Goal: Task Accomplishment & Management: Complete application form

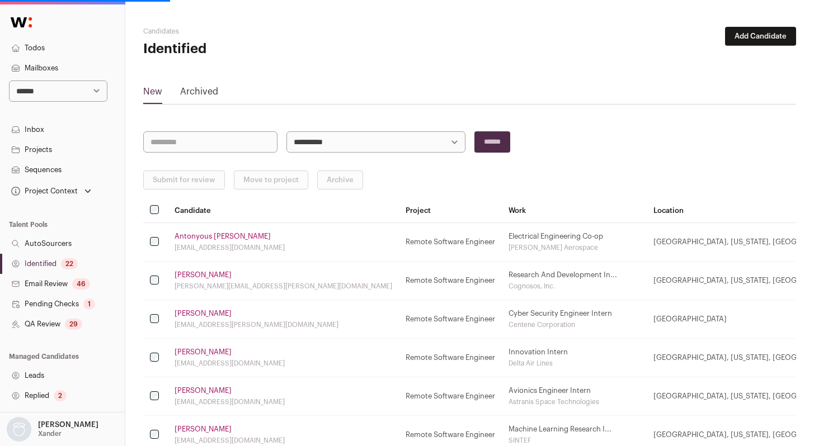
click at [213, 236] on link "Antonyous [PERSON_NAME]" at bounding box center [222, 236] width 96 height 9
click at [45, 307] on link "Pending Checks 1" at bounding box center [62, 304] width 125 height 20
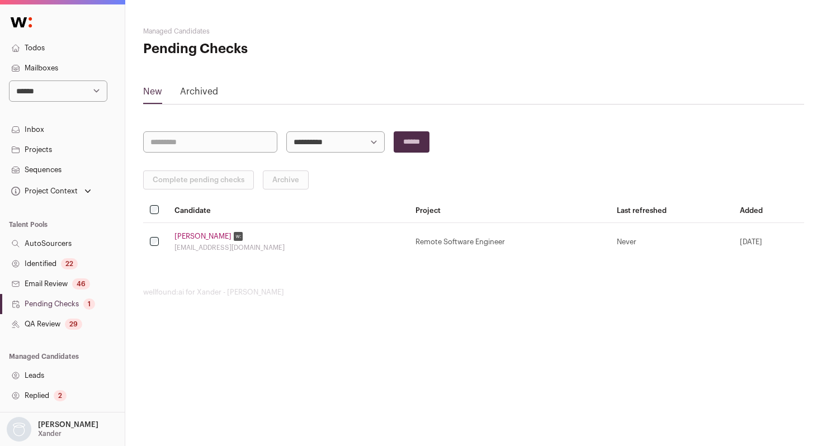
click at [181, 235] on link "[PERSON_NAME]" at bounding box center [202, 236] width 57 height 9
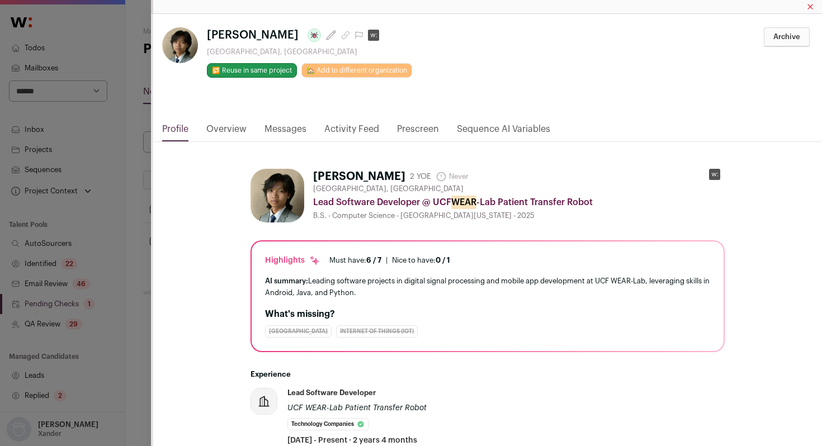
click at [361, 130] on link "Activity Feed" at bounding box center [351, 131] width 55 height 19
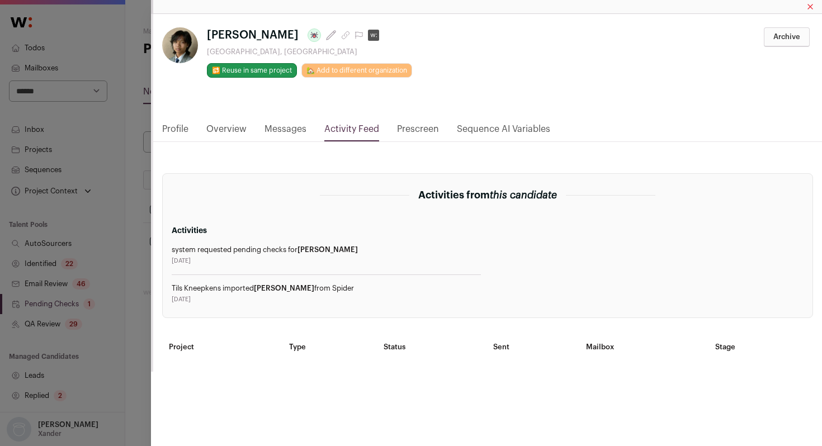
click at [153, 221] on div "**********" at bounding box center [486, 193] width 671 height 358
click at [148, 219] on div "**********" at bounding box center [411, 223] width 822 height 446
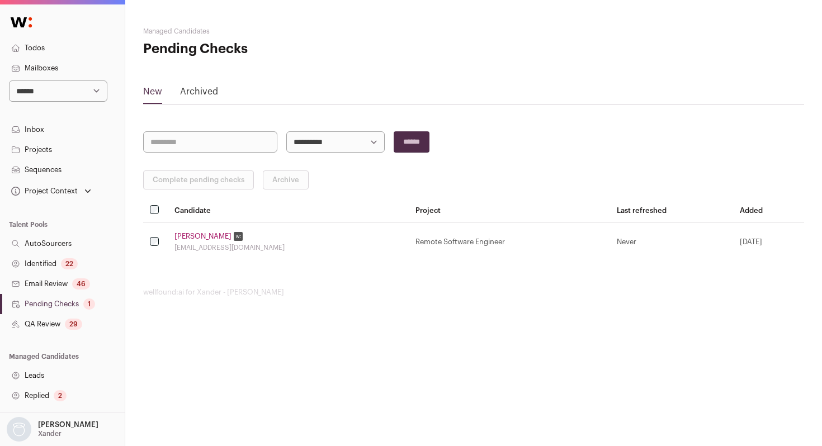
click at [51, 260] on link "Identified 22" at bounding box center [62, 264] width 125 height 20
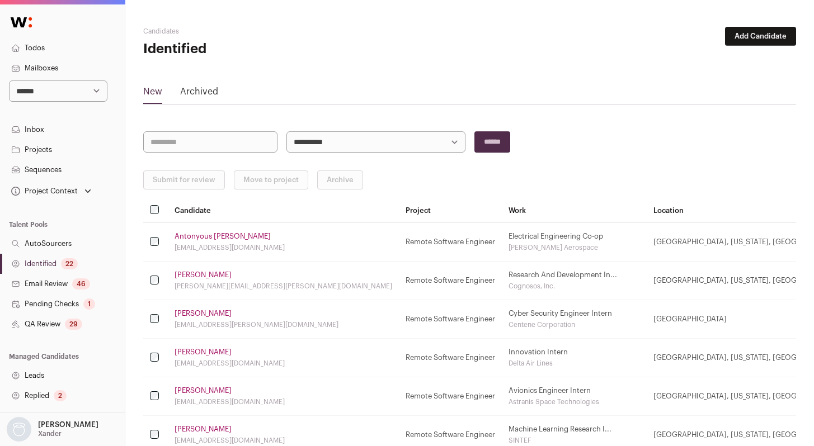
click at [205, 235] on link "Antonyous [PERSON_NAME]" at bounding box center [222, 236] width 96 height 9
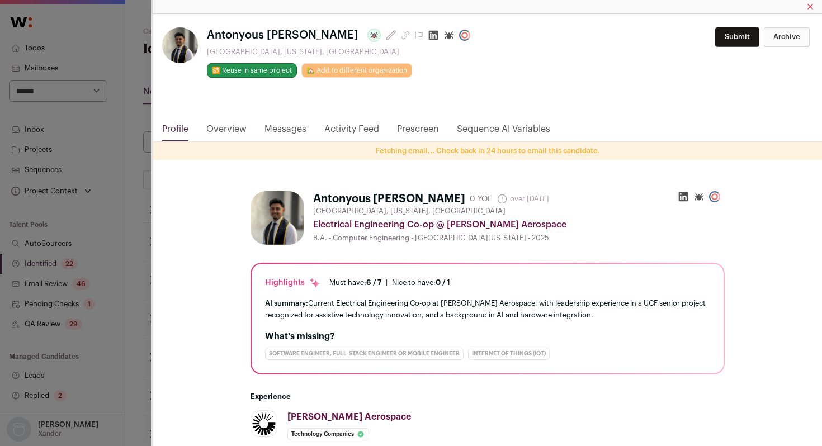
click at [429, 39] on icon "Close modal via background" at bounding box center [434, 36] width 10 height 10
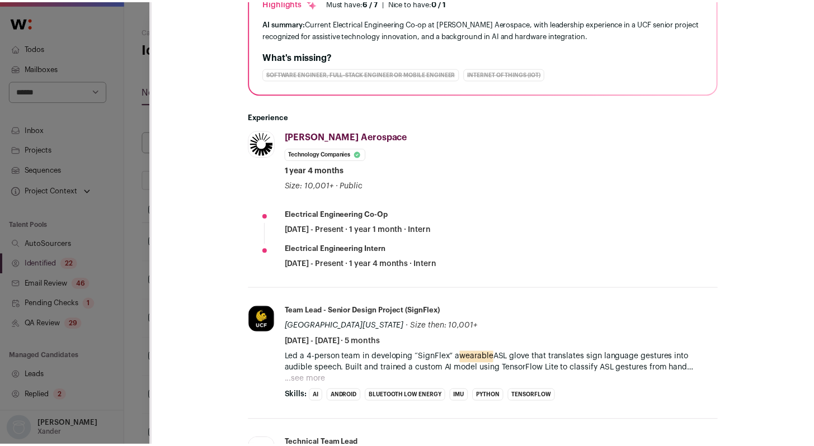
scroll to position [301, 0]
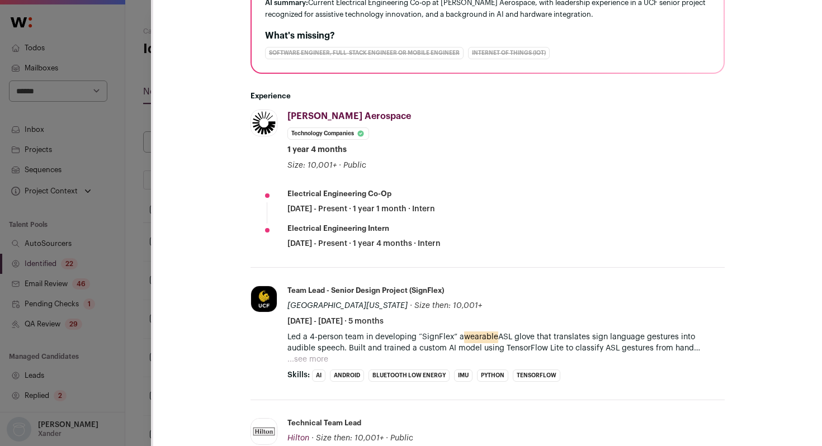
click at [322, 361] on button "...see more" at bounding box center [307, 359] width 41 height 11
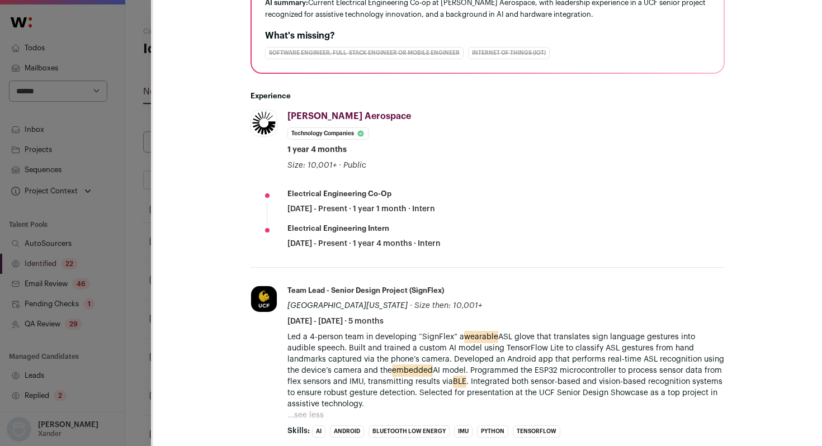
click at [123, 205] on div "**********" at bounding box center [411, 223] width 822 height 446
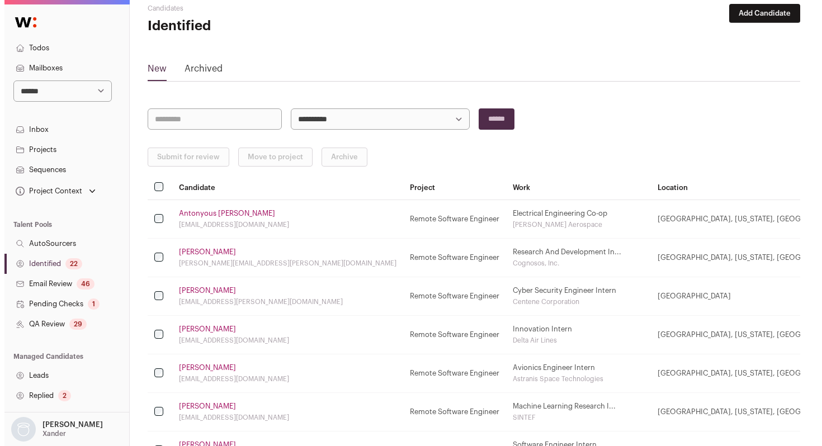
scroll to position [47, 0]
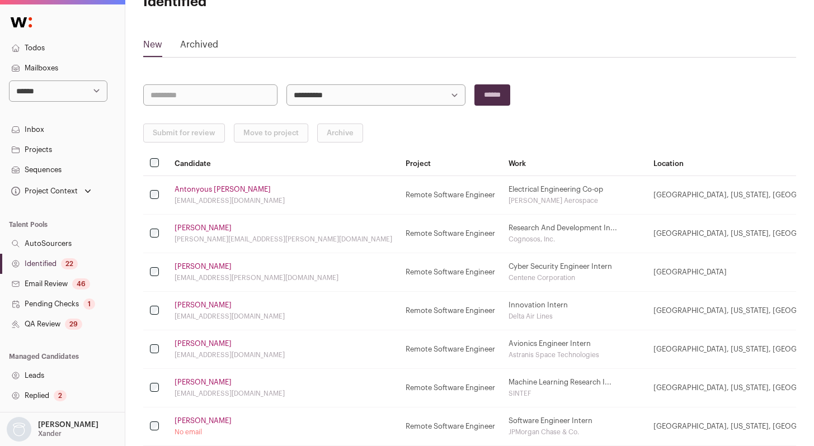
click at [194, 230] on link "[PERSON_NAME]" at bounding box center [202, 228] width 57 height 9
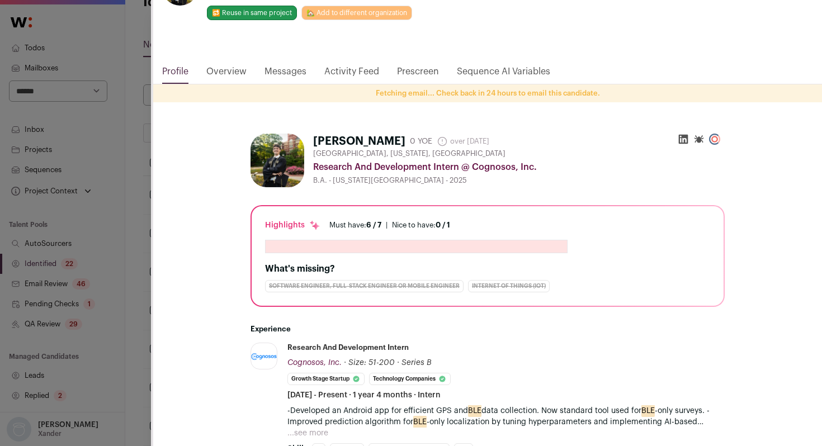
scroll to position [0, 0]
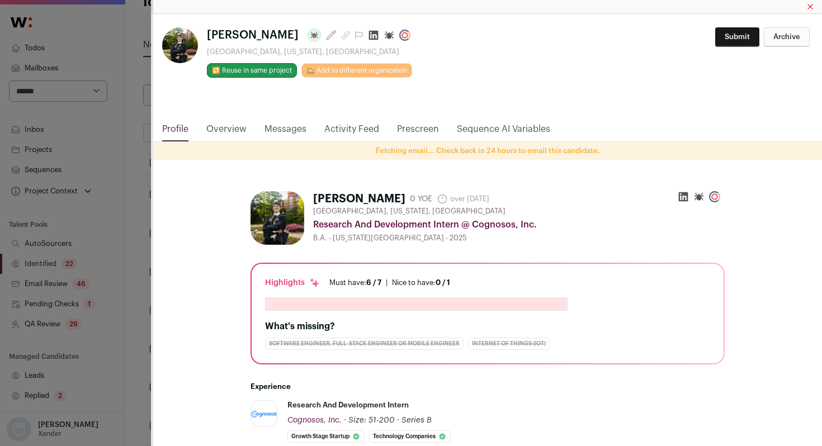
click at [369, 36] on icon "Close modal via background" at bounding box center [374, 36] width 10 height 10
click at [148, 211] on div "**********" at bounding box center [411, 223] width 822 height 446
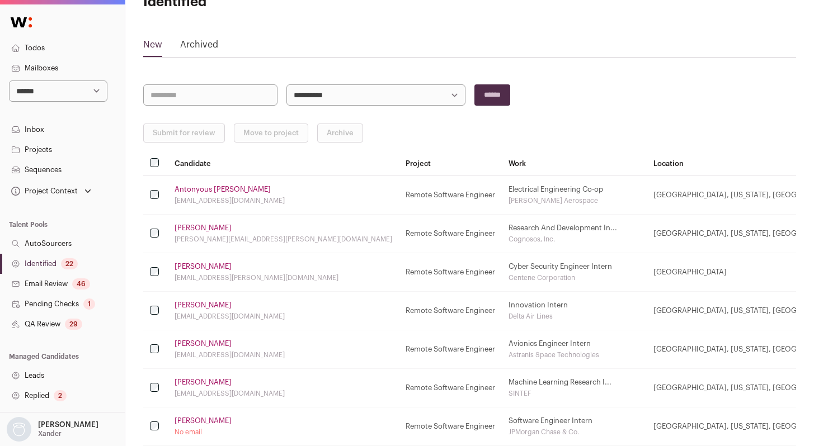
click at [186, 267] on link "[PERSON_NAME]" at bounding box center [202, 266] width 57 height 9
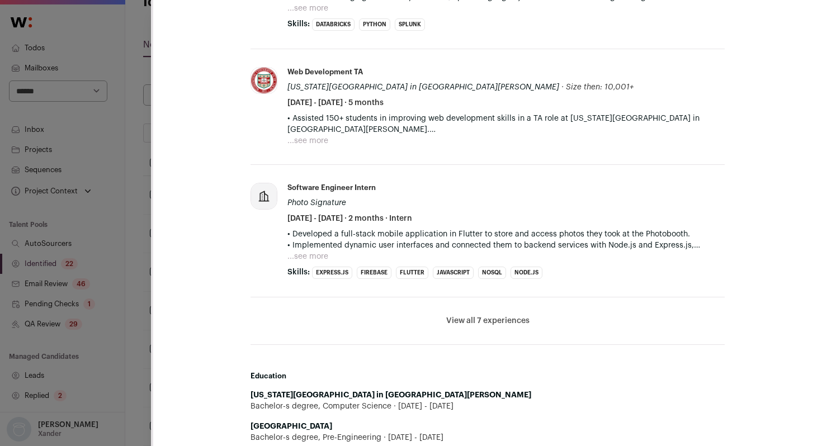
scroll to position [469, 0]
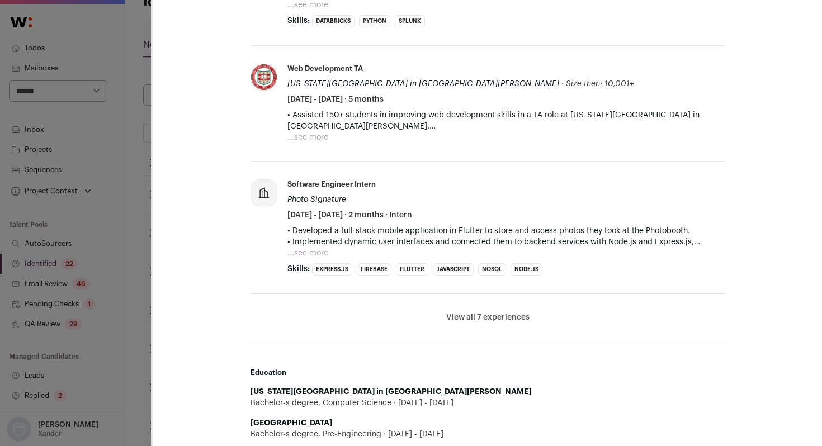
click at [493, 315] on button "View all 7 experiences" at bounding box center [487, 317] width 83 height 11
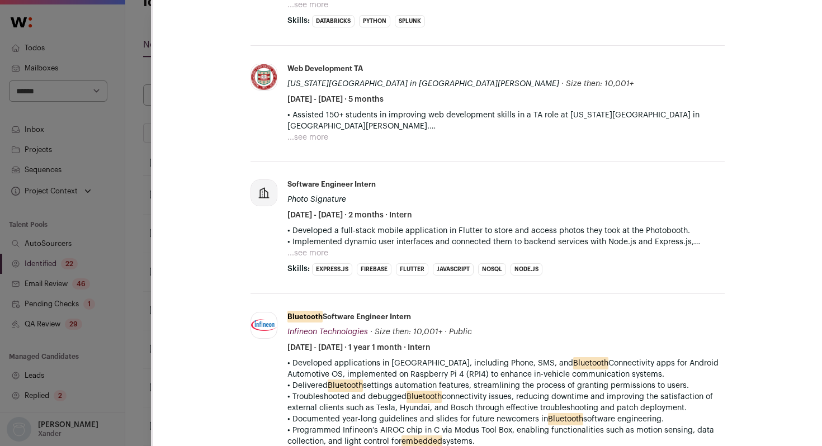
scroll to position [0, 0]
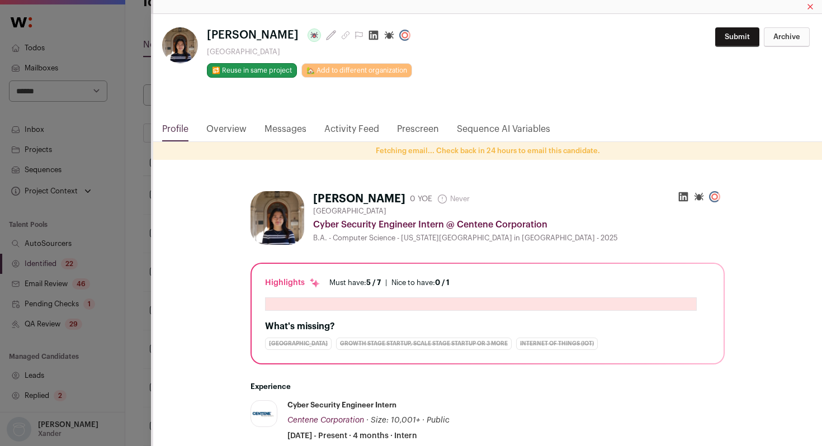
click at [369, 35] on icon "Close modal via background" at bounding box center [374, 36] width 10 height 10
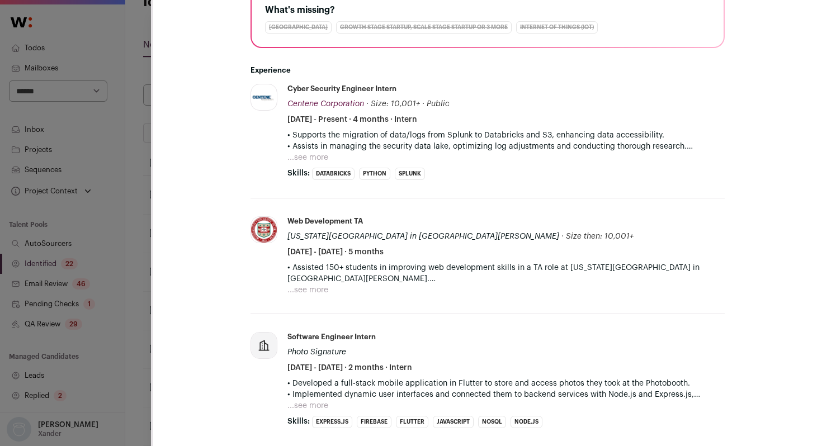
scroll to position [297, 0]
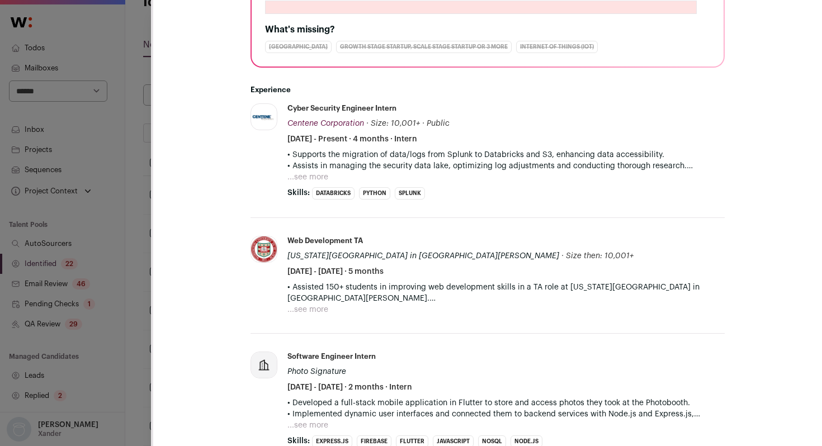
click at [136, 233] on div "**********" at bounding box center [411, 223] width 822 height 446
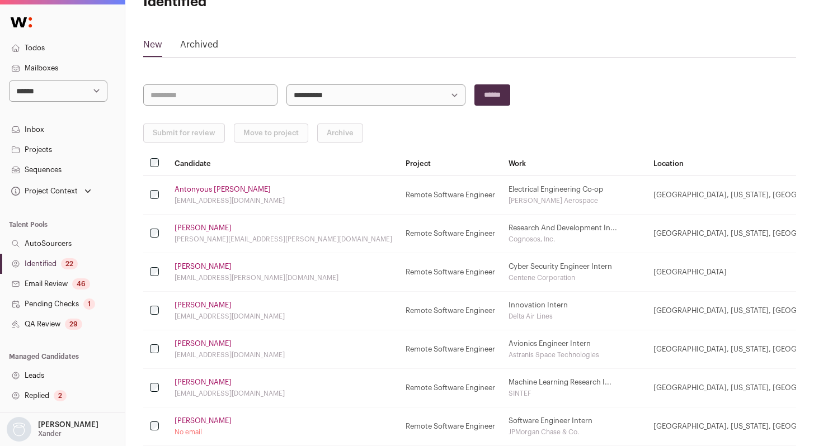
click at [198, 303] on link "[PERSON_NAME]" at bounding box center [202, 305] width 57 height 9
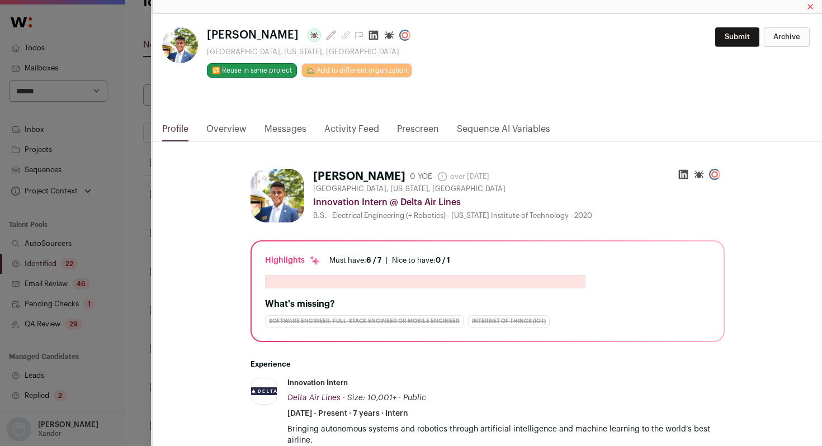
click at [368, 34] on icon "Close modal via background" at bounding box center [373, 35] width 11 height 11
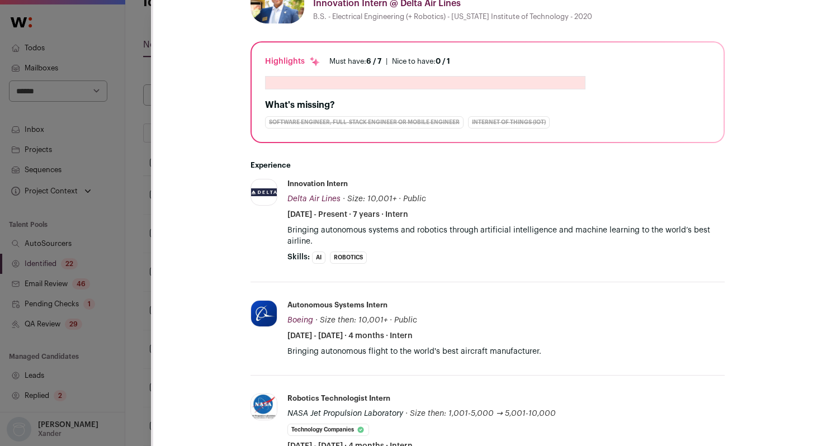
scroll to position [204, 0]
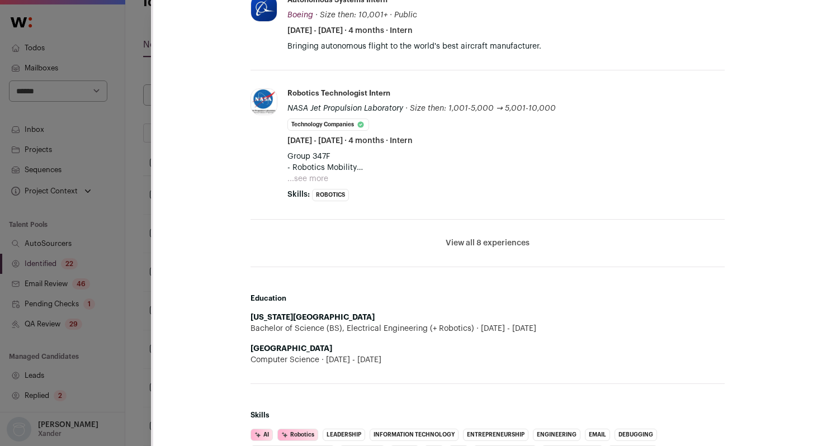
click at [496, 244] on button "View all 8 experiences" at bounding box center [488, 243] width 84 height 11
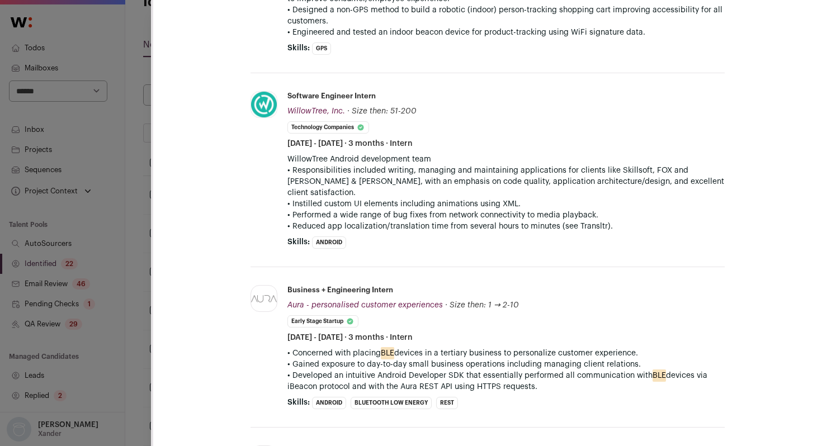
scroll to position [1096, 0]
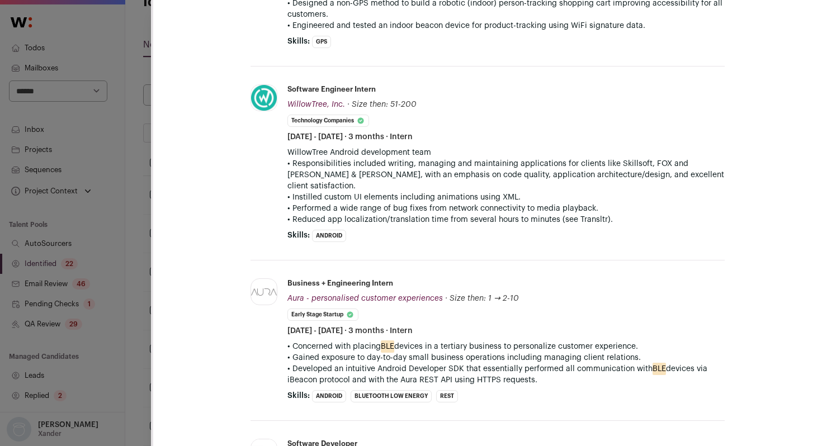
click at [137, 204] on div "**********" at bounding box center [411, 223] width 822 height 446
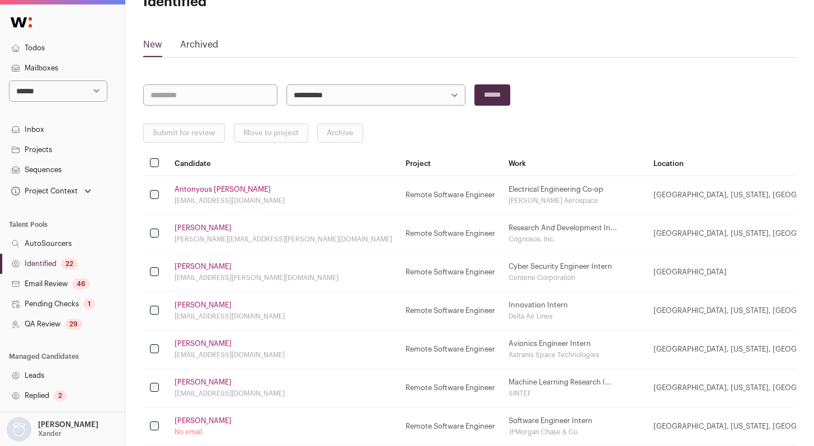
click at [187, 304] on link "[PERSON_NAME]" at bounding box center [202, 305] width 57 height 9
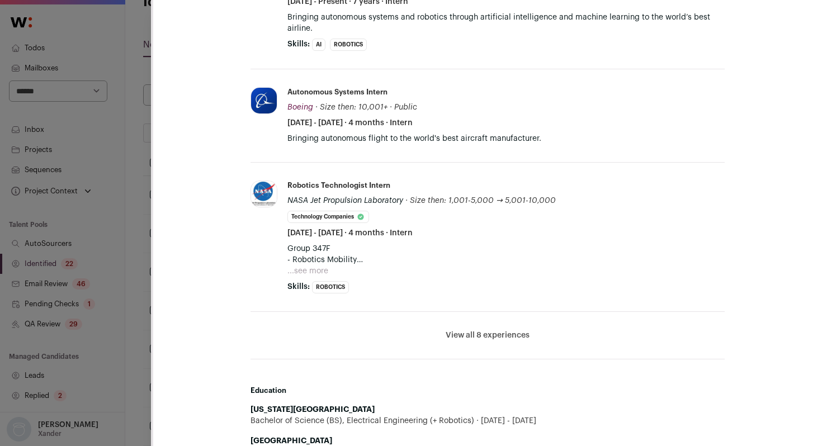
scroll to position [426, 0]
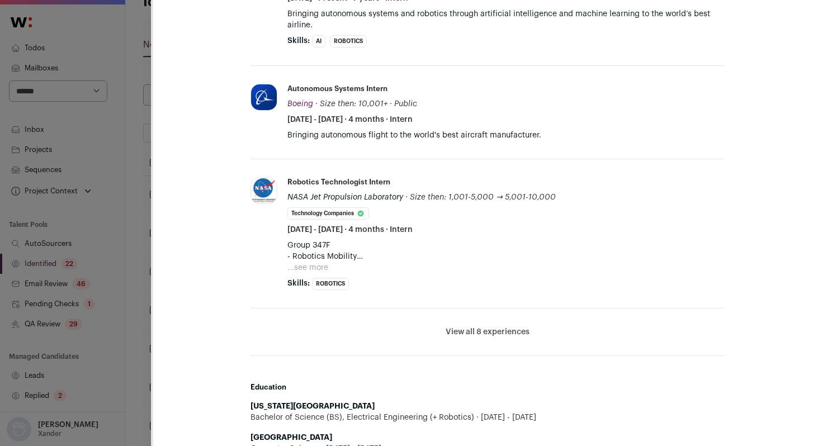
click at [463, 331] on button "View all 8 experiences" at bounding box center [488, 332] width 84 height 11
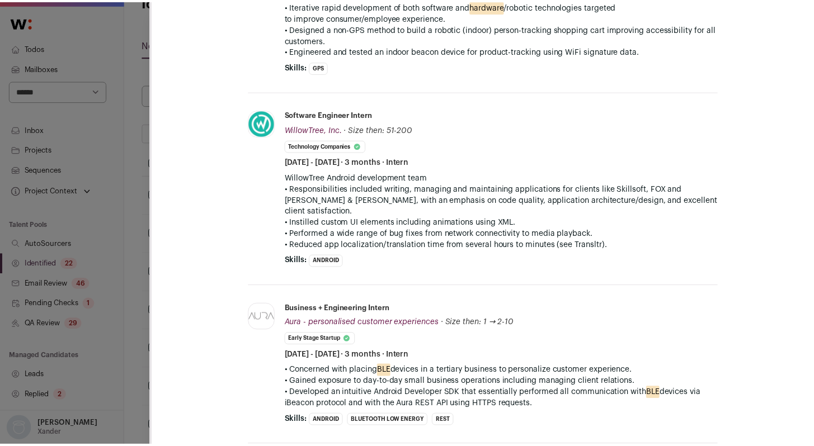
scroll to position [1088, 0]
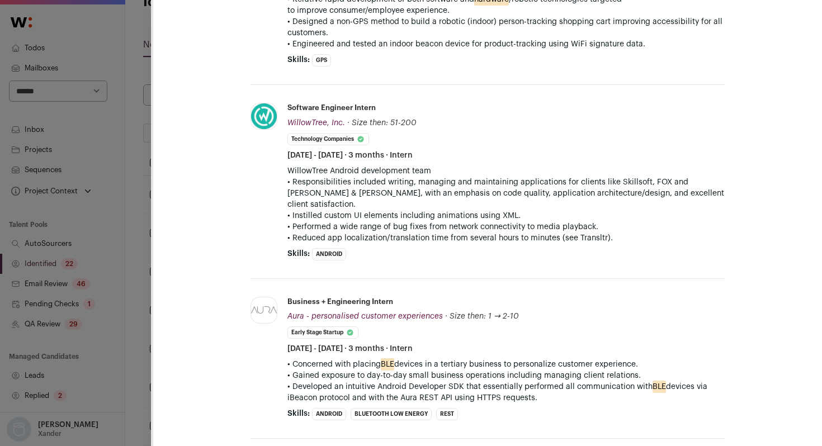
click at [130, 268] on div "**********" at bounding box center [411, 223] width 822 height 446
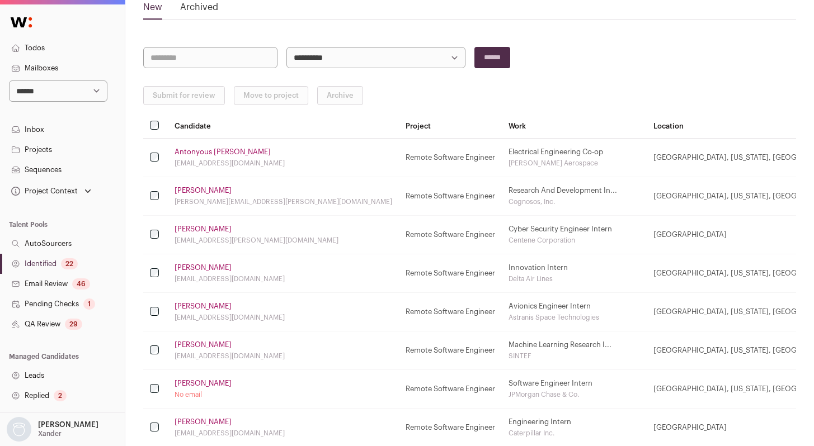
scroll to position [94, 0]
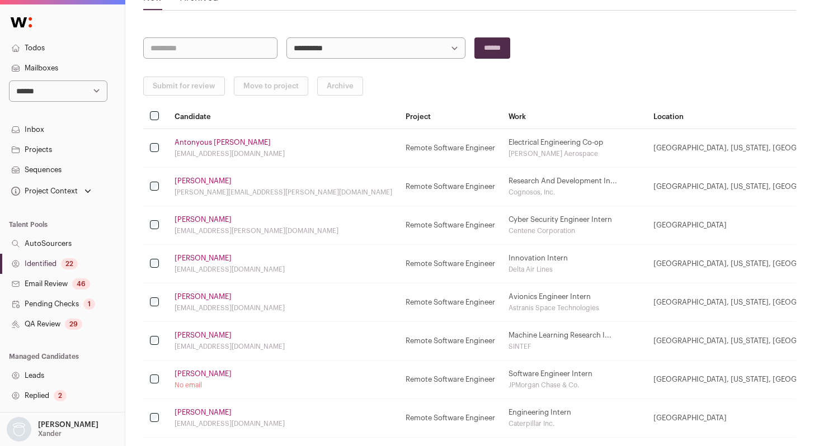
click at [55, 261] on link "Identified 22" at bounding box center [62, 264] width 125 height 20
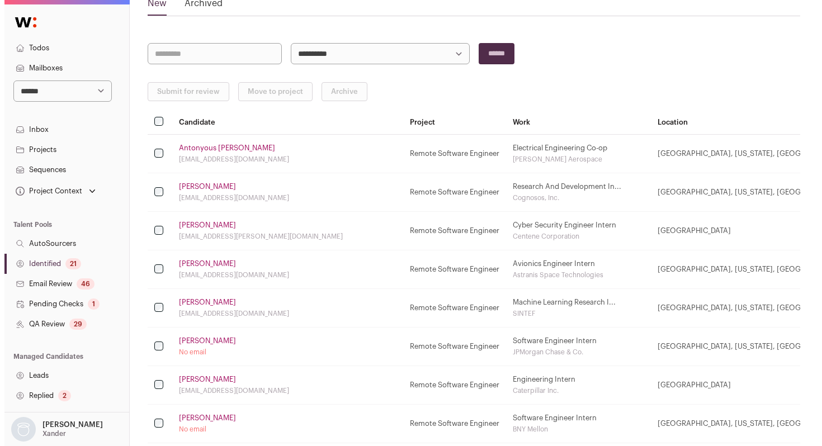
scroll to position [103, 0]
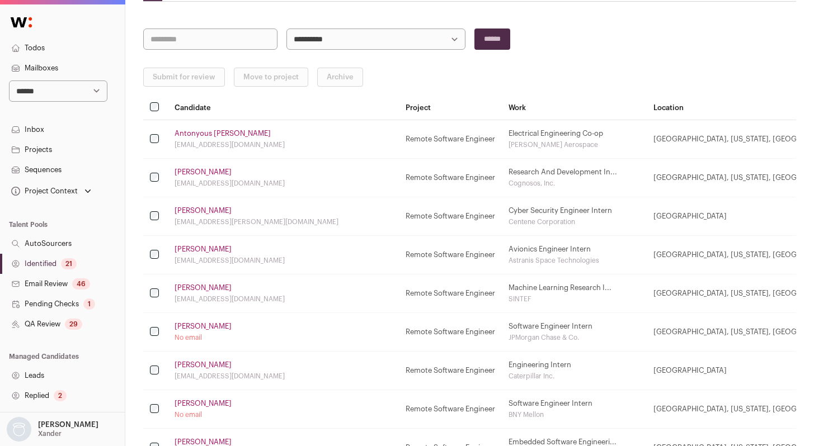
click at [191, 255] on td "[PERSON_NAME] [EMAIL_ADDRESS][DOMAIN_NAME]" at bounding box center [283, 255] width 231 height 39
click at [197, 252] on link "[PERSON_NAME]" at bounding box center [202, 249] width 57 height 9
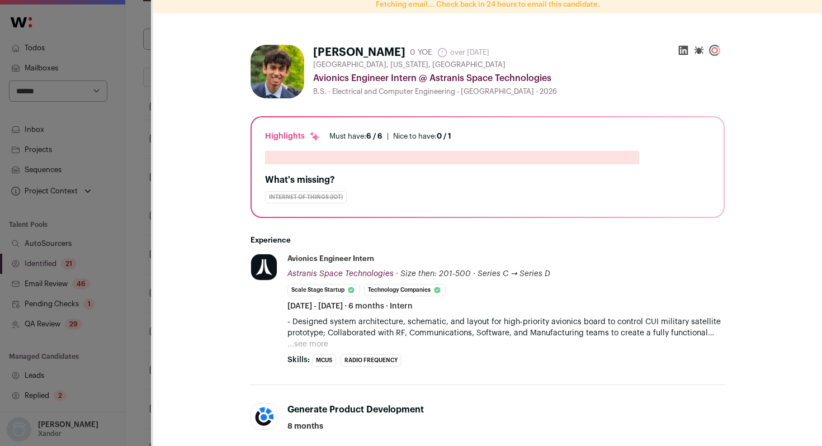
scroll to position [0, 0]
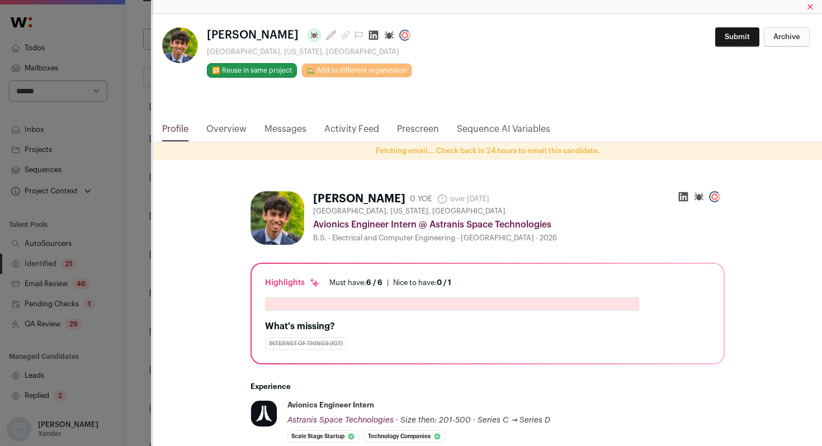
click at [369, 39] on icon "Close modal via background" at bounding box center [374, 36] width 10 height 10
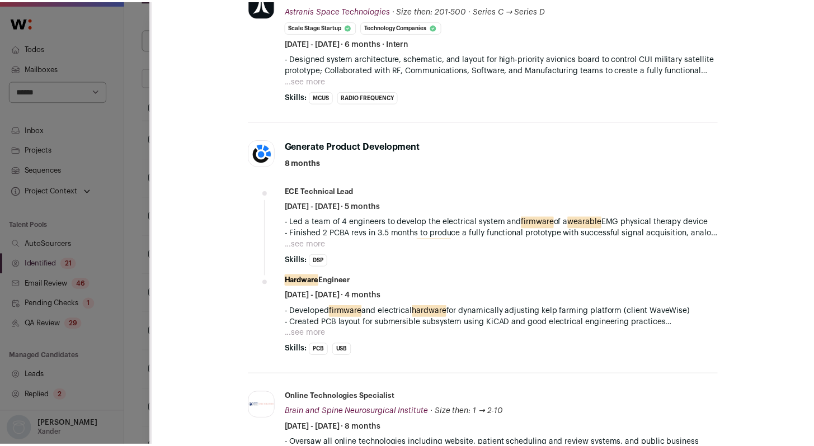
scroll to position [415, 0]
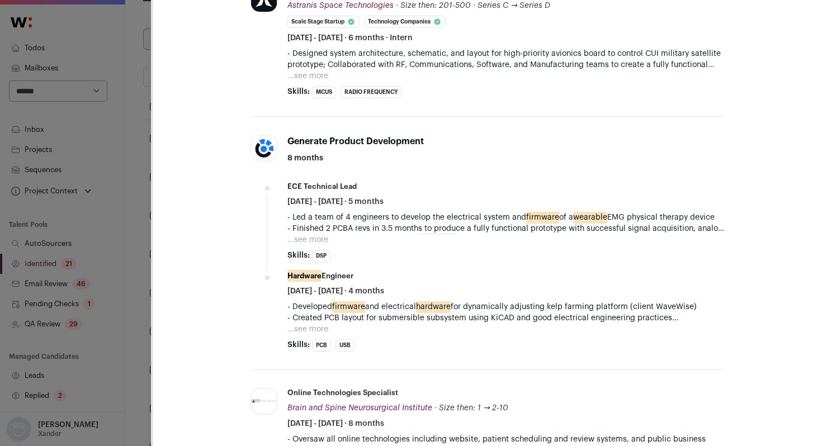
click at [303, 238] on button "...see more" at bounding box center [307, 239] width 41 height 11
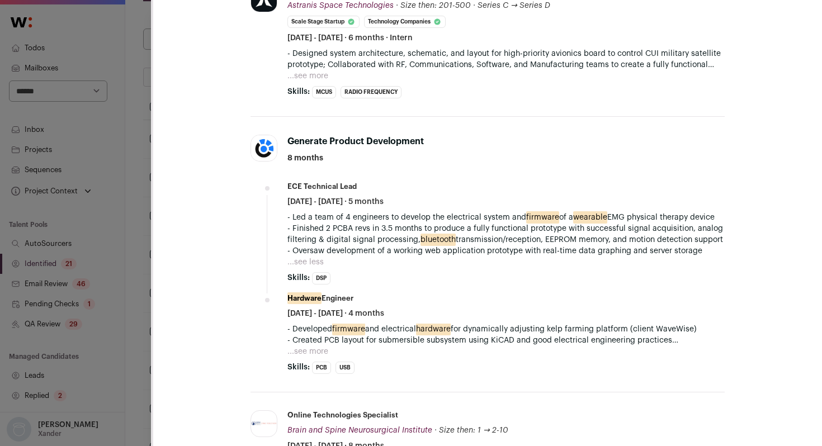
click at [126, 176] on div "**********" at bounding box center [411, 223] width 822 height 446
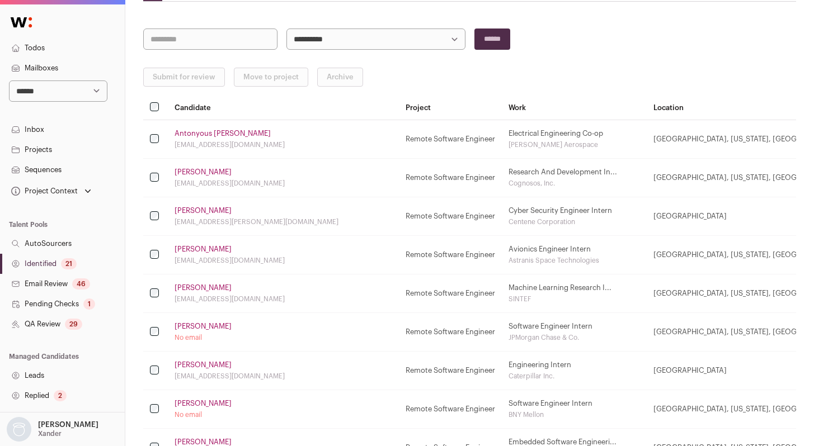
click at [188, 287] on link "[PERSON_NAME]" at bounding box center [202, 288] width 57 height 9
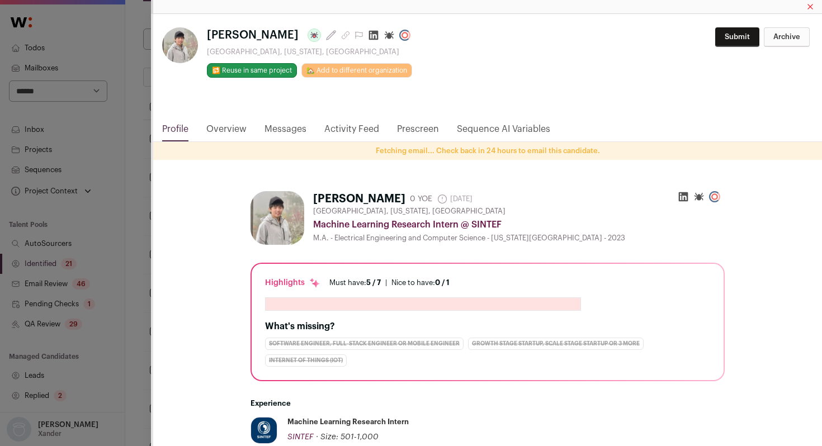
click at [145, 157] on div "**********" at bounding box center [411, 223] width 822 height 446
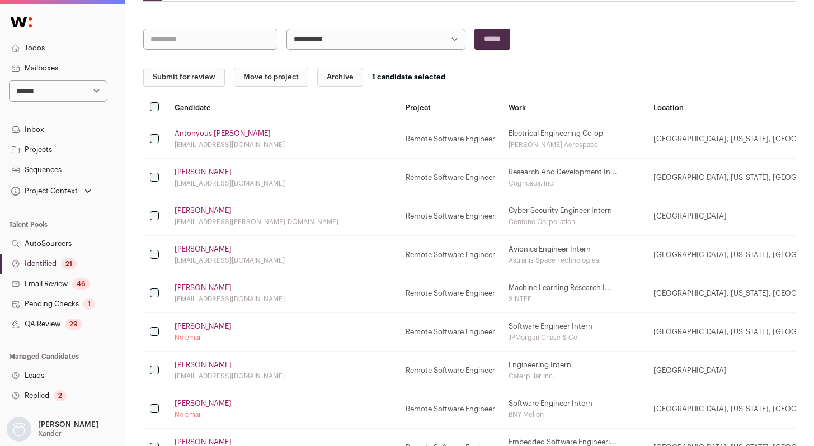
click at [152, 172] on td at bounding box center [155, 178] width 25 height 39
click at [156, 261] on td at bounding box center [155, 255] width 25 height 39
click at [152, 249] on td at bounding box center [155, 255] width 25 height 39
click at [193, 78] on button "Submit for review" at bounding box center [184, 77] width 82 height 19
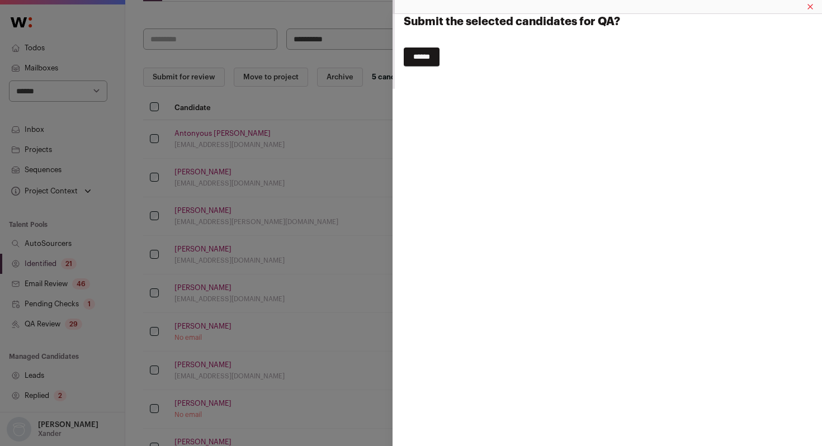
click at [437, 54] on input "******" at bounding box center [422, 57] width 36 height 19
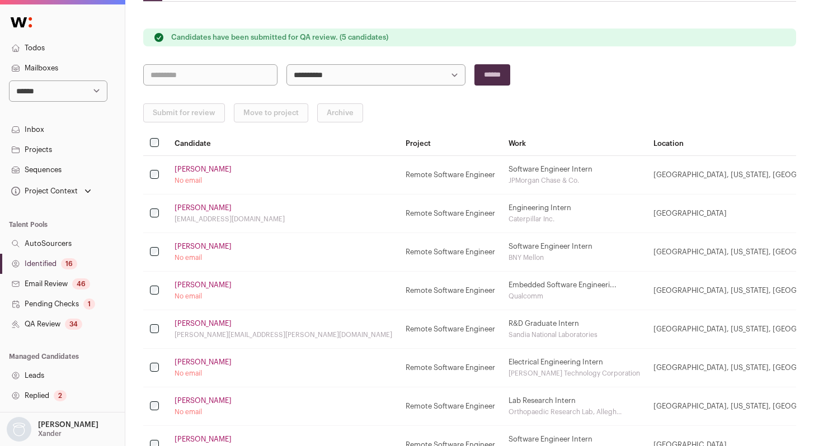
click at [63, 329] on link "QA Review 34" at bounding box center [62, 324] width 125 height 20
click at [79, 318] on link "QA Review 34" at bounding box center [62, 324] width 125 height 20
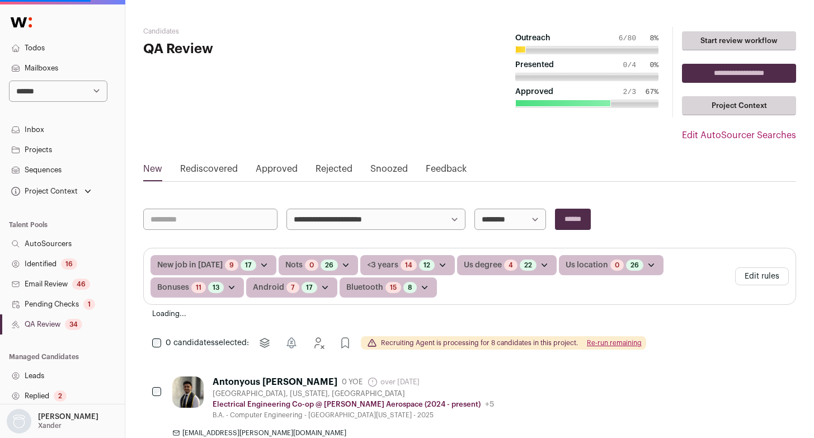
click at [43, 328] on link "QA Review 34" at bounding box center [62, 324] width 125 height 20
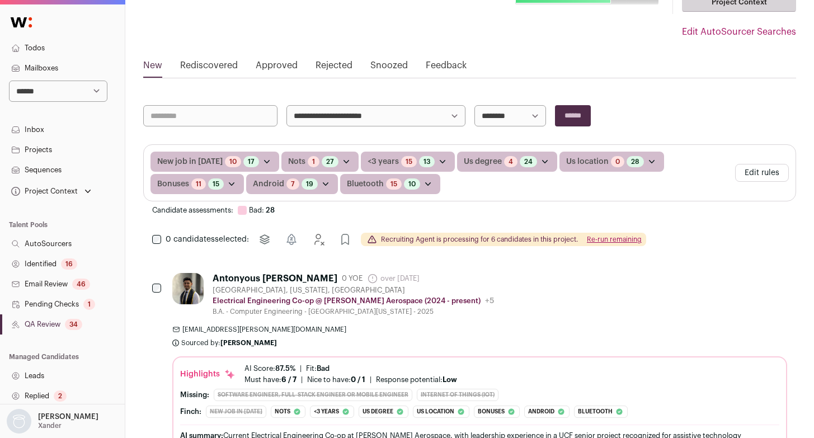
scroll to position [105, 0]
click at [68, 299] on link "Pending Checks 1" at bounding box center [62, 304] width 125 height 20
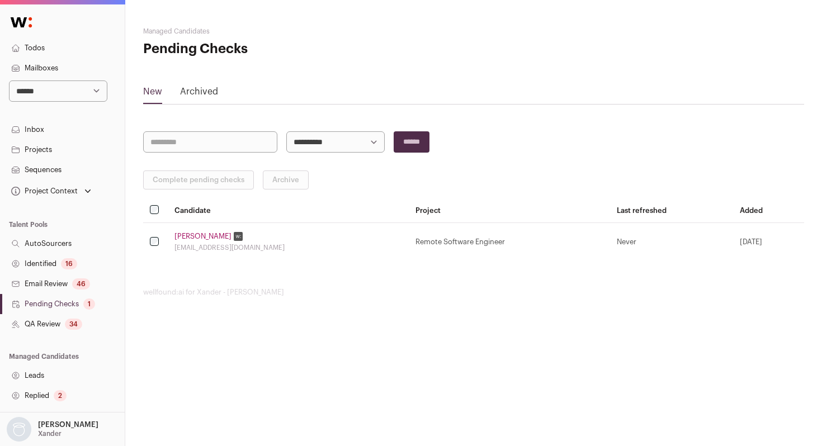
click at [52, 322] on link "QA Review 34" at bounding box center [62, 324] width 125 height 20
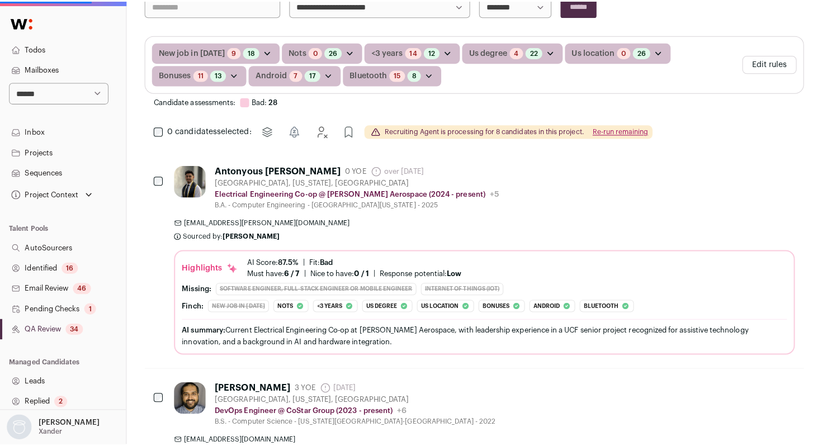
scroll to position [219, 0]
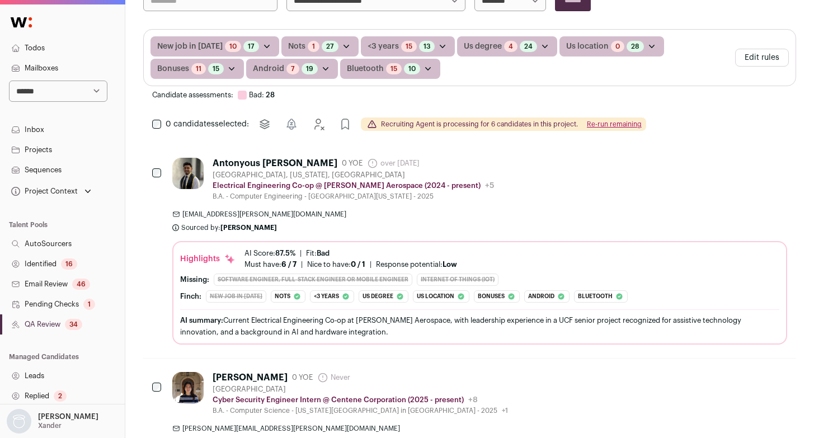
click at [517, 204] on div "Antonyous [PERSON_NAME] 0 YOE over [DATE] Admin only. The last time the profile…" at bounding box center [479, 251] width 615 height 187
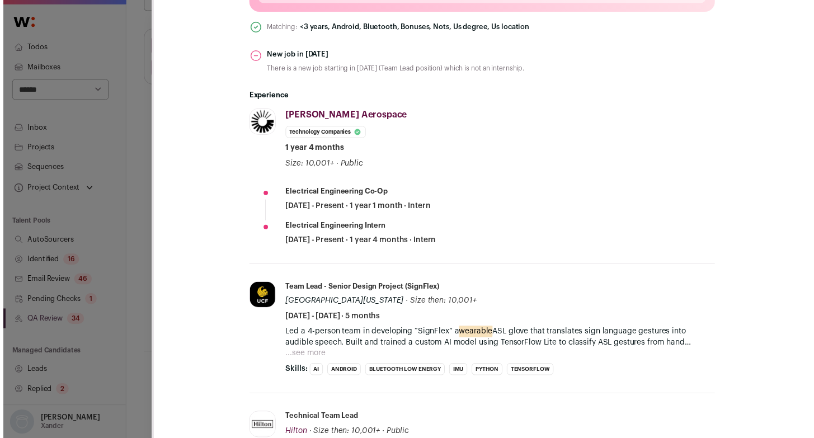
scroll to position [473, 0]
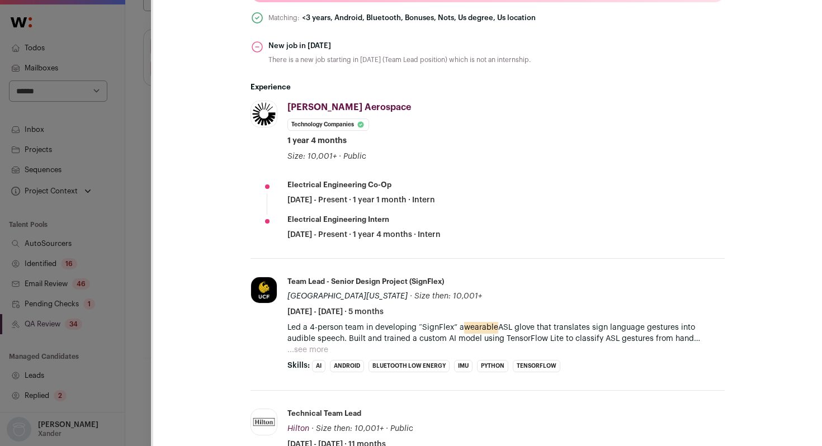
click at [123, 199] on div "Antonyous [PERSON_NAME] Last update: [DATE] [GEOGRAPHIC_DATA], [US_STATE], [GEO…" at bounding box center [411, 223] width 822 height 446
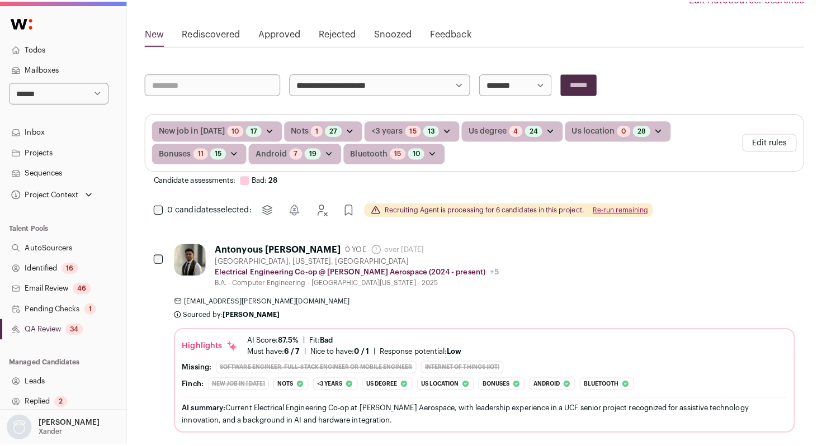
scroll to position [133, 0]
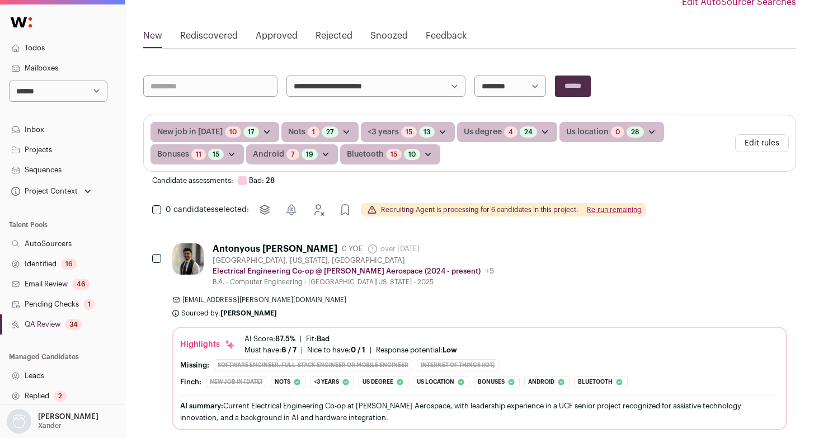
click at [588, 281] on div "Antonyous [PERSON_NAME] 0 YOE over [DATE] Admin only. The last time the profile…" at bounding box center [479, 264] width 615 height 43
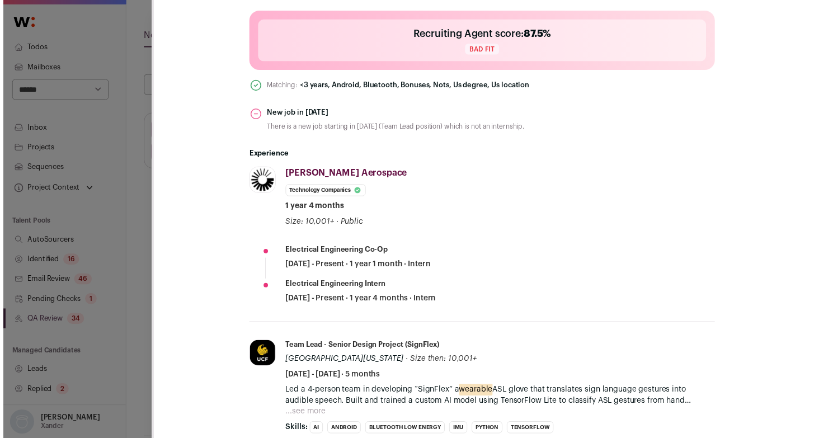
scroll to position [409, 0]
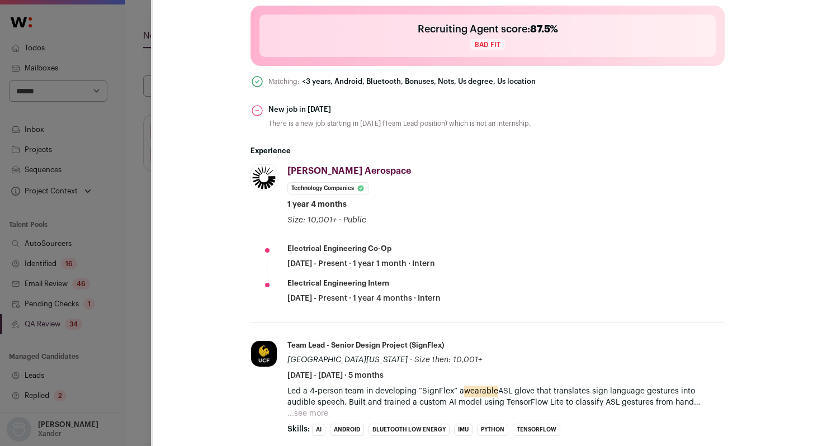
click at [157, 306] on div "Antonyous [PERSON_NAME] 0 YOE over [DATE] Admin only. The last time the profile…" at bounding box center [487, 295] width 669 height 1080
click at [137, 306] on div "Antonyous [PERSON_NAME] Last update: [DATE] [GEOGRAPHIC_DATA], [US_STATE], [GEO…" at bounding box center [411, 223] width 822 height 446
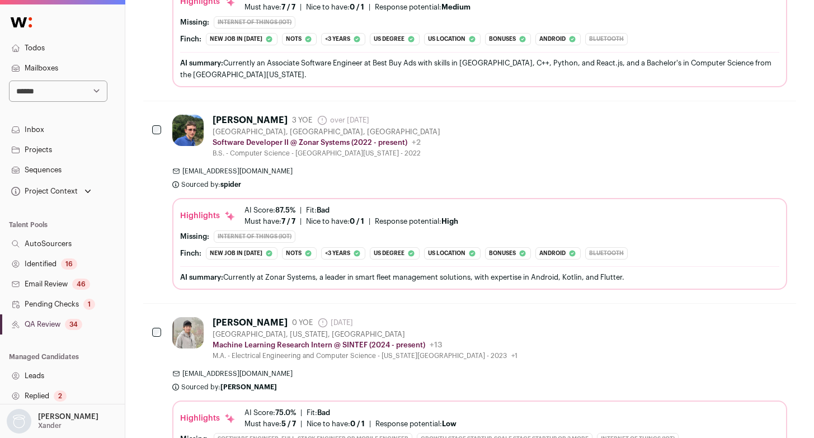
scroll to position [1324, 0]
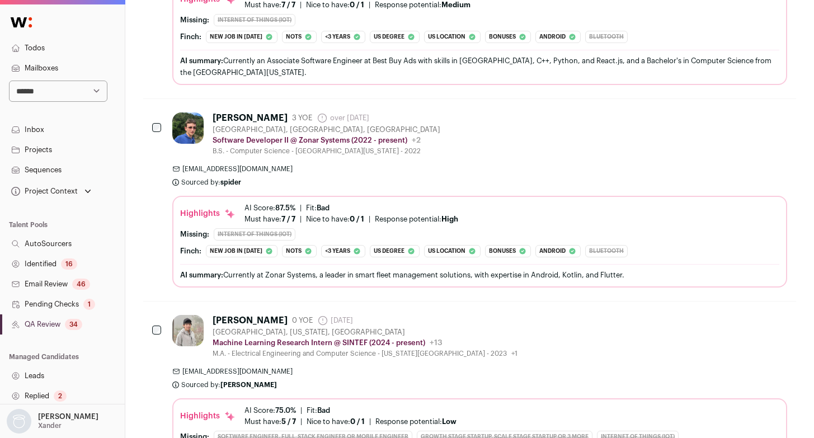
click at [45, 265] on link "Identified 16" at bounding box center [62, 264] width 125 height 20
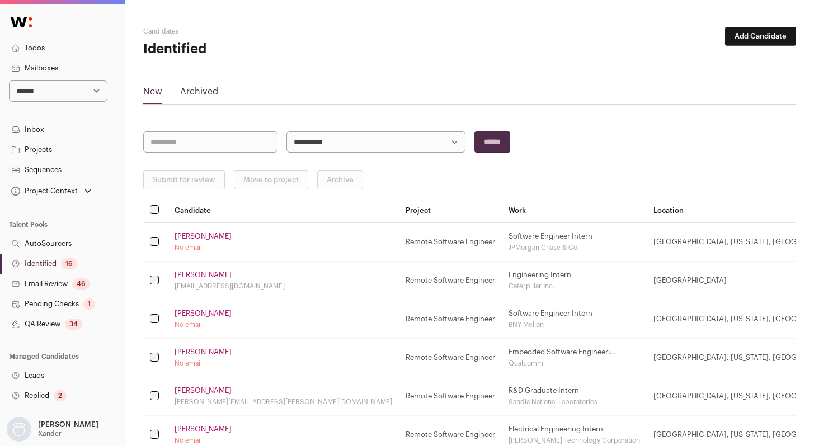
click at [199, 237] on link "[PERSON_NAME]" at bounding box center [202, 236] width 57 height 9
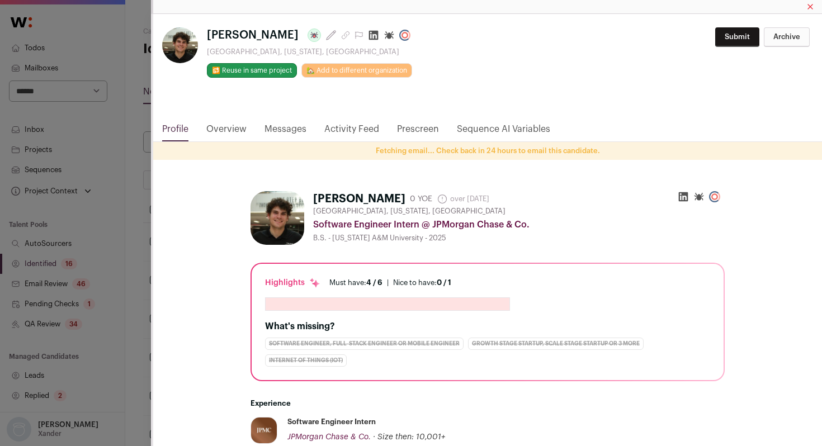
click at [369, 32] on icon "Close modal via background" at bounding box center [374, 36] width 10 height 10
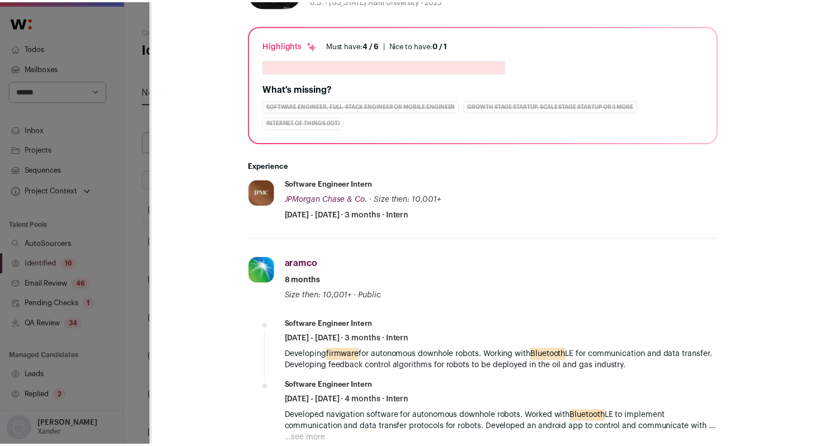
scroll to position [240, 0]
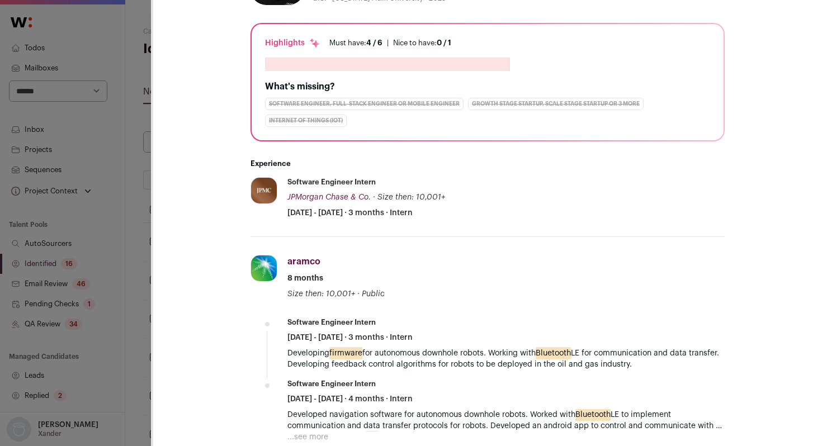
click at [143, 209] on div "**********" at bounding box center [411, 223] width 822 height 446
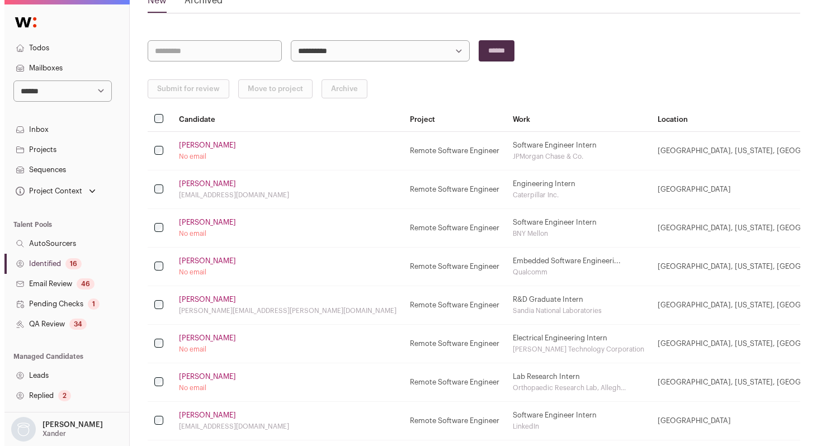
scroll to position [102, 0]
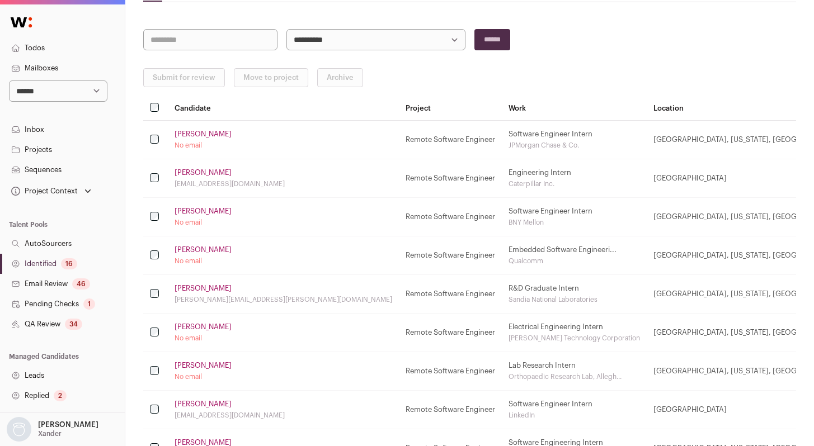
click at [210, 173] on link "[PERSON_NAME]" at bounding box center [202, 172] width 57 height 9
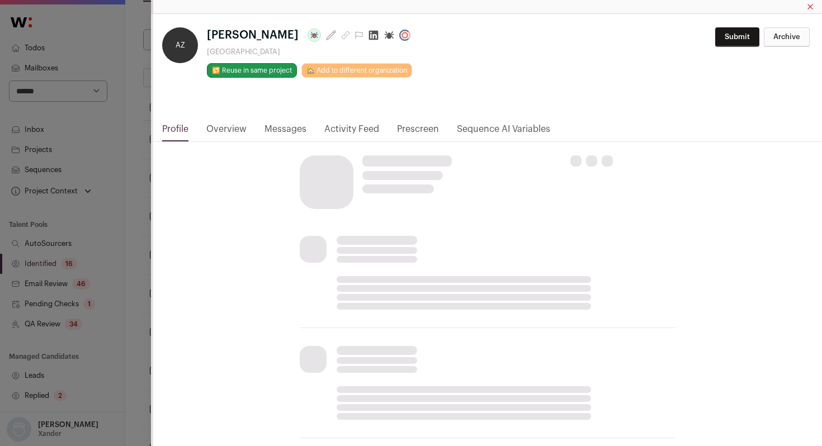
click at [366, 35] on html "**********" at bounding box center [411, 349] width 822 height 903
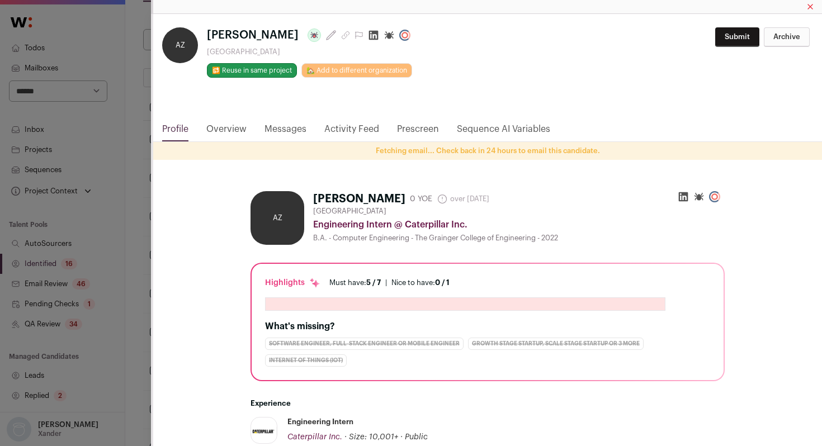
click at [370, 38] on icon "Close modal via background" at bounding box center [374, 36] width 10 height 10
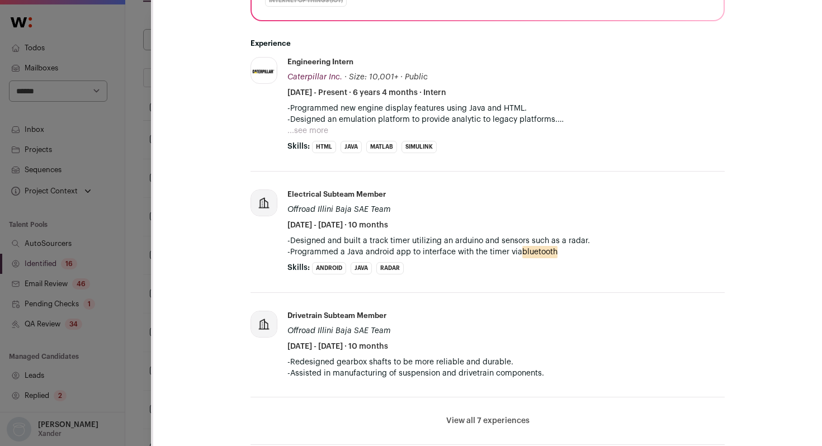
scroll to position [362, 0]
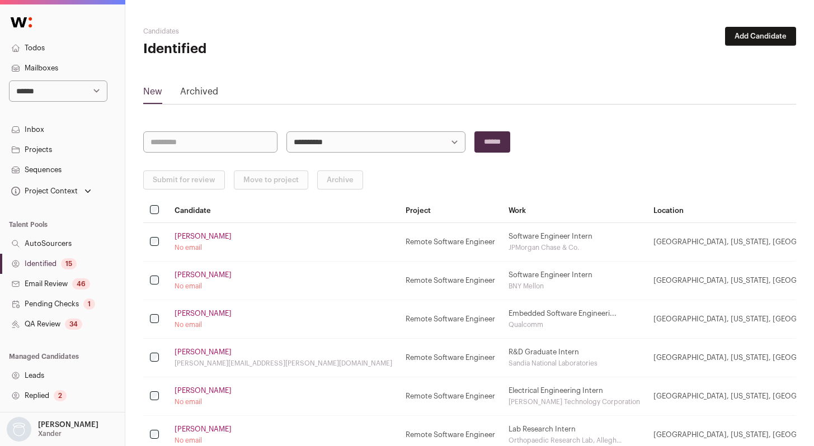
click at [35, 265] on link "Identified 15" at bounding box center [62, 264] width 125 height 20
click at [220, 275] on link "[PERSON_NAME]" at bounding box center [202, 275] width 57 height 9
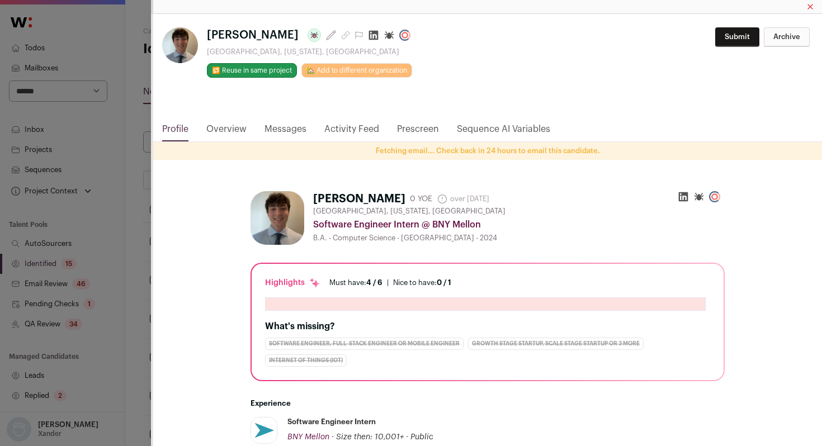
click at [368, 37] on icon "Close modal via background" at bounding box center [373, 35] width 11 height 11
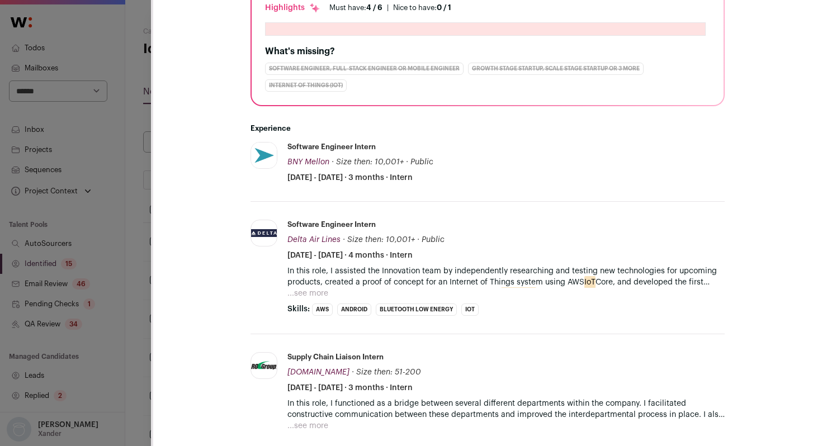
scroll to position [279, 0]
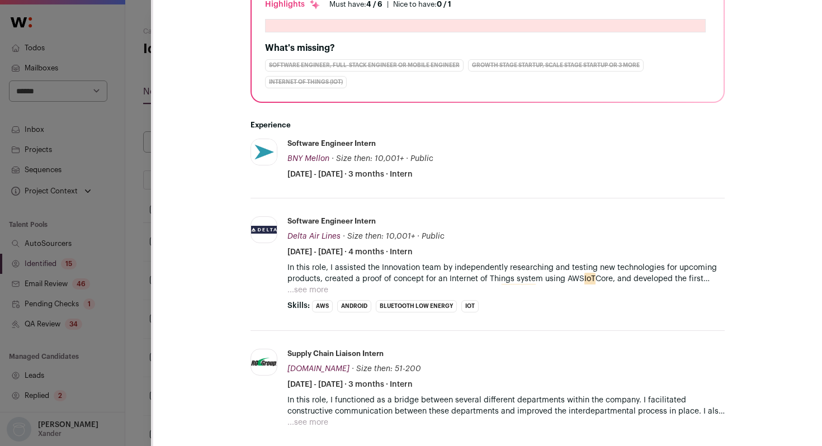
click at [296, 292] on button "...see more" at bounding box center [307, 290] width 41 height 11
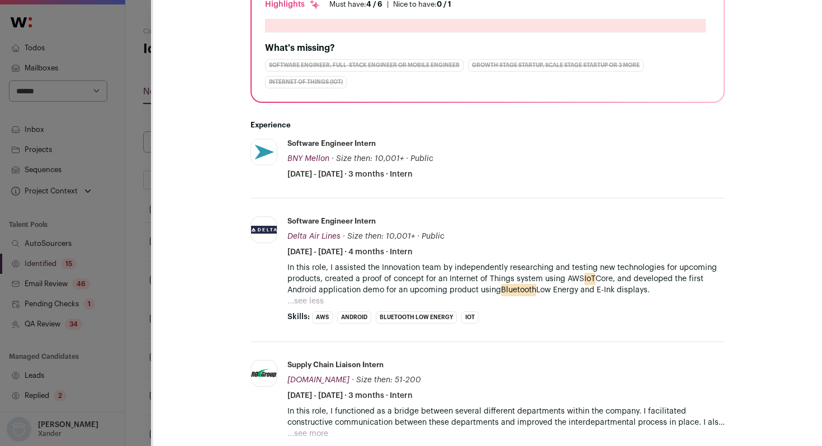
click at [139, 126] on div "**********" at bounding box center [411, 223] width 822 height 446
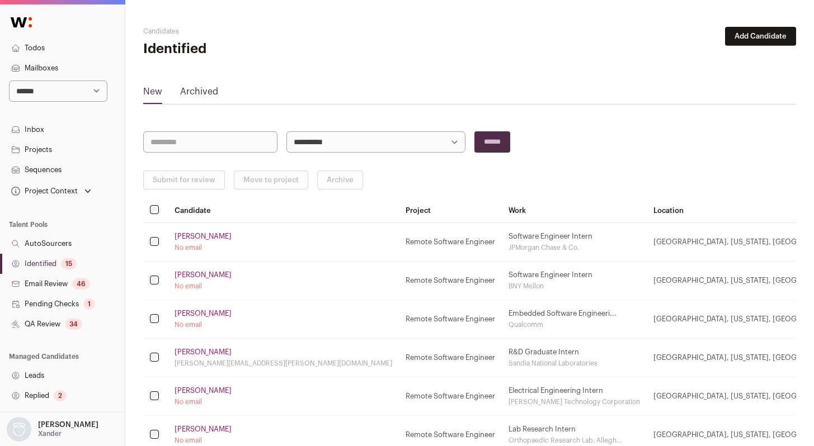
click at [190, 311] on link "[PERSON_NAME]" at bounding box center [202, 313] width 57 height 9
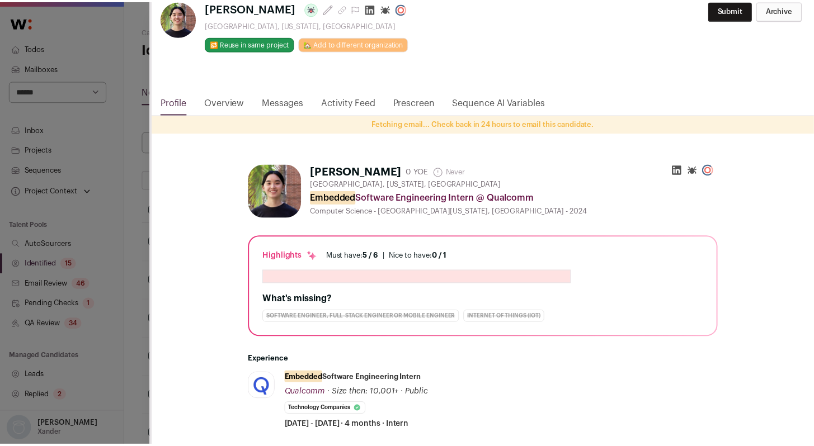
scroll to position [0, 0]
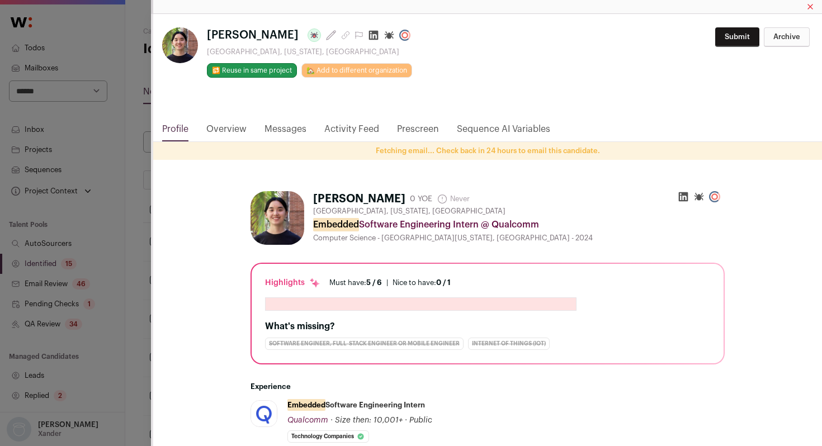
click at [368, 34] on icon "Close modal via background" at bounding box center [373, 35] width 11 height 11
click at [145, 135] on div "**********" at bounding box center [411, 223] width 822 height 446
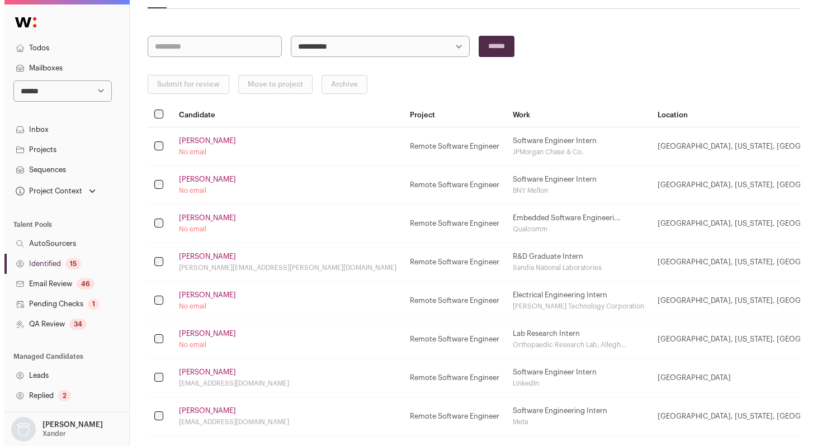
scroll to position [102, 0]
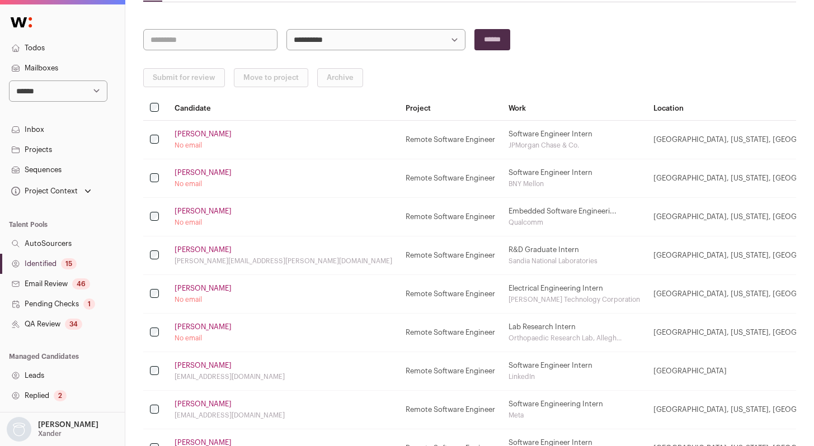
click at [191, 249] on link "[PERSON_NAME]" at bounding box center [202, 250] width 57 height 9
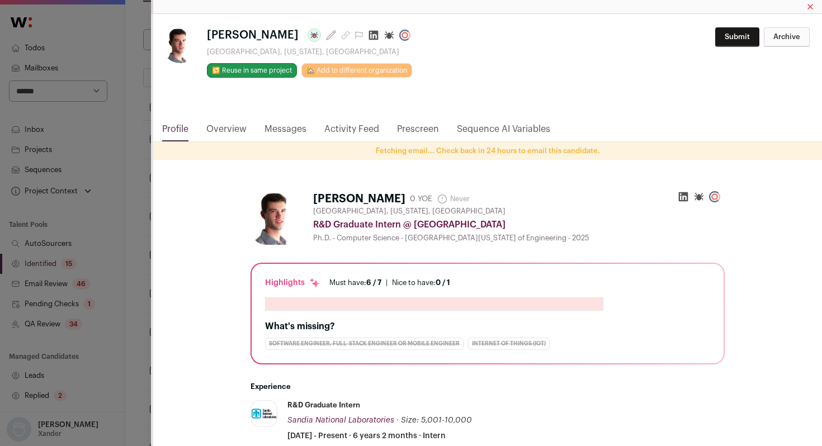
click at [369, 36] on icon "Close modal via background" at bounding box center [374, 36] width 10 height 10
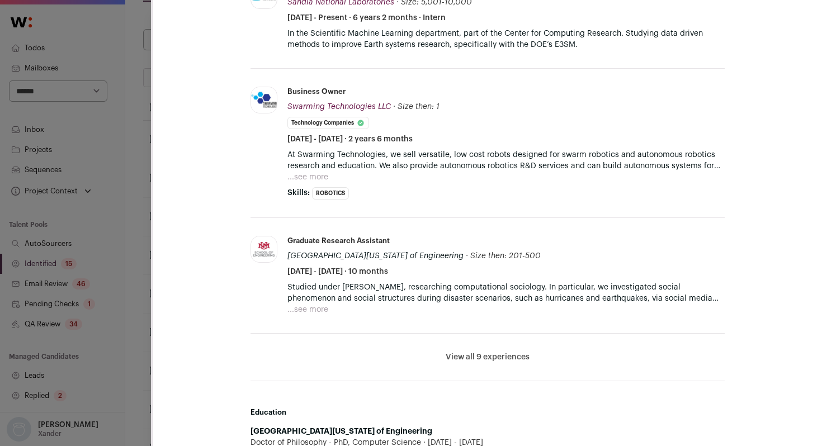
scroll to position [421, 0]
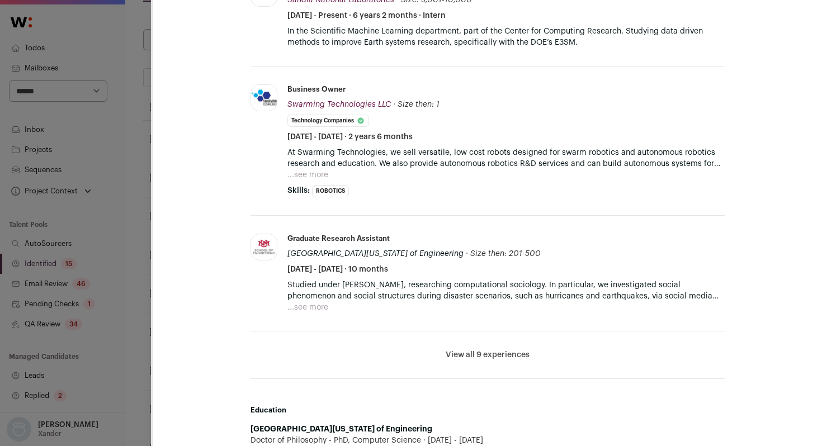
click at [455, 355] on button "View all 9 experiences" at bounding box center [488, 355] width 84 height 11
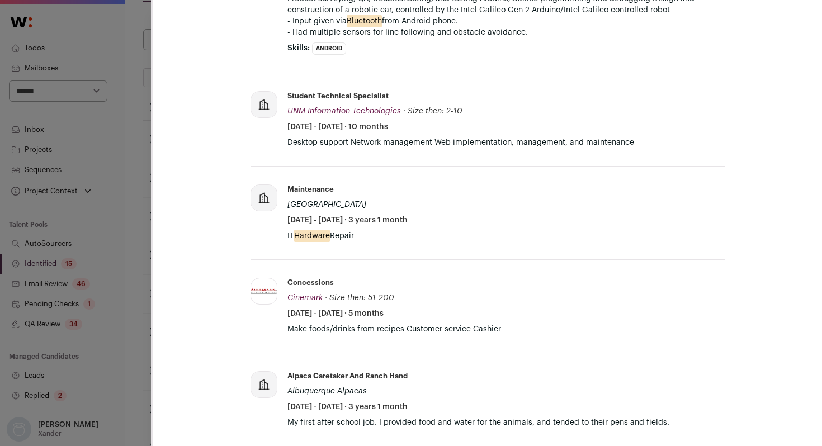
scroll to position [1172, 0]
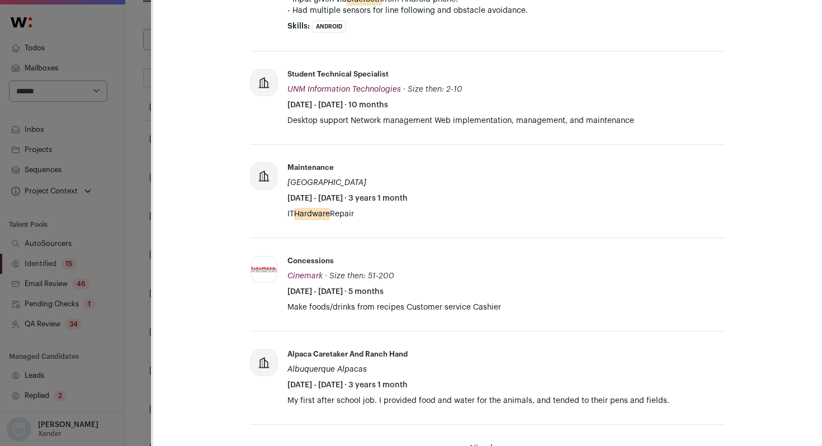
click at [149, 180] on div "**********" at bounding box center [411, 223] width 822 height 446
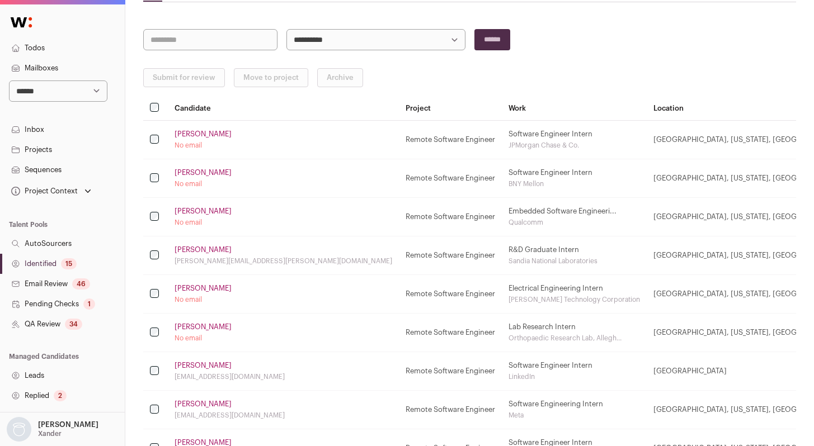
click at [191, 286] on link "[PERSON_NAME]" at bounding box center [202, 288] width 57 height 9
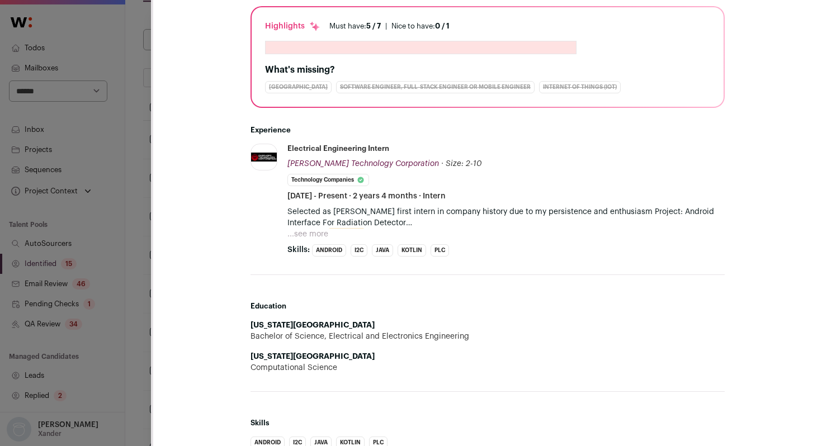
scroll to position [262, 0]
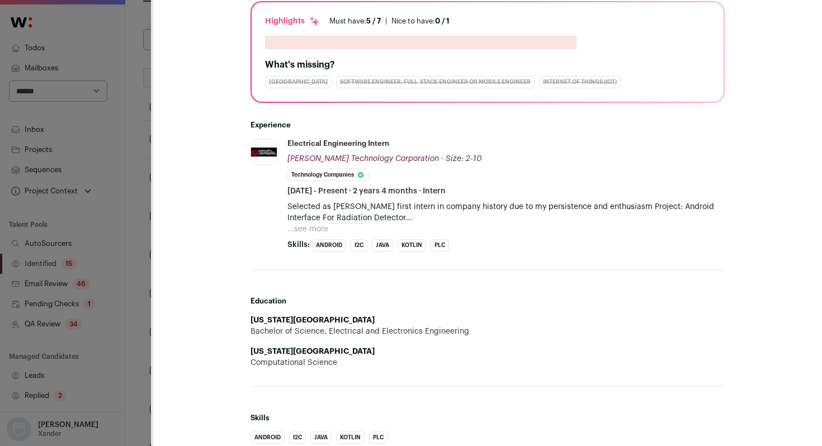
click at [316, 230] on button "...see more" at bounding box center [307, 229] width 41 height 11
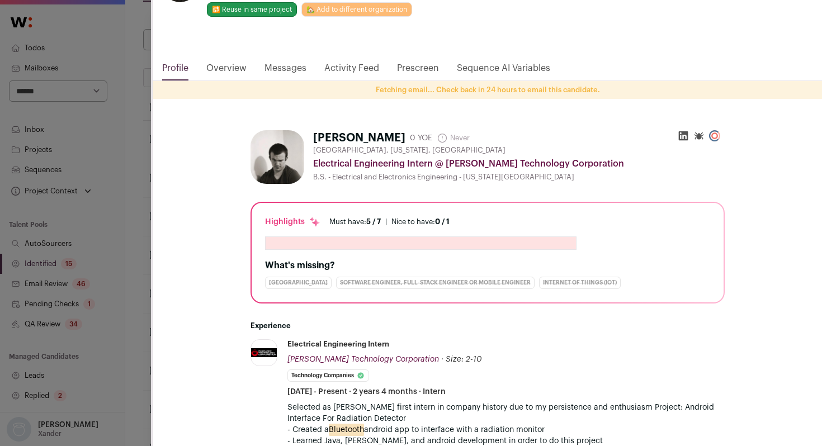
scroll to position [0, 0]
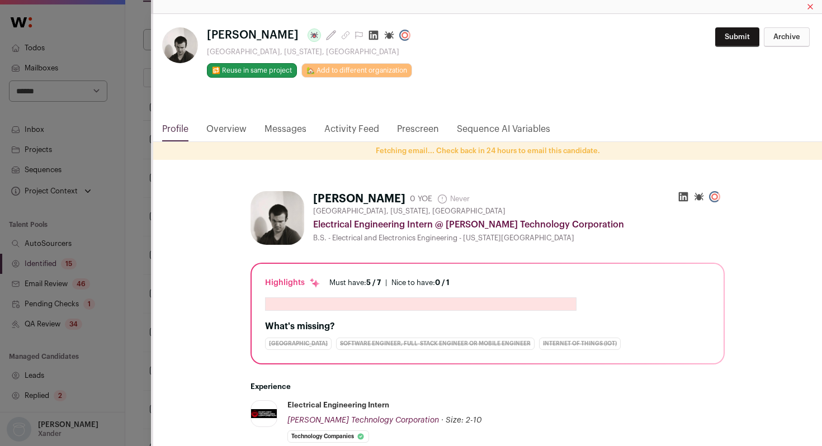
click at [369, 36] on icon "Close modal via background" at bounding box center [374, 36] width 10 height 10
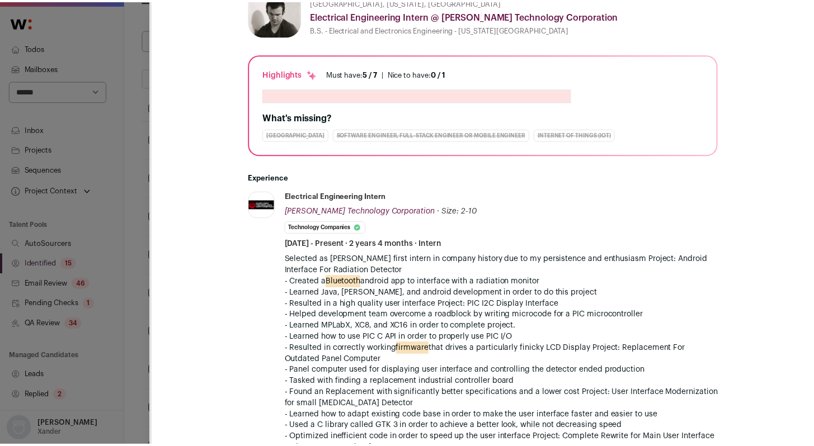
scroll to position [230, 0]
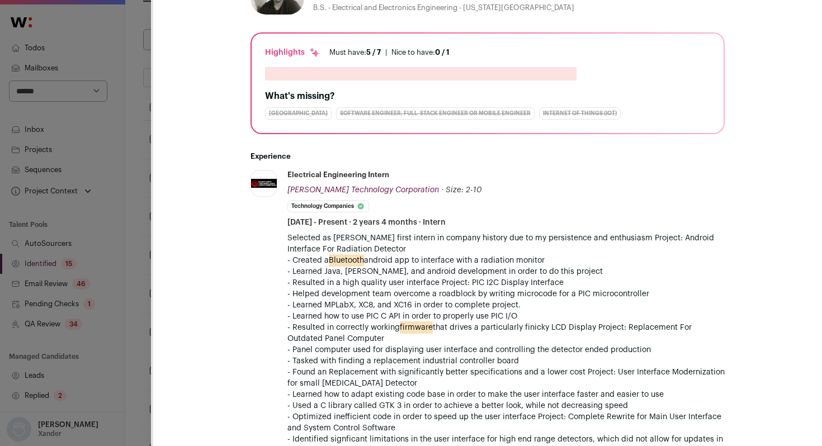
click at [138, 114] on div "**********" at bounding box center [411, 223] width 822 height 446
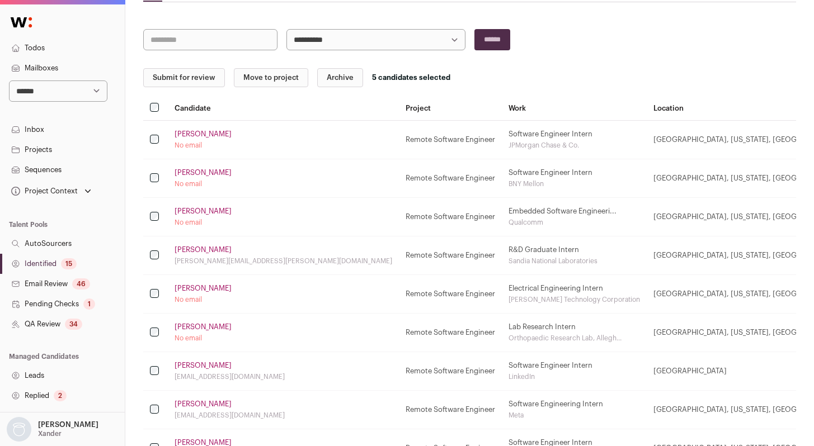
click at [191, 78] on button "Submit for review" at bounding box center [184, 77] width 82 height 19
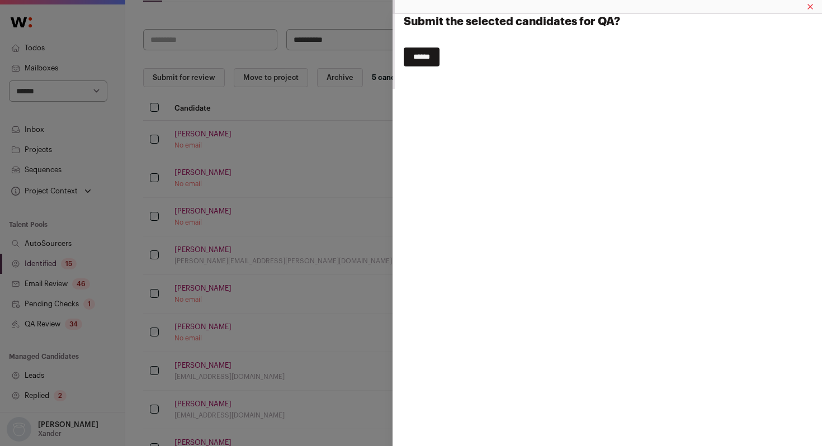
click at [417, 61] on input "******" at bounding box center [422, 57] width 36 height 19
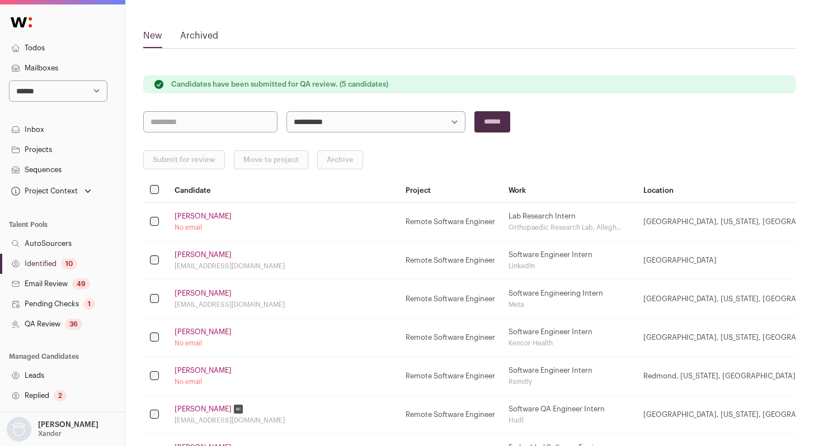
scroll to position [0, 0]
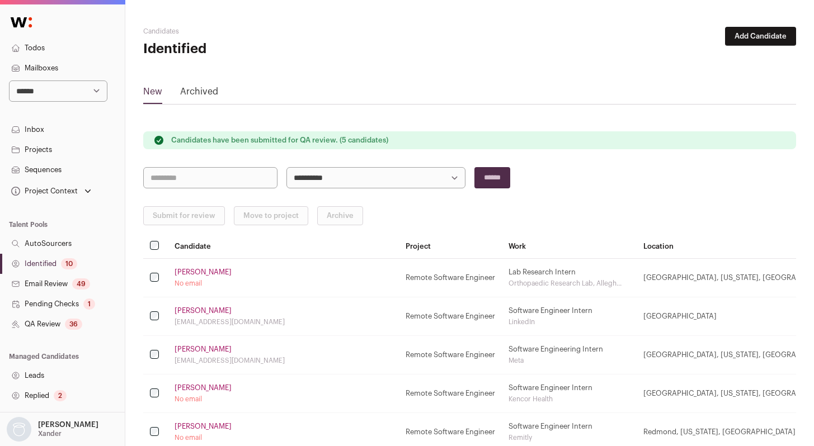
click at [64, 266] on div "10" at bounding box center [69, 263] width 16 height 11
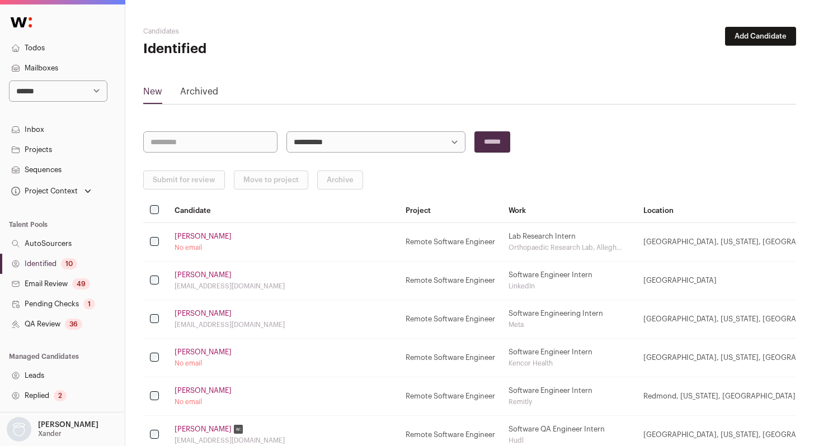
click at [196, 237] on link "[PERSON_NAME]" at bounding box center [202, 236] width 57 height 9
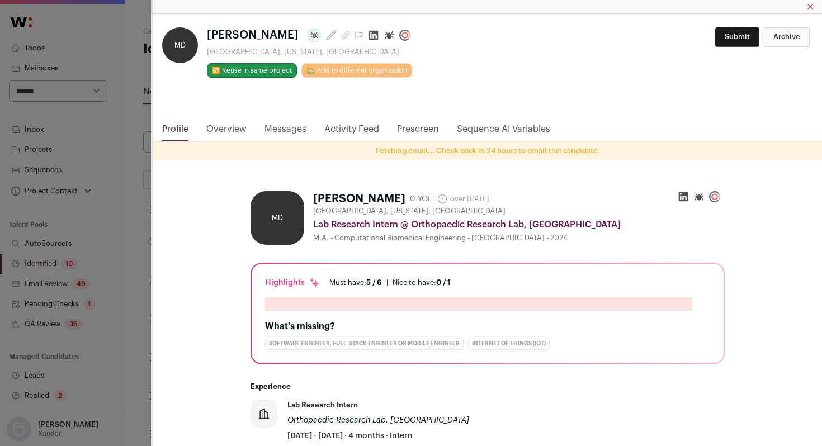
click at [369, 38] on icon "Close modal via background" at bounding box center [374, 36] width 10 height 10
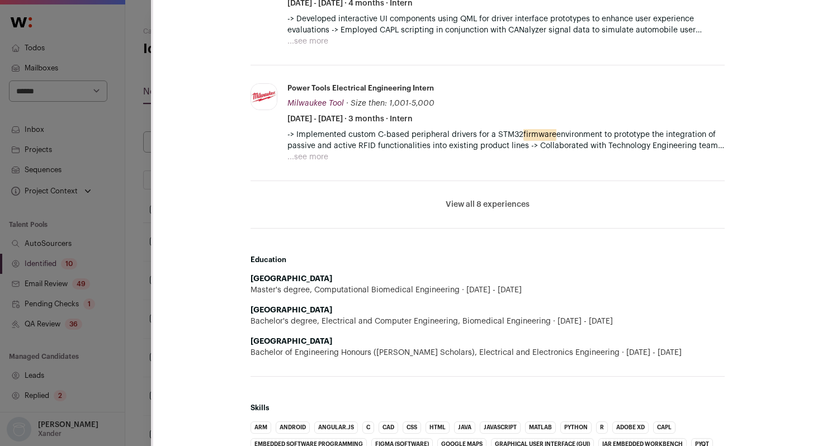
scroll to position [569, 0]
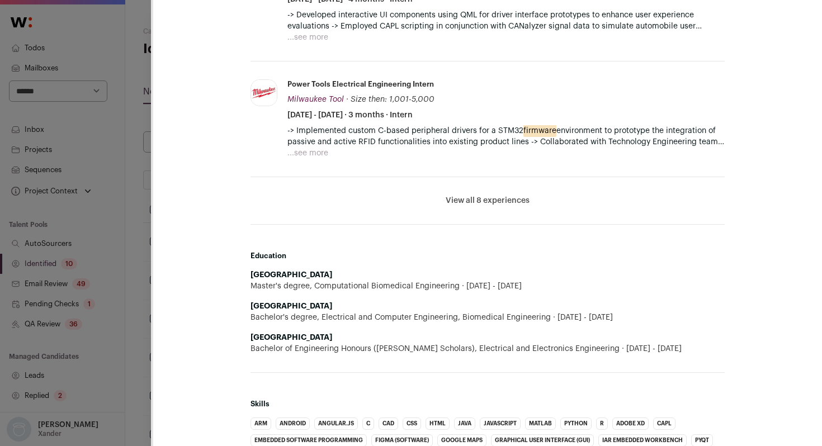
click at [486, 205] on button "View all 8 experiences" at bounding box center [488, 200] width 84 height 11
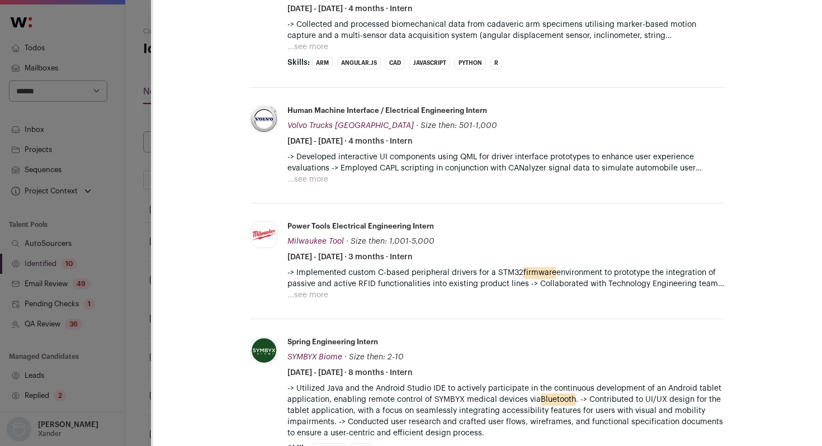
scroll to position [432, 0]
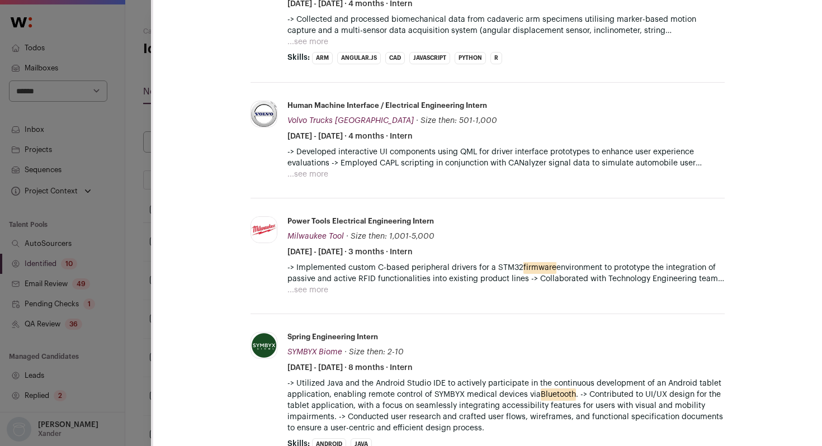
click at [297, 292] on button "...see more" at bounding box center [307, 290] width 41 height 11
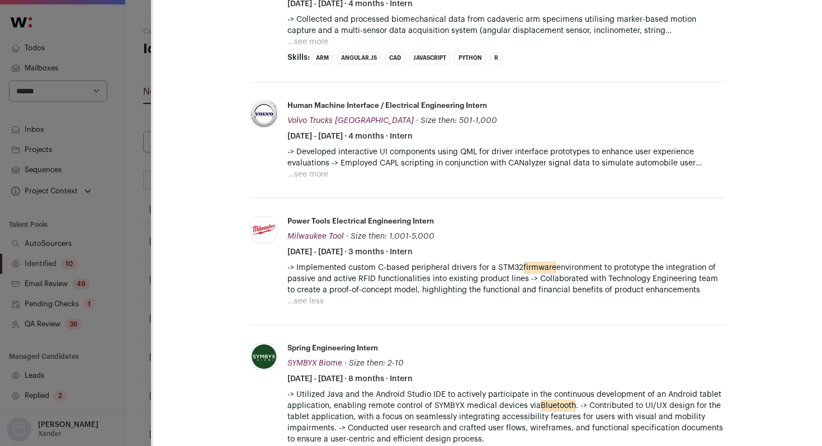
click at [136, 172] on div "MD Madi Davis Last update: 2 months ago Pittsburgh, Pennsylvania, United States…" at bounding box center [411, 223] width 822 height 446
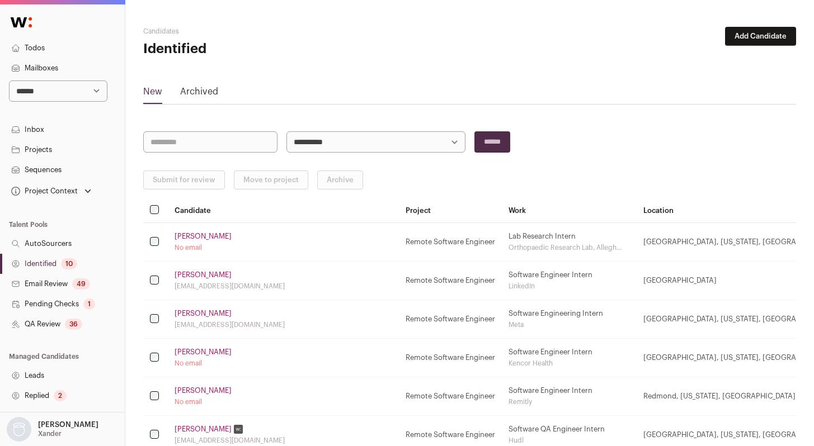
click at [190, 276] on link "[PERSON_NAME]" at bounding box center [202, 275] width 57 height 9
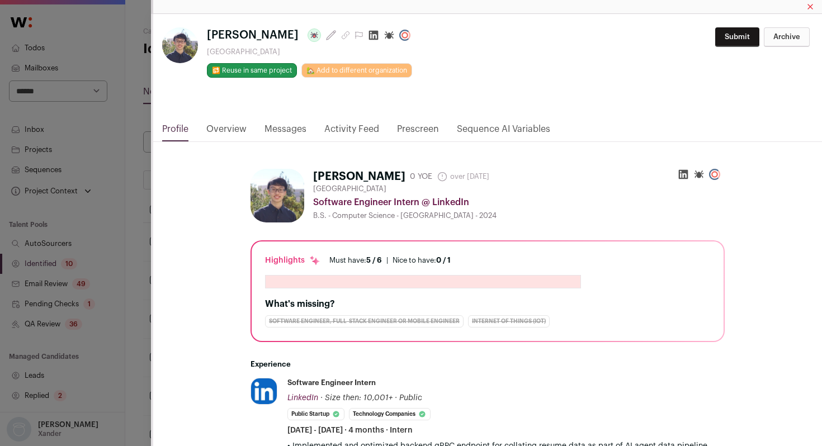
click at [369, 37] on icon "Close modal via background" at bounding box center [374, 36] width 10 height 10
click at [140, 258] on div "**********" at bounding box center [411, 223] width 822 height 446
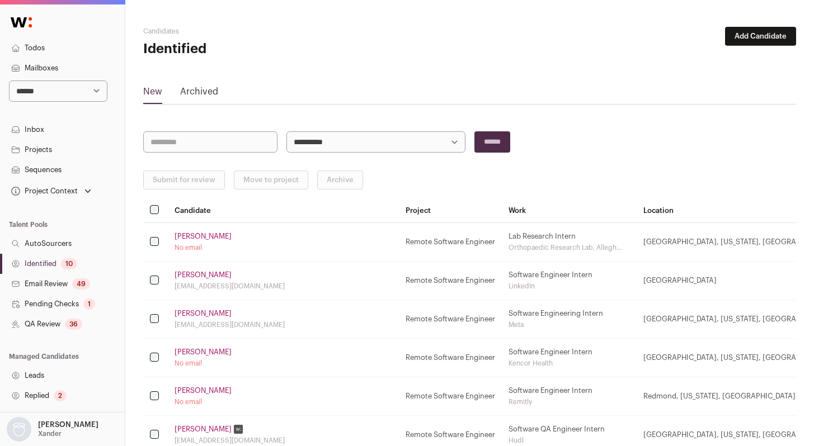
click at [205, 315] on link "[PERSON_NAME]" at bounding box center [202, 313] width 57 height 9
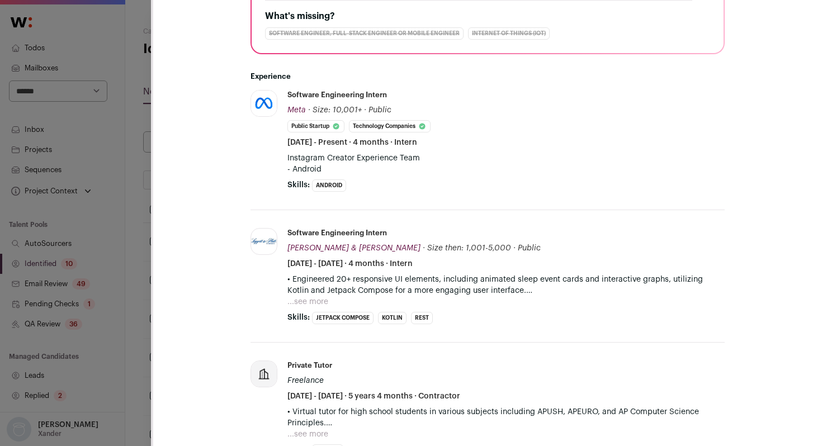
scroll to position [0, 0]
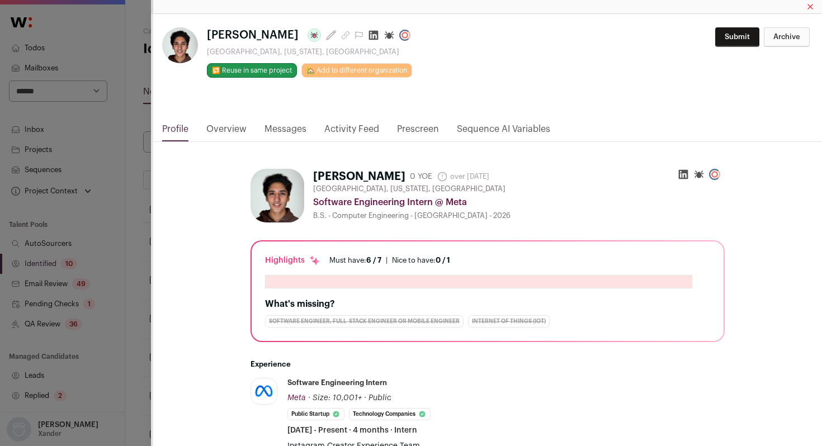
click at [369, 36] on icon "Close modal via background" at bounding box center [373, 35] width 11 height 11
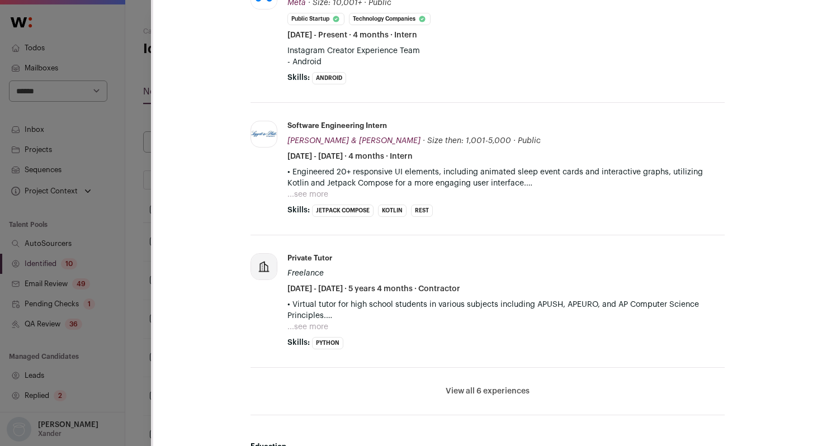
scroll to position [419, 0]
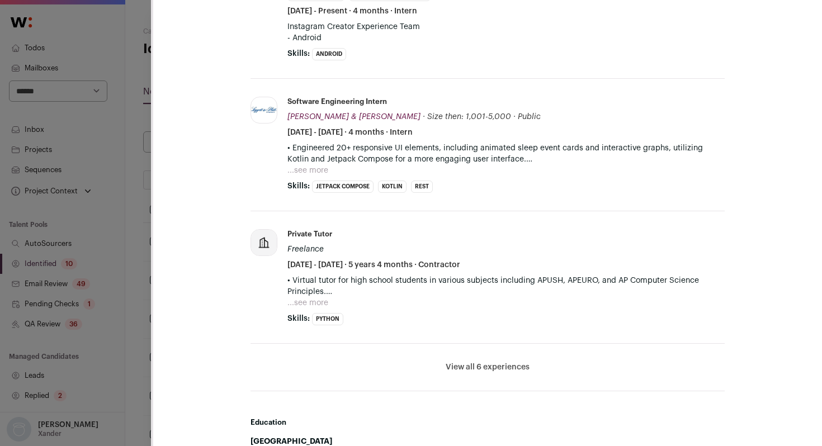
click at [317, 170] on button "...see more" at bounding box center [307, 170] width 41 height 11
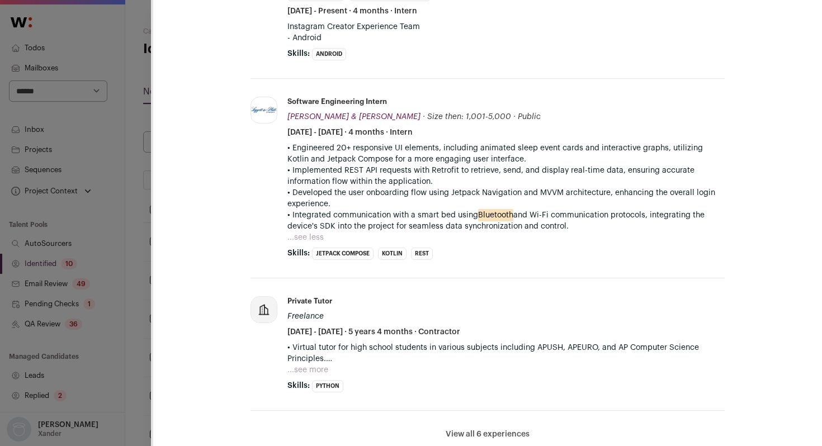
click at [141, 224] on div "**********" at bounding box center [411, 223] width 822 height 446
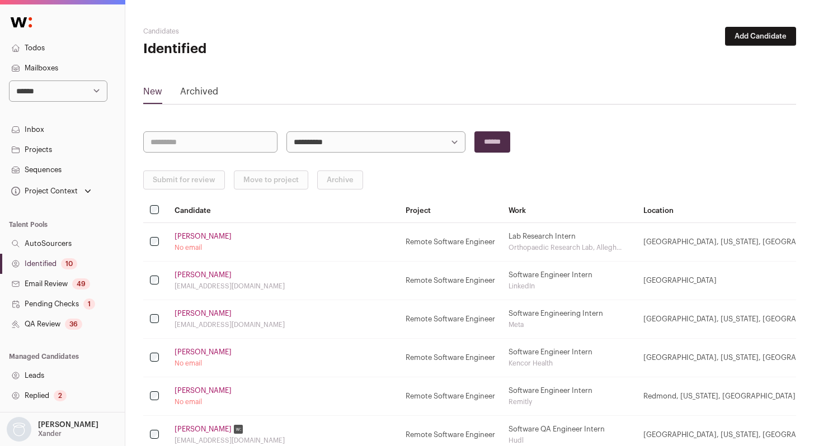
click at [194, 351] on link "[PERSON_NAME]" at bounding box center [202, 352] width 57 height 9
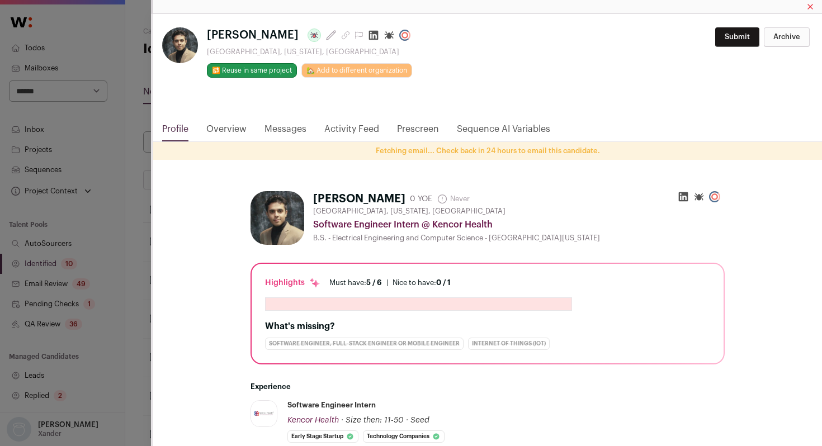
click at [369, 37] on icon "Close modal via background" at bounding box center [374, 36] width 10 height 10
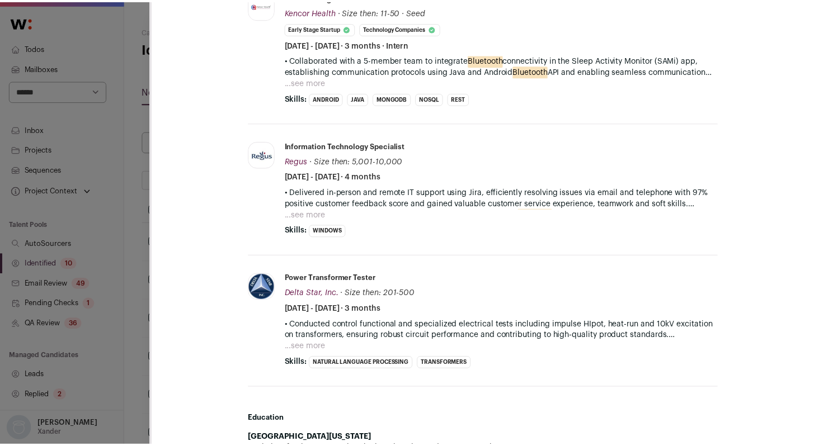
scroll to position [409, 0]
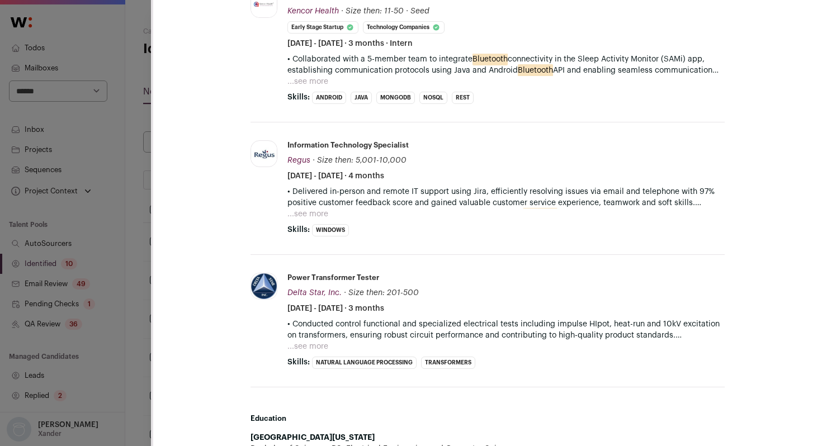
click at [125, 248] on div "**********" at bounding box center [411, 223] width 822 height 446
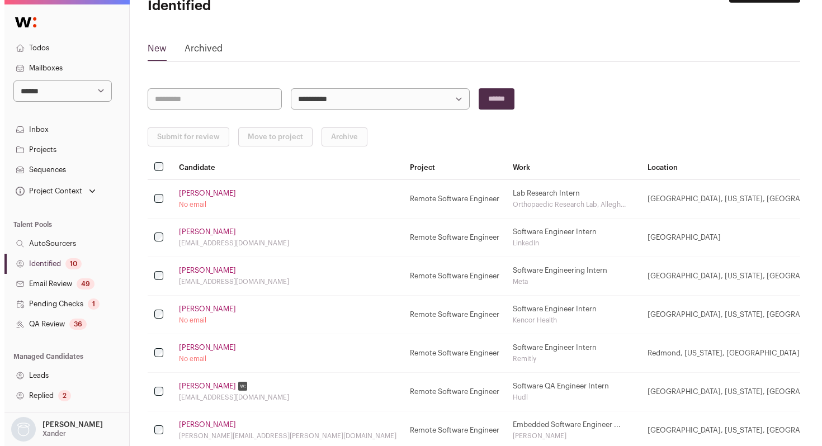
scroll to position [47, 0]
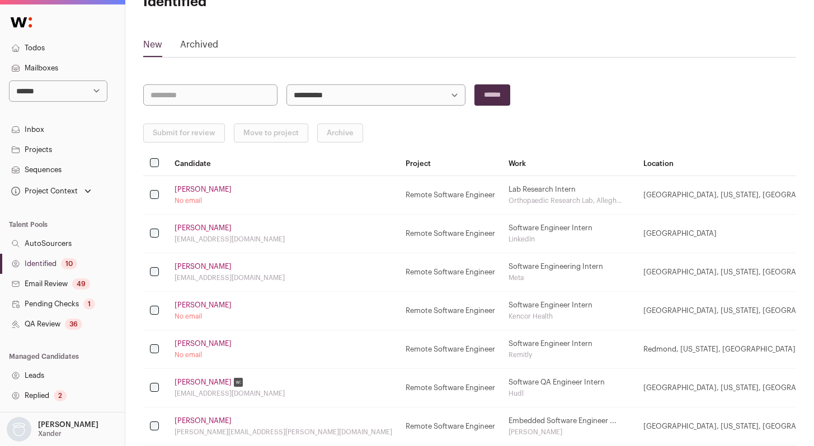
click at [199, 346] on link "[PERSON_NAME]" at bounding box center [202, 343] width 57 height 9
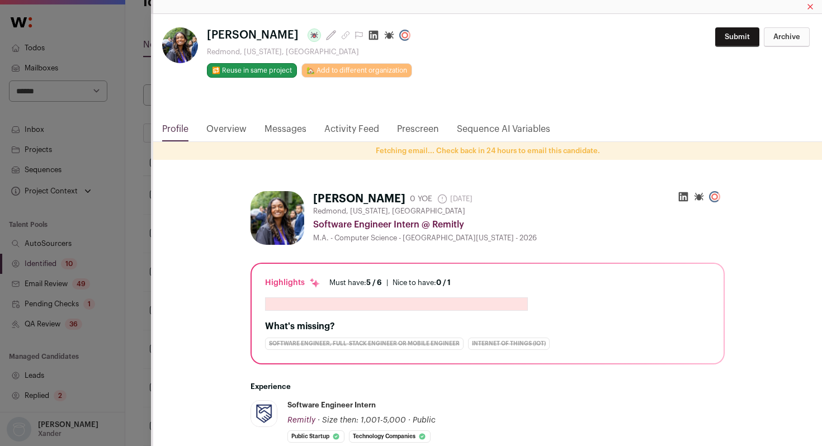
click at [368, 35] on icon "Close modal via background" at bounding box center [373, 35] width 11 height 11
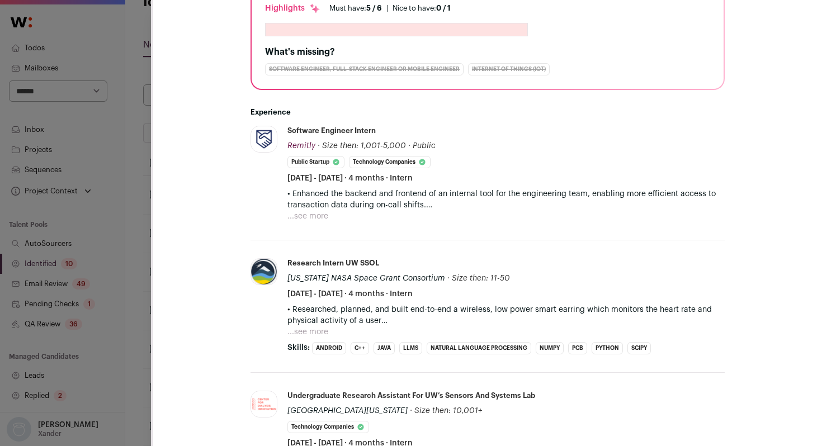
scroll to position [292, 0]
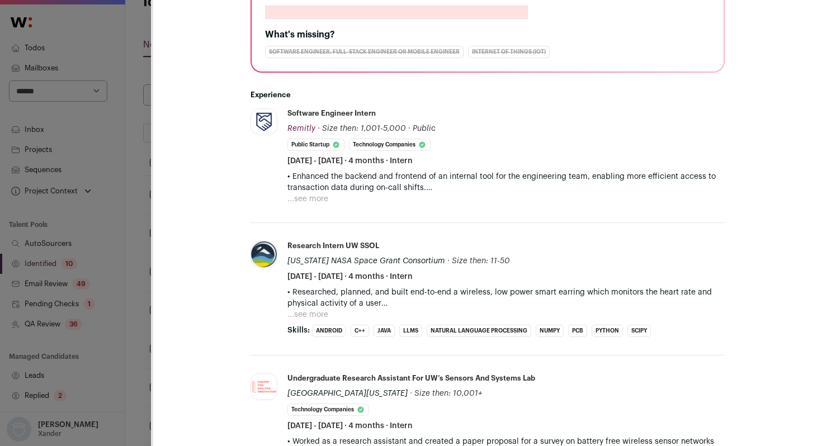
click at [290, 200] on button "...see more" at bounding box center [307, 199] width 41 height 11
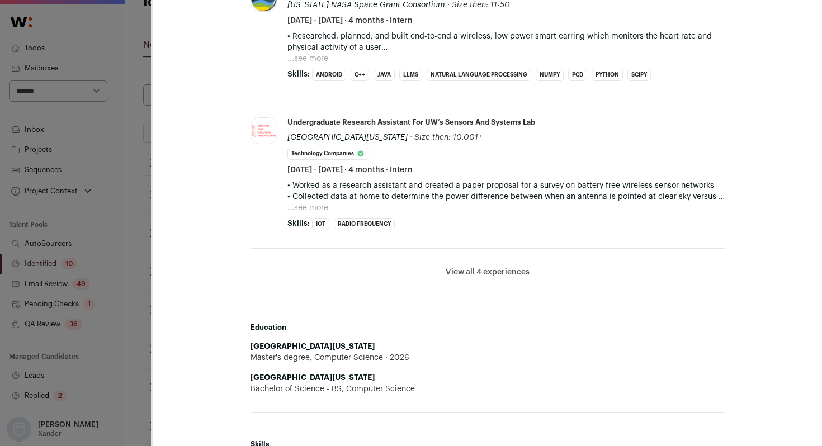
scroll to position [617, 0]
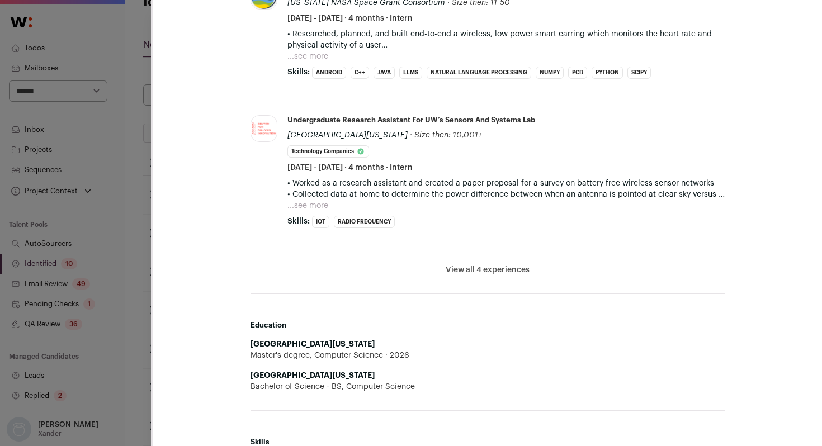
click at [479, 265] on button "View all 4 experiences" at bounding box center [488, 270] width 84 height 11
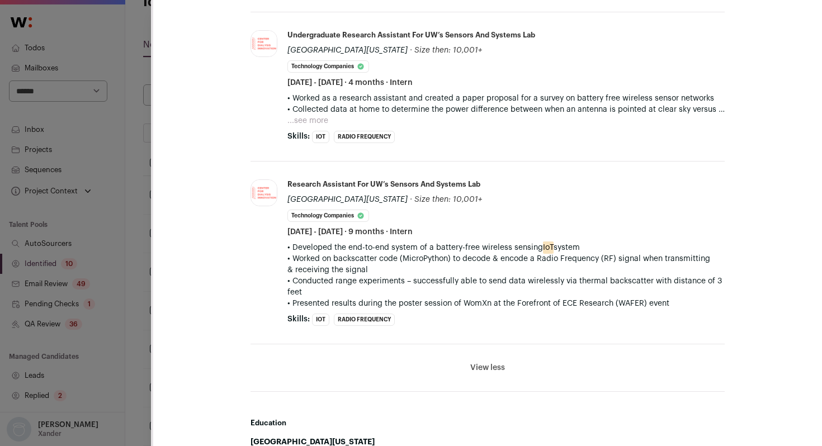
scroll to position [722, 0]
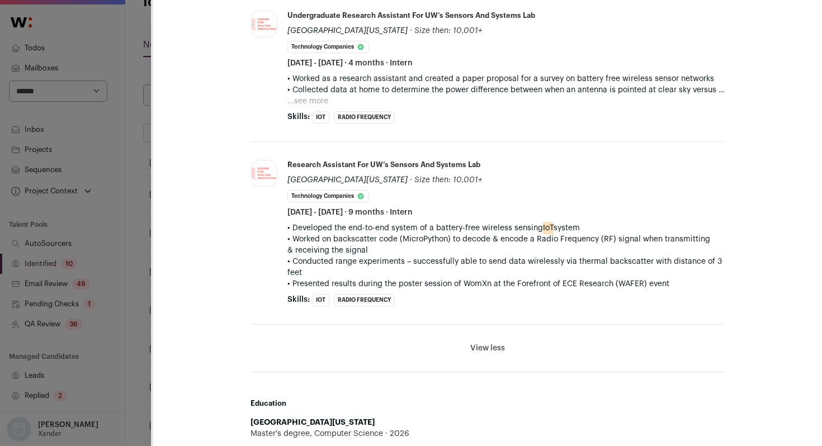
click at [485, 346] on button "View less" at bounding box center [487, 348] width 35 height 11
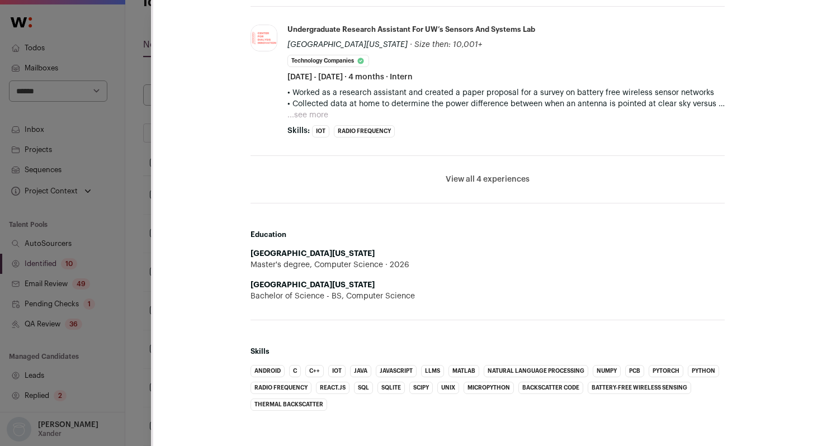
click at [471, 178] on button "View all 4 experiences" at bounding box center [488, 179] width 84 height 11
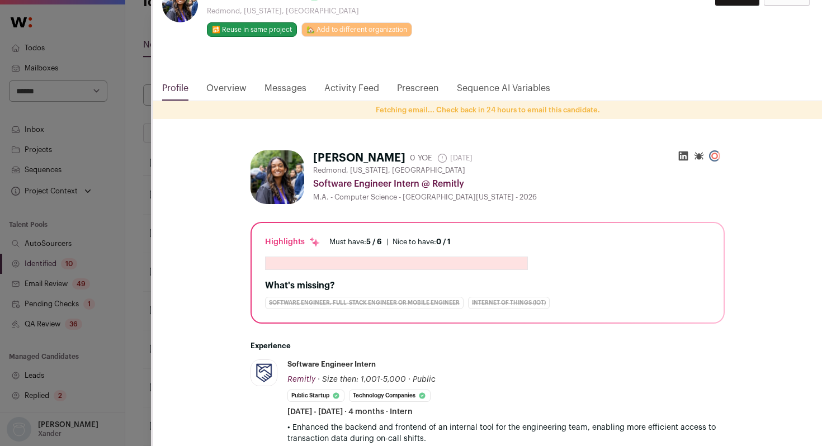
scroll to position [0, 0]
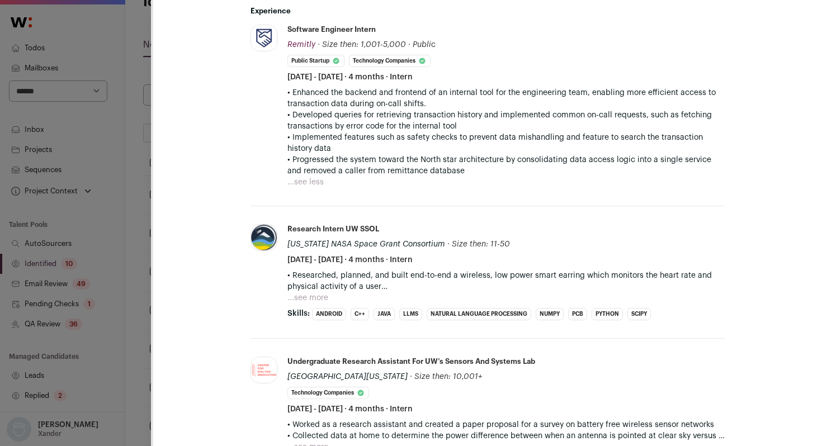
click at [309, 295] on button "...see more" at bounding box center [307, 297] width 41 height 11
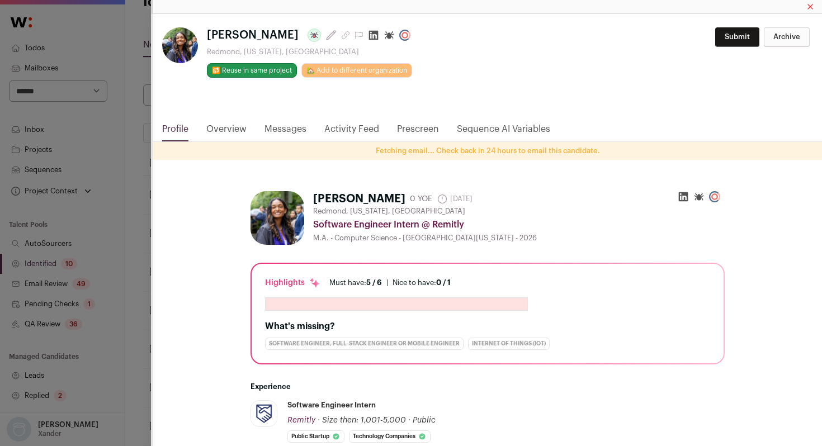
click at [135, 182] on div "**********" at bounding box center [411, 223] width 822 height 446
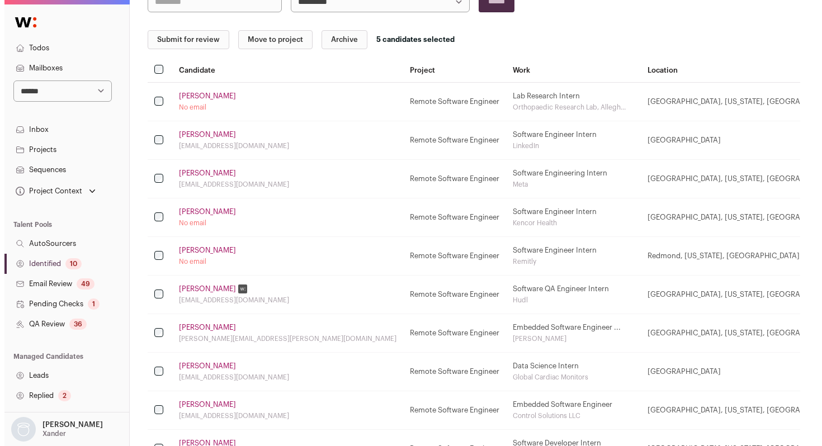
scroll to position [149, 0]
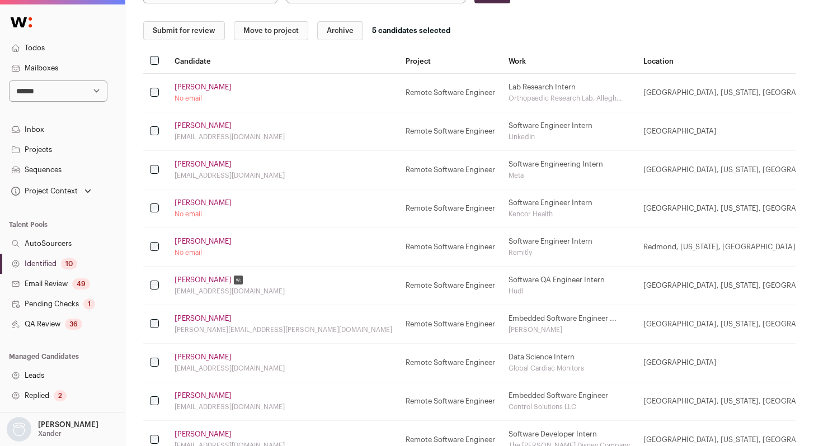
click at [195, 28] on button "Submit for review" at bounding box center [184, 30] width 82 height 19
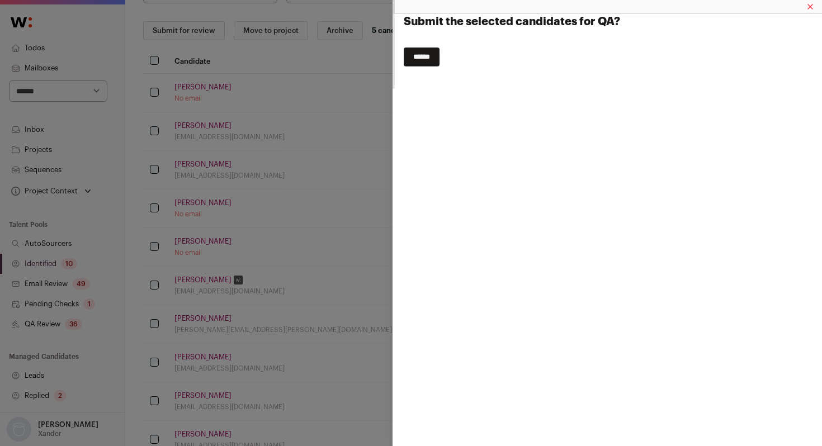
click at [424, 53] on input "******" at bounding box center [422, 57] width 36 height 19
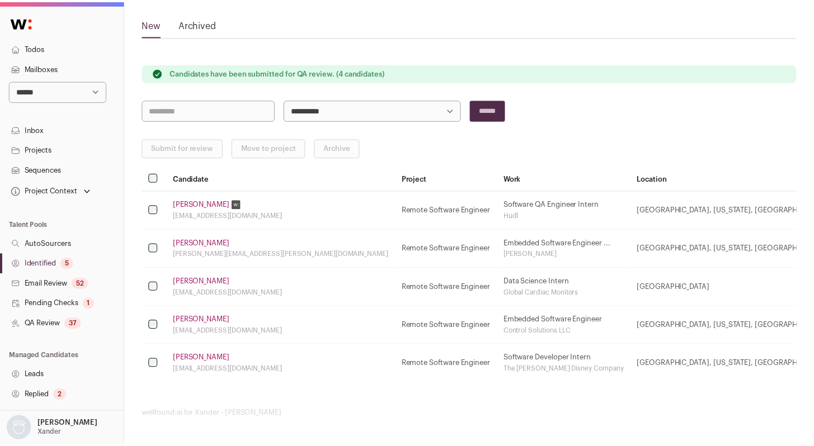
scroll to position [68, 0]
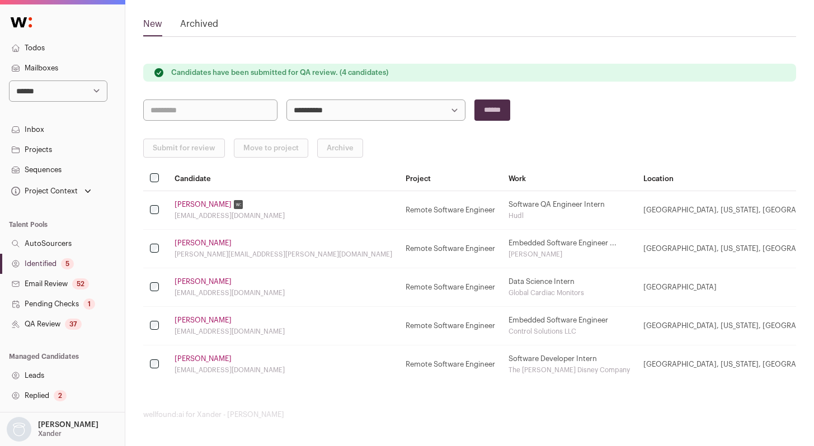
click at [64, 324] on link "QA Review 37" at bounding box center [62, 324] width 125 height 20
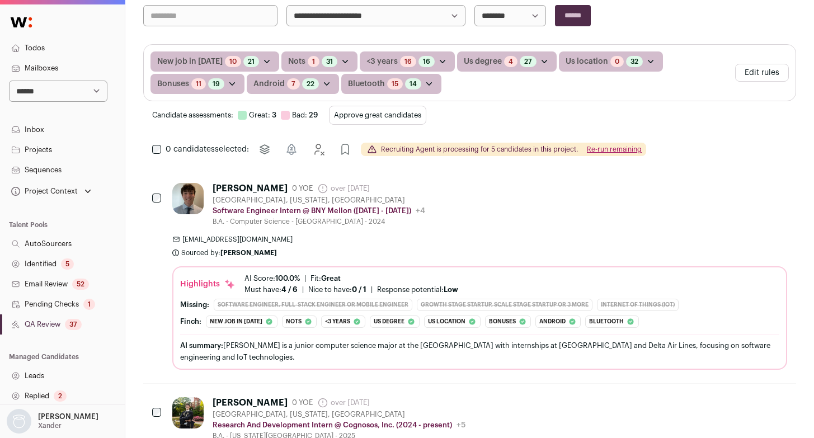
scroll to position [209, 0]
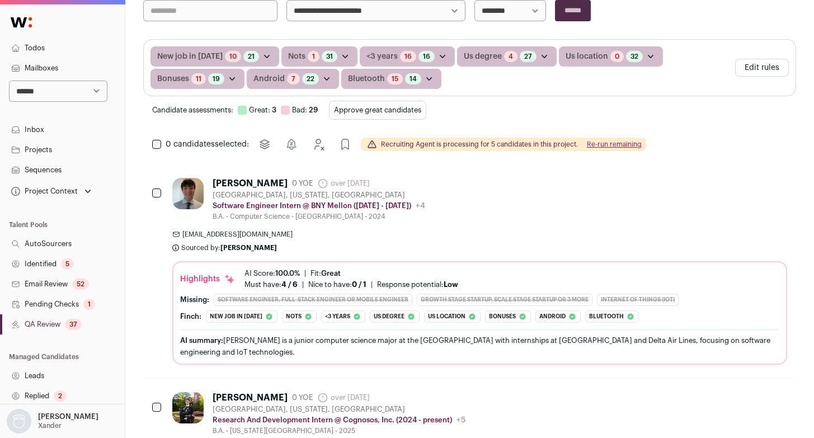
click at [63, 261] on div "5" at bounding box center [67, 263] width 13 height 11
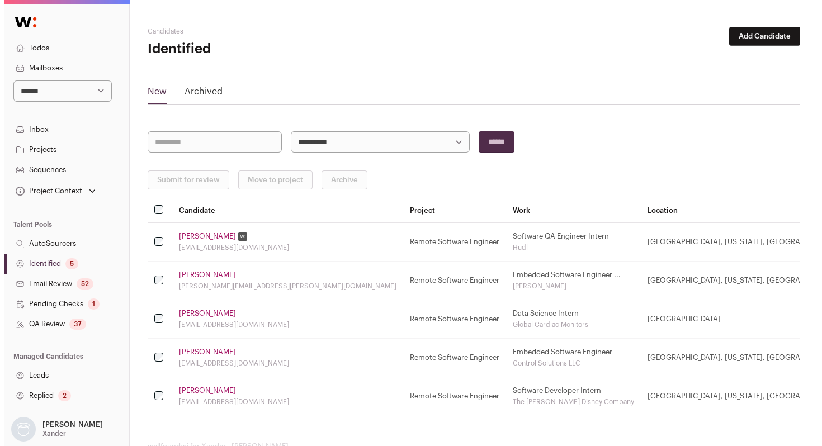
scroll to position [32, 0]
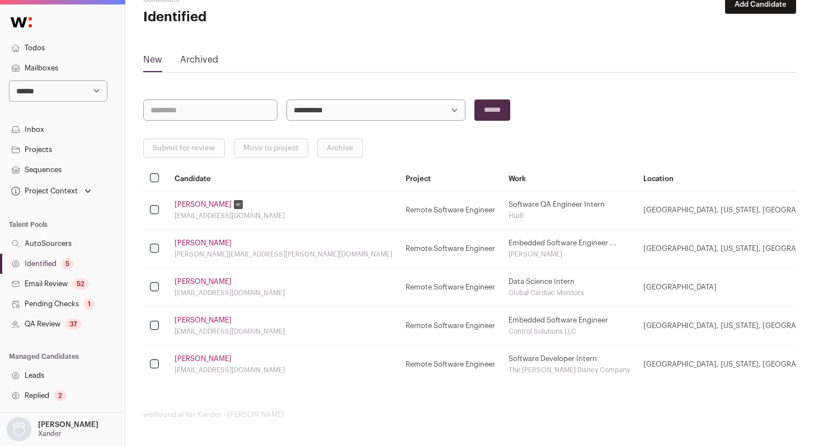
click at [208, 205] on link "[PERSON_NAME]" at bounding box center [202, 204] width 57 height 9
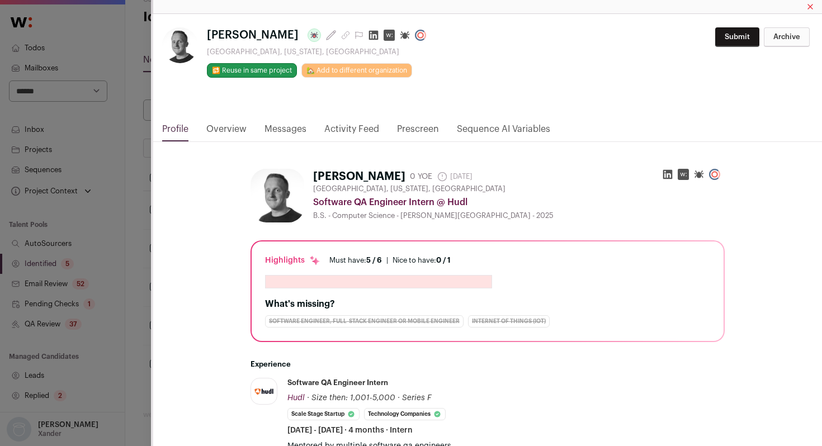
click at [369, 35] on icon "Close modal via background" at bounding box center [374, 36] width 10 height 10
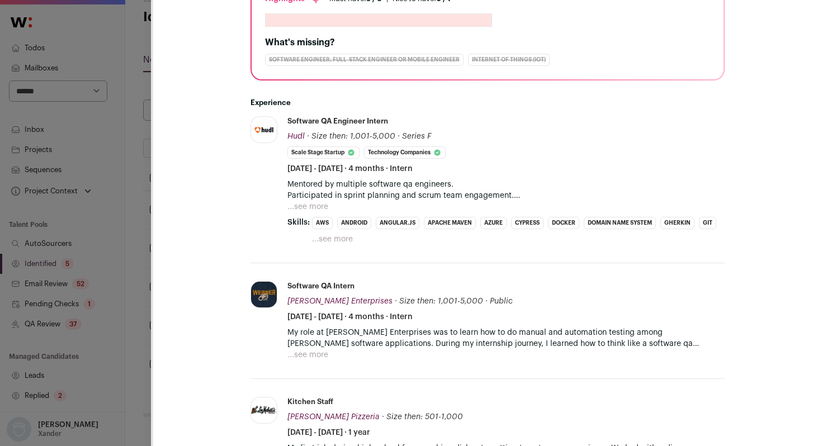
scroll to position [286, 0]
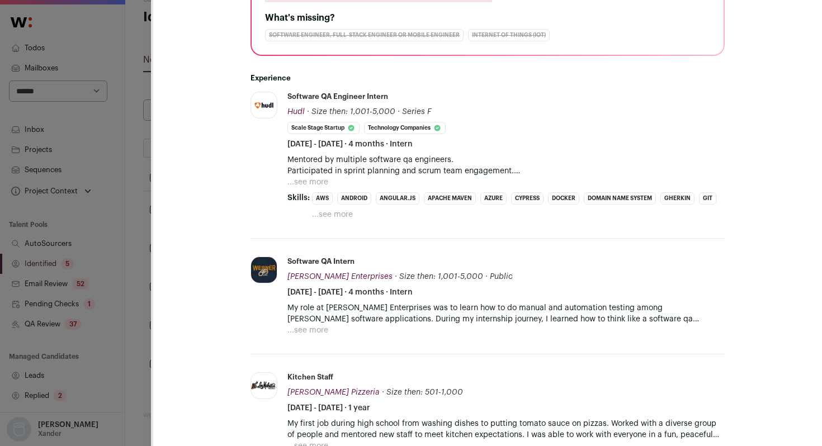
click at [323, 219] on button "...see more" at bounding box center [332, 214] width 41 height 11
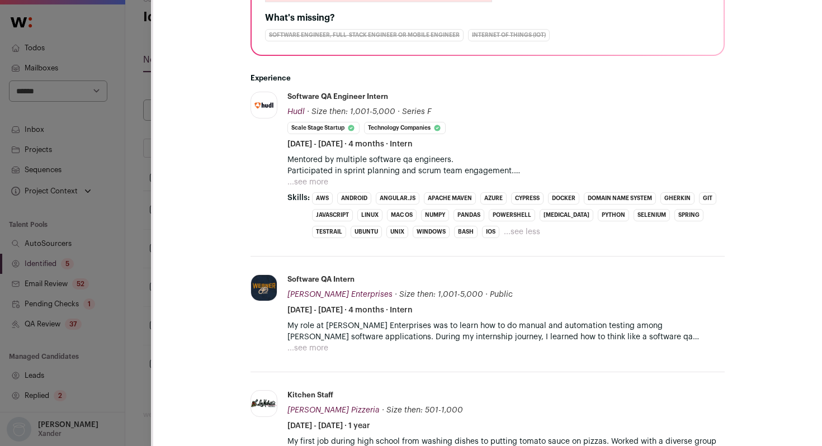
click at [302, 183] on button "...see more" at bounding box center [307, 182] width 41 height 11
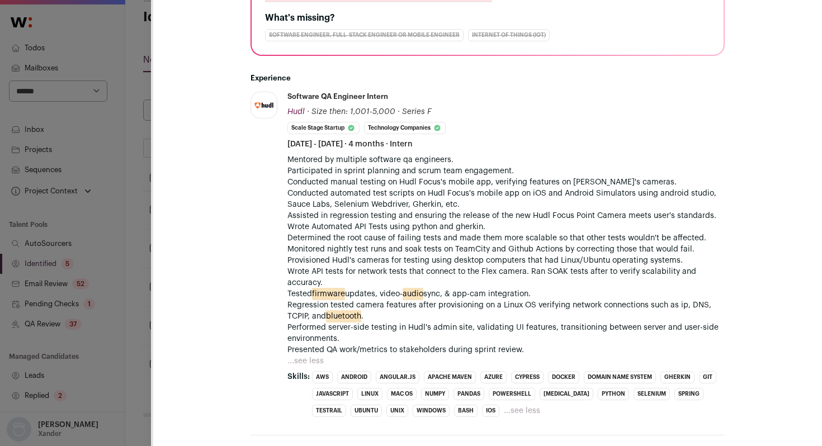
click at [125, 213] on div "Alex Fergestad Last update: 3 months ago La Grange, Illinois, United States 🔂 R…" at bounding box center [411, 223] width 822 height 446
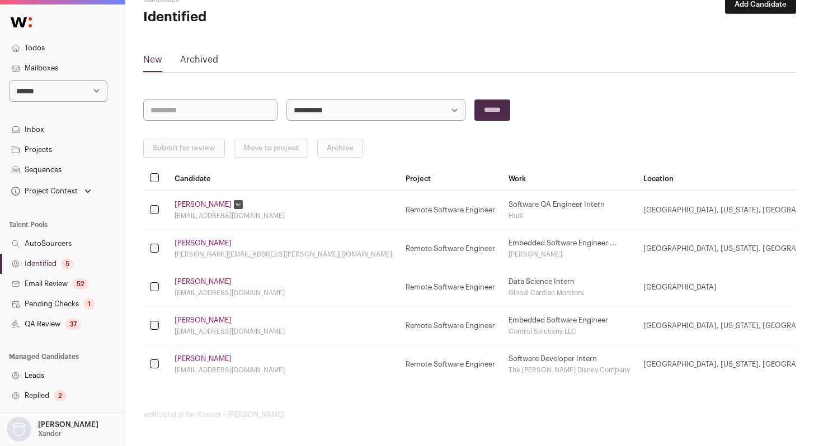
click at [190, 241] on link "[PERSON_NAME]" at bounding box center [202, 243] width 57 height 9
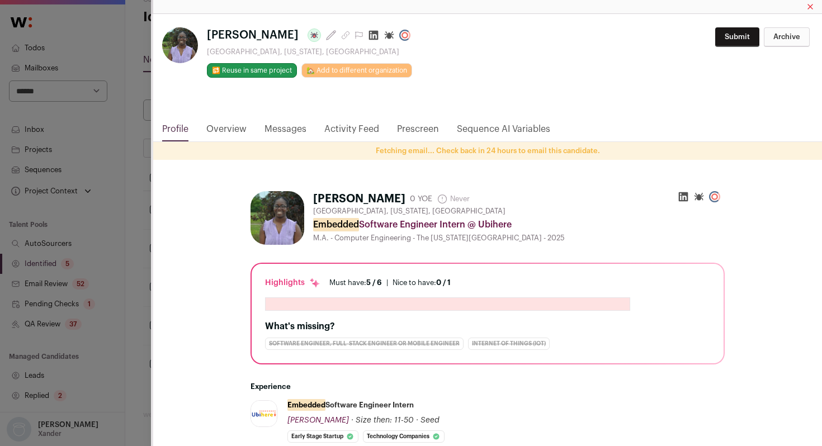
click at [369, 38] on icon "Close modal via background" at bounding box center [374, 36] width 10 height 10
click at [119, 261] on div "**********" at bounding box center [411, 223] width 822 height 446
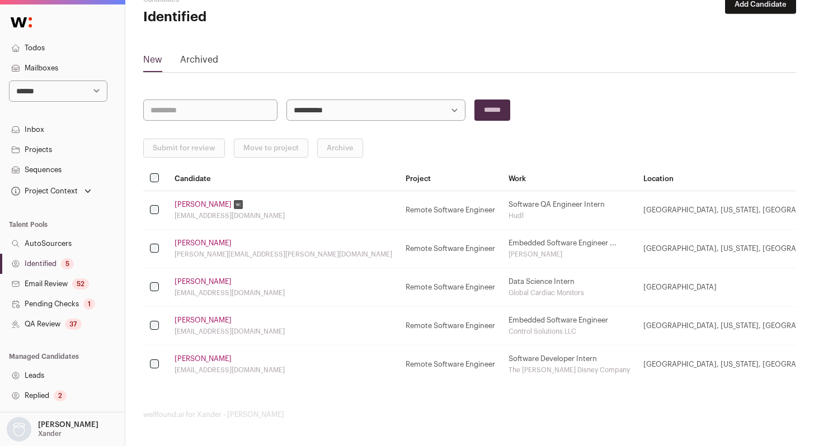
click at [190, 281] on link "[PERSON_NAME]" at bounding box center [202, 281] width 57 height 9
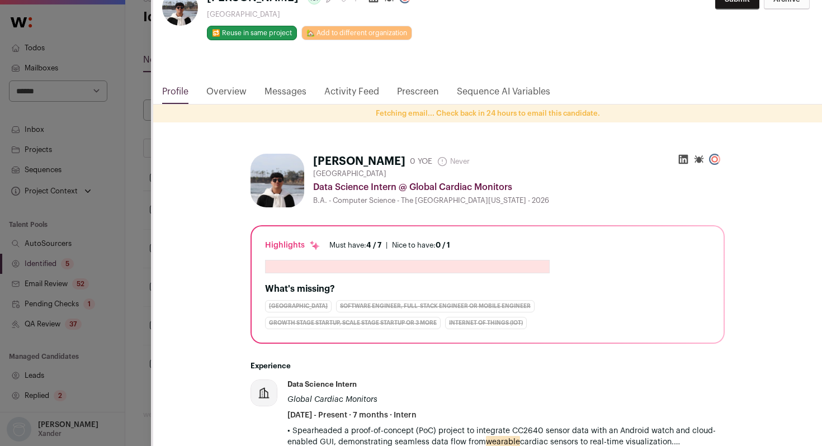
scroll to position [0, 0]
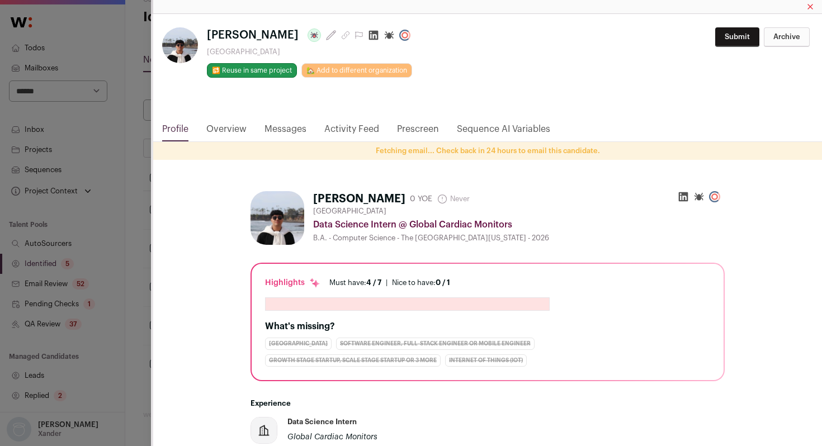
click at [351, 41] on h1 "Suwan Aryal Last update: 3 months ago" at bounding box center [311, 35] width 208 height 16
click at [368, 37] on icon "Close modal via background" at bounding box center [373, 35] width 11 height 11
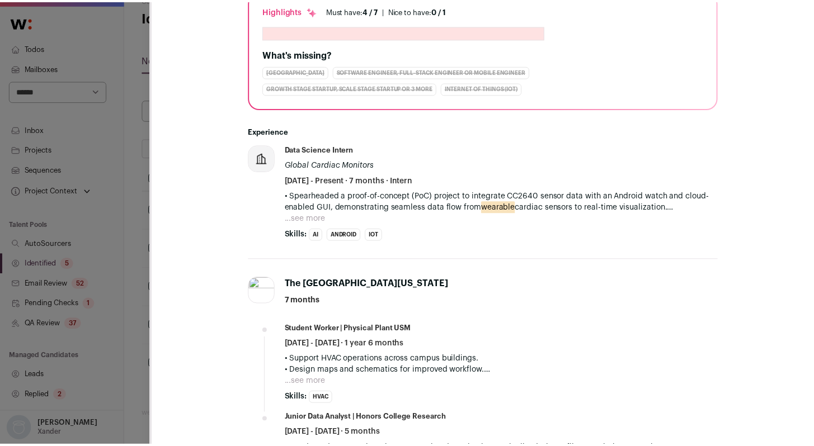
scroll to position [276, 0]
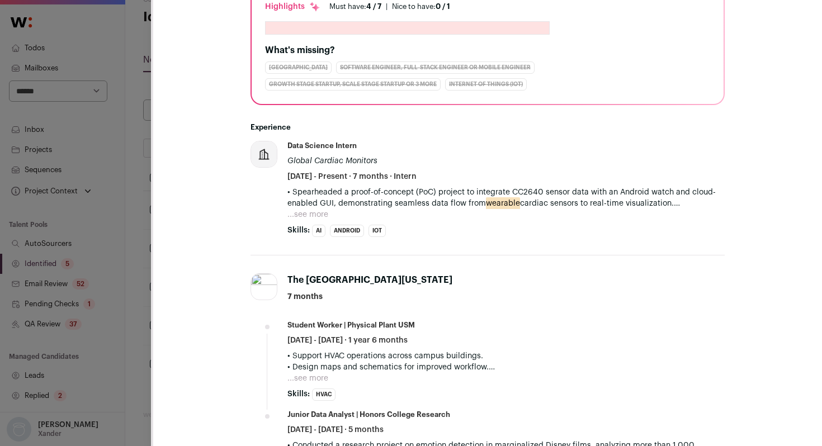
click at [120, 189] on div "**********" at bounding box center [411, 223] width 822 height 446
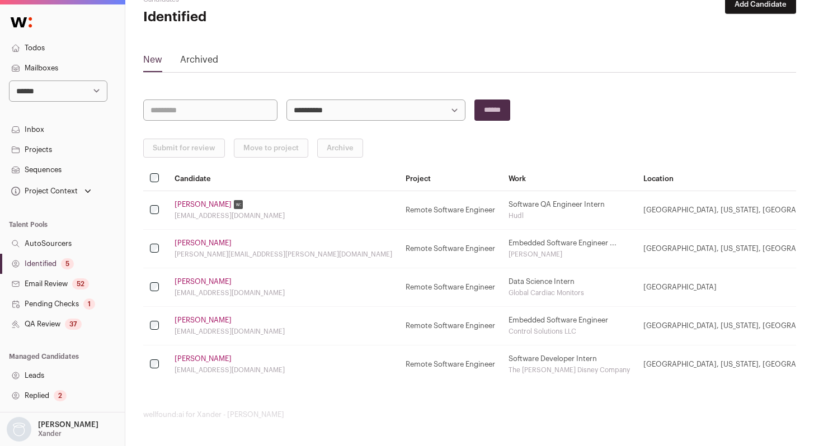
click at [64, 262] on div "5" at bounding box center [67, 263] width 13 height 11
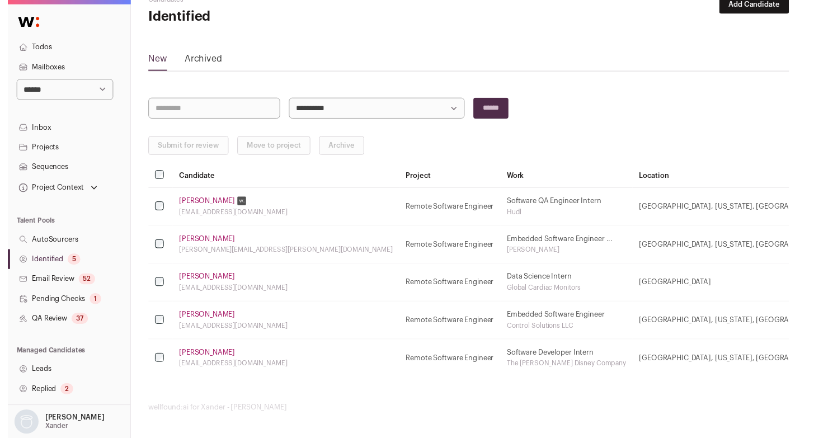
scroll to position [0, 0]
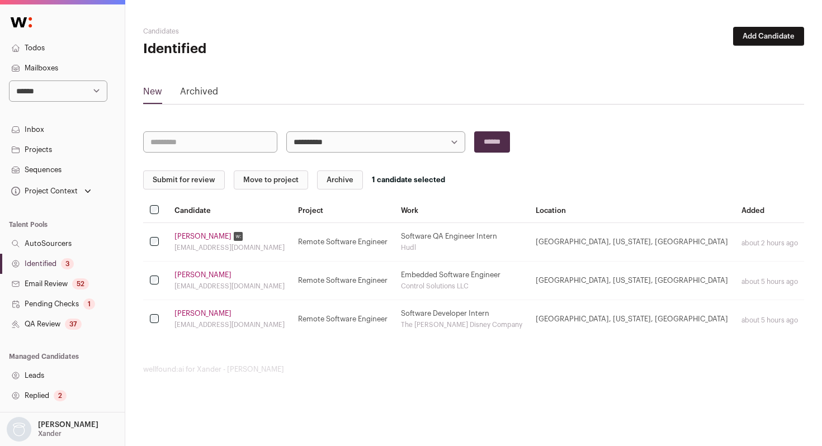
click at [174, 177] on button "Submit for review" at bounding box center [184, 180] width 82 height 19
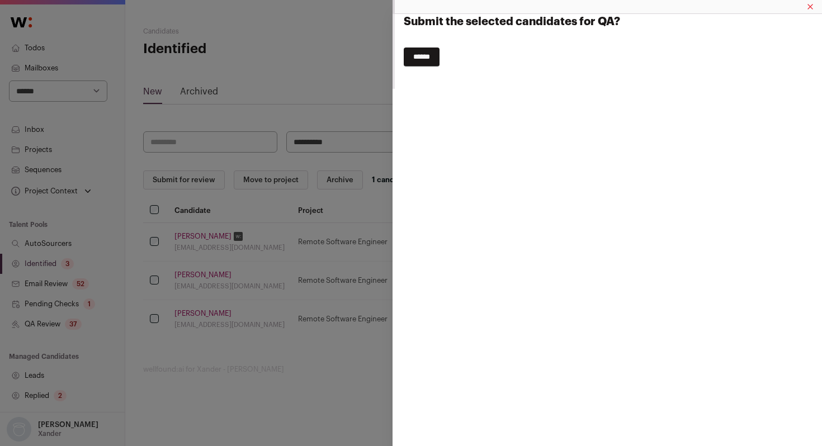
click at [414, 67] on form "Submit the selected candidates for QA? ******" at bounding box center [608, 45] width 409 height 62
click at [55, 326] on div "Submit the selected candidates for QA? ******" at bounding box center [411, 223] width 822 height 446
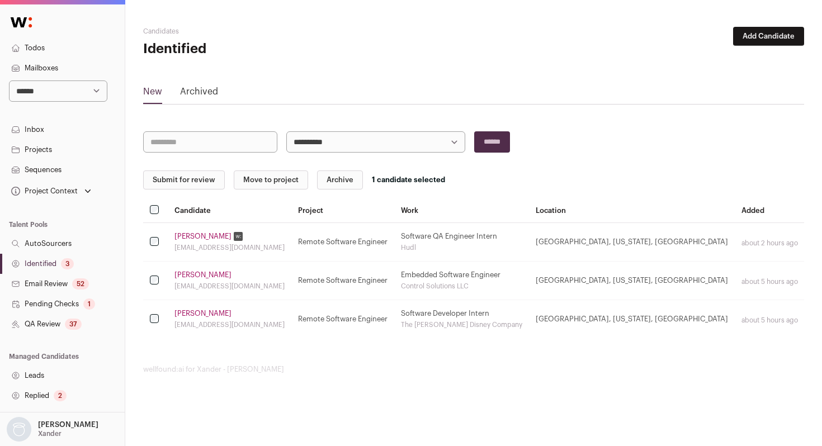
click at [55, 326] on link "QA Review 37" at bounding box center [62, 324] width 125 height 20
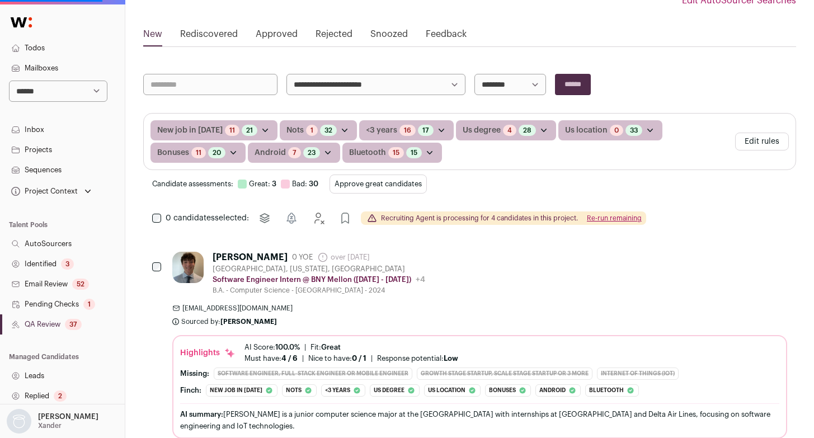
scroll to position [159, 0]
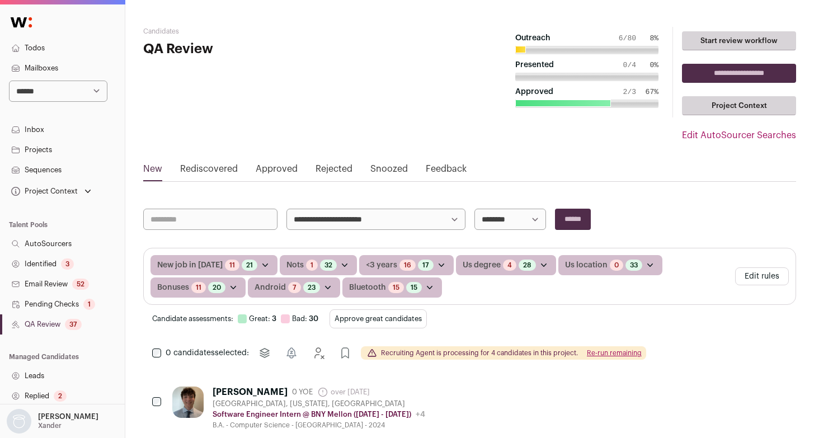
click at [56, 265] on link "Identified 3" at bounding box center [62, 264] width 125 height 20
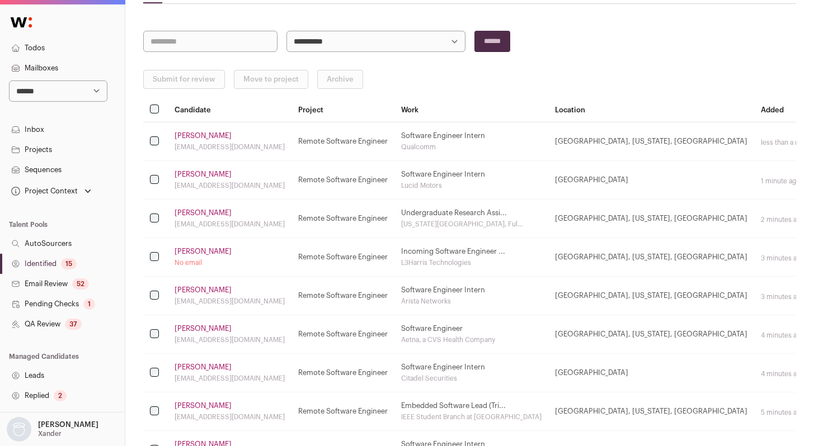
scroll to position [103, 0]
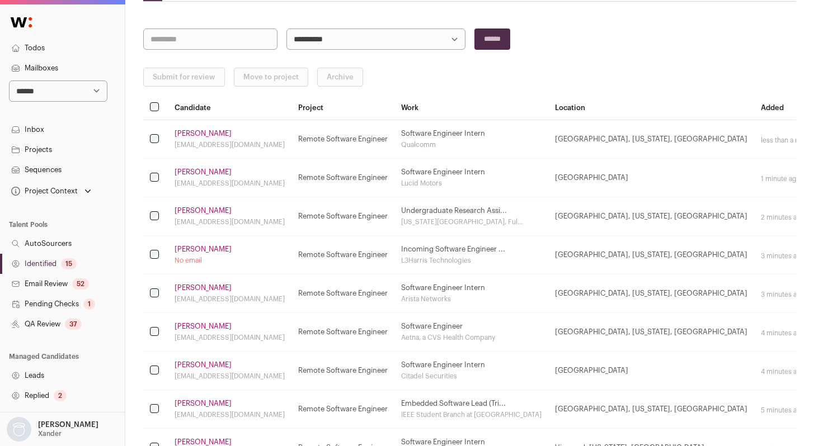
click at [197, 246] on link "Naafiul Hossain" at bounding box center [202, 249] width 57 height 9
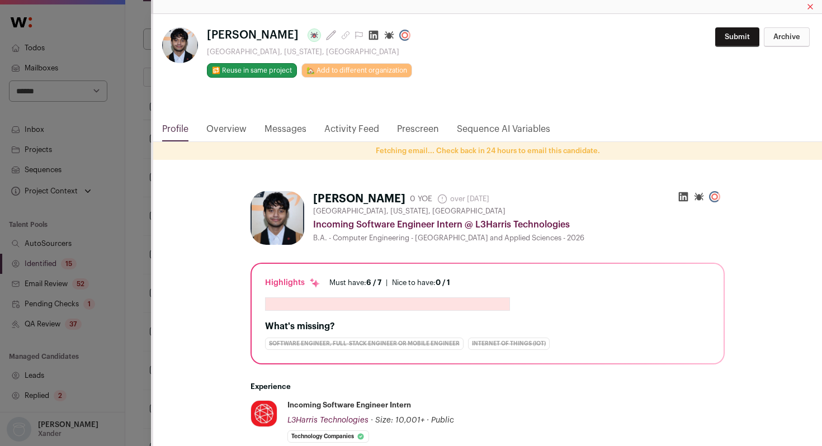
click at [361, 41] on h1 "Naafiul Hossain Last update: 1 month ago" at bounding box center [311, 35] width 208 height 16
click at [369, 39] on icon "Close modal via background" at bounding box center [374, 36] width 10 height 10
click at [132, 239] on div "**********" at bounding box center [411, 223] width 822 height 446
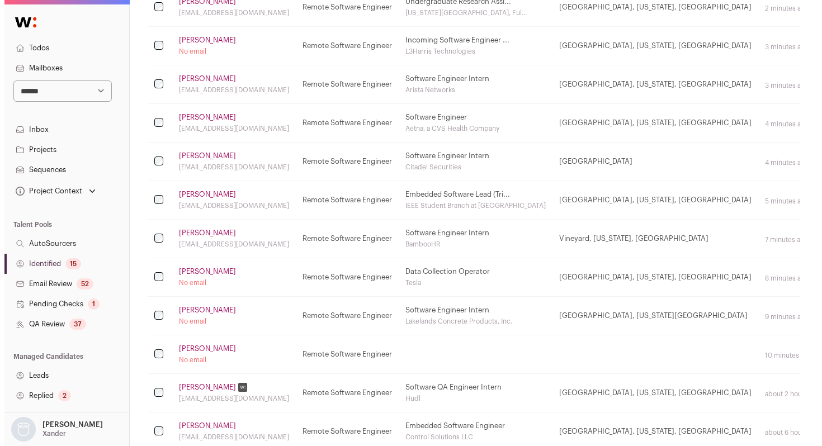
scroll to position [319, 0]
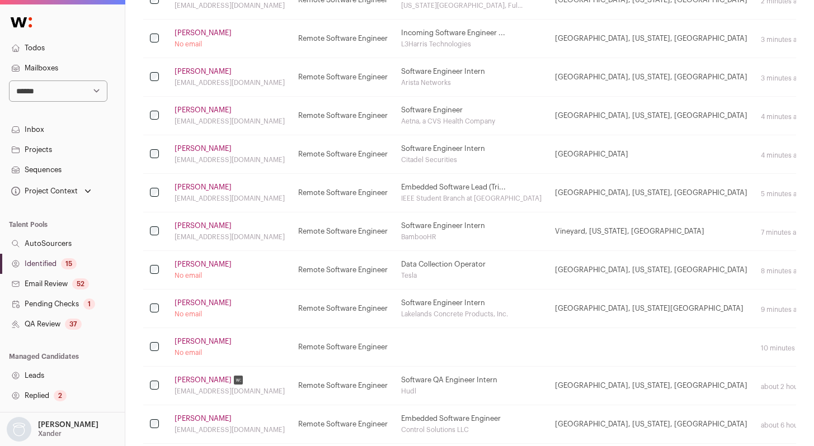
click at [214, 262] on link "Tomas Diaz-wahl" at bounding box center [202, 264] width 57 height 9
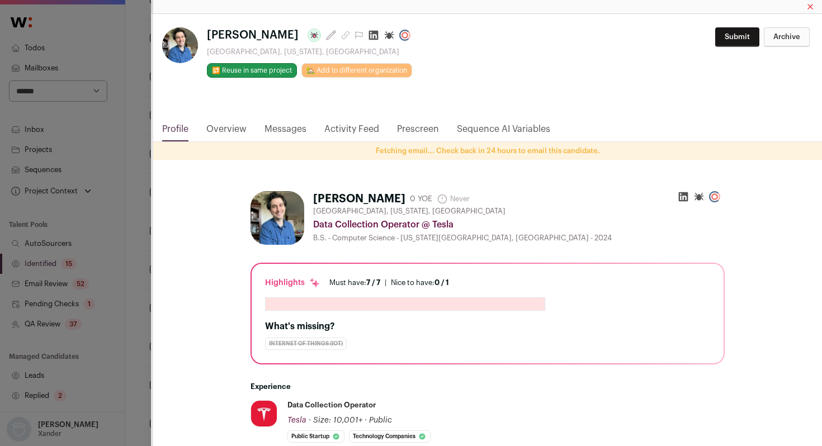
click at [368, 35] on icon "Close modal via background" at bounding box center [373, 35] width 11 height 11
click at [355, 133] on link "Activity Feed" at bounding box center [351, 131] width 55 height 19
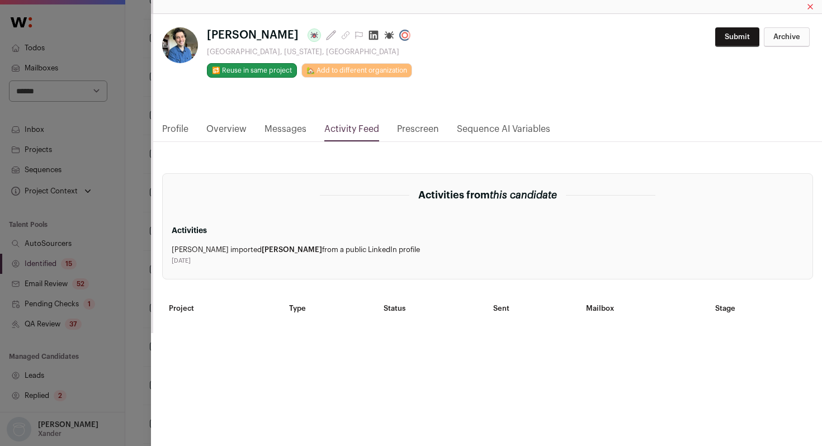
click at [173, 131] on link "Profile" at bounding box center [175, 131] width 26 height 19
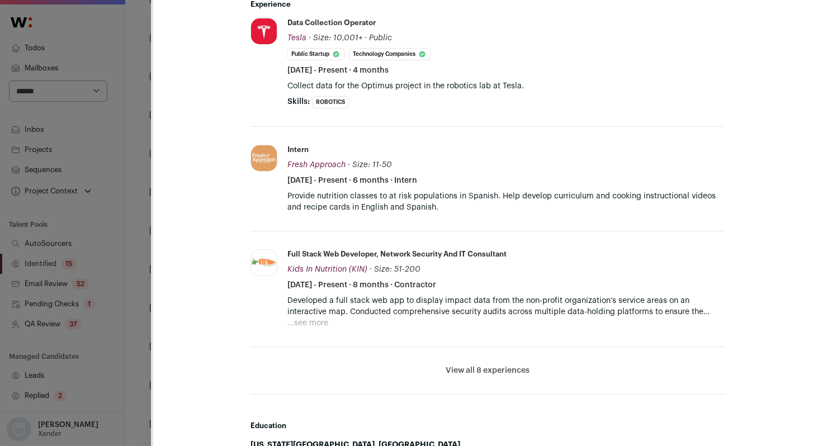
scroll to position [397, 0]
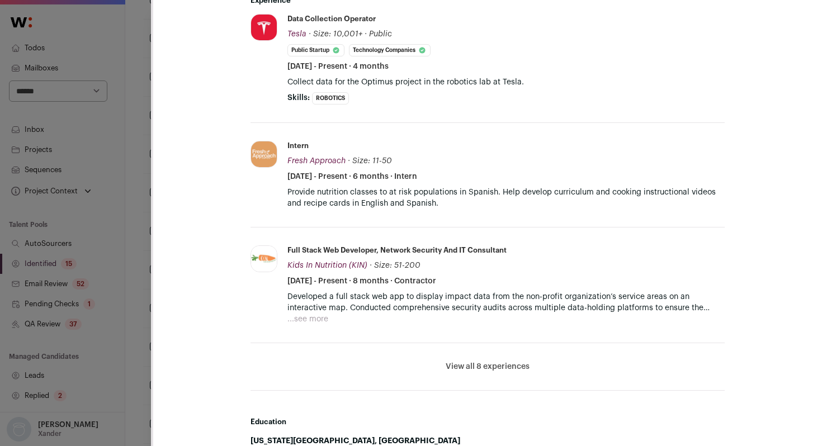
click at [478, 365] on button "View all 8 experiences" at bounding box center [488, 366] width 84 height 11
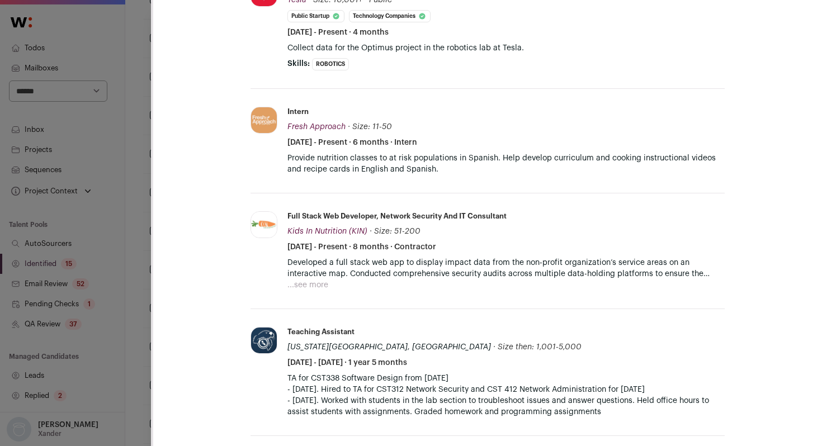
scroll to position [436, 0]
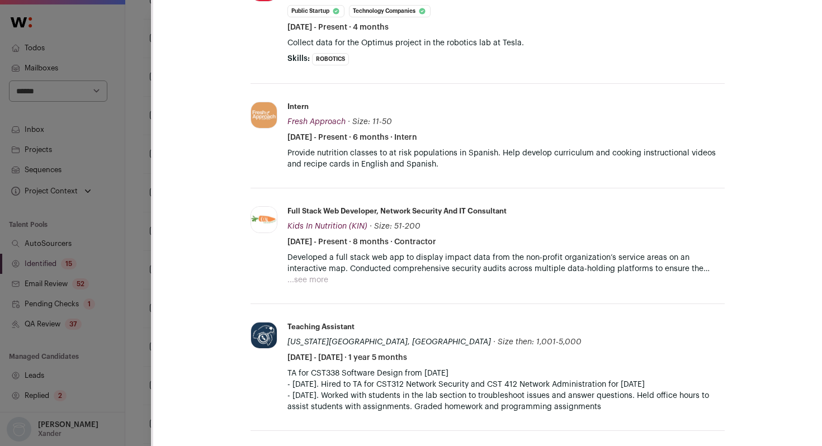
click at [314, 278] on button "...see more" at bounding box center [307, 280] width 41 height 11
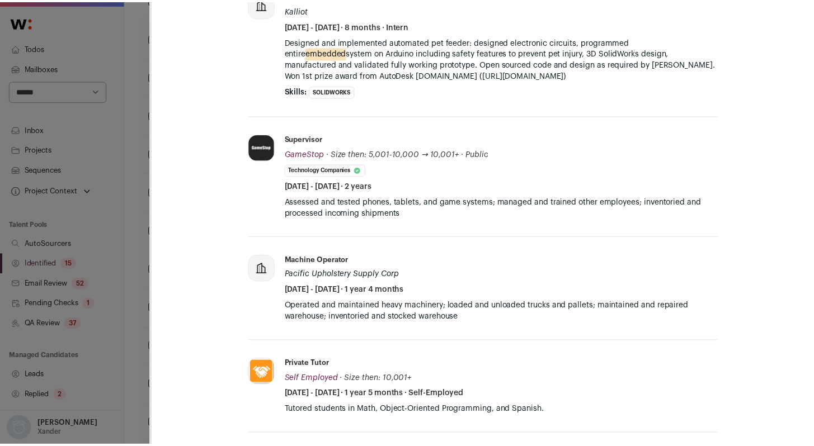
scroll to position [927, 0]
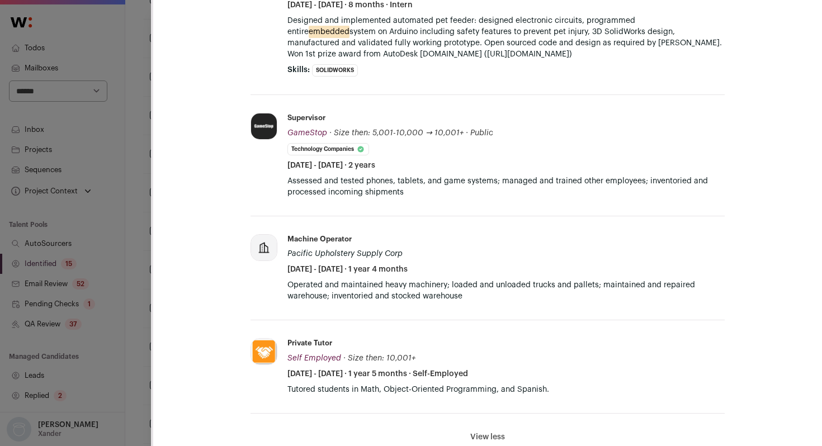
click at [143, 179] on div "**********" at bounding box center [411, 223] width 822 height 446
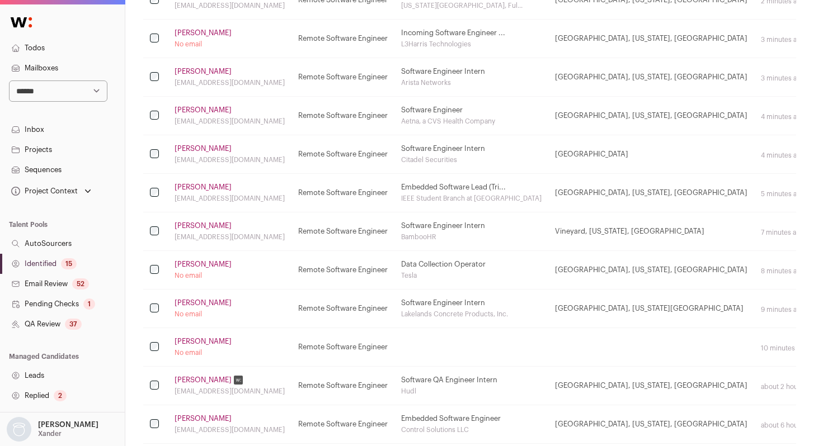
click at [206, 299] on link "Matthew Adamson" at bounding box center [202, 303] width 57 height 9
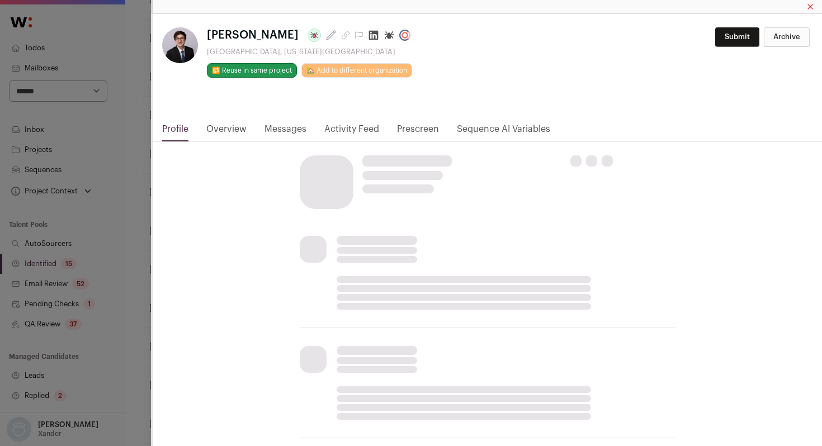
click at [379, 37] on icon "Close modal via background" at bounding box center [374, 36] width 10 height 10
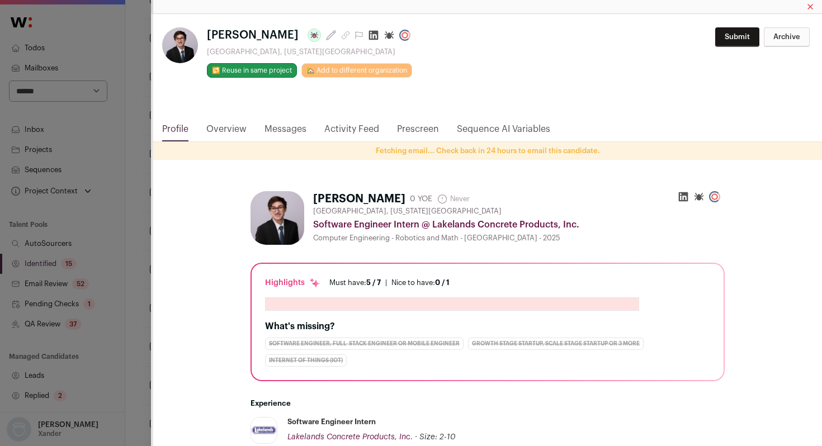
click at [115, 262] on div "**********" at bounding box center [411, 223] width 822 height 446
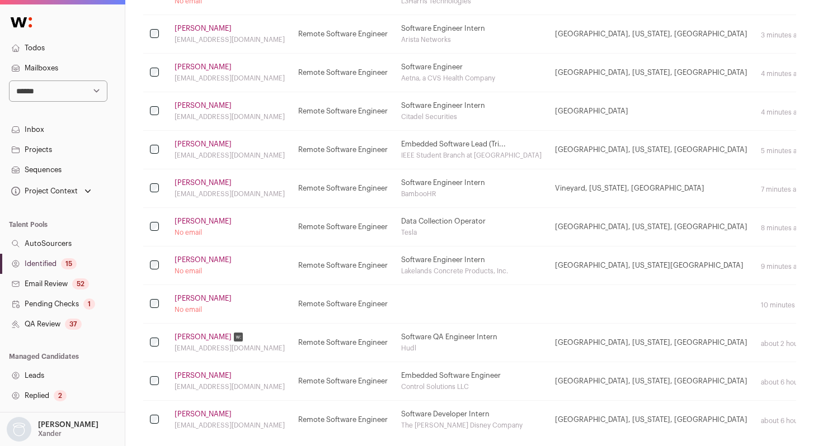
scroll to position [366, 0]
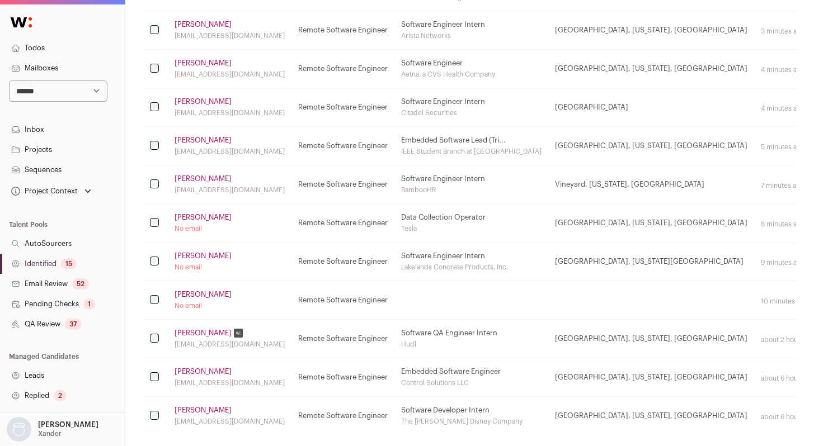
click at [199, 292] on link "Zekai Zhang" at bounding box center [202, 294] width 57 height 9
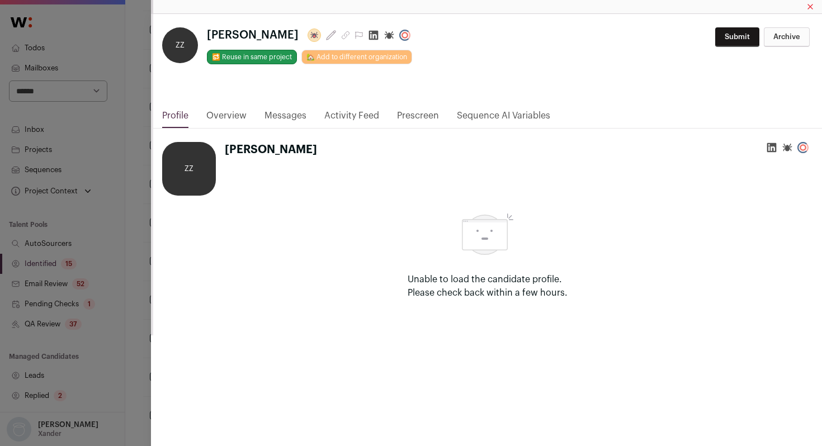
click at [368, 36] on icon "Close modal via background" at bounding box center [373, 35] width 11 height 11
click at [140, 213] on div "**********" at bounding box center [411, 223] width 822 height 446
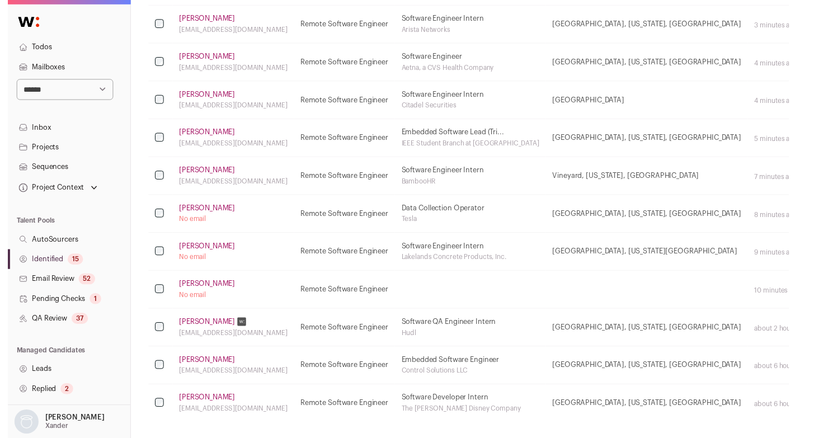
scroll to position [0, 0]
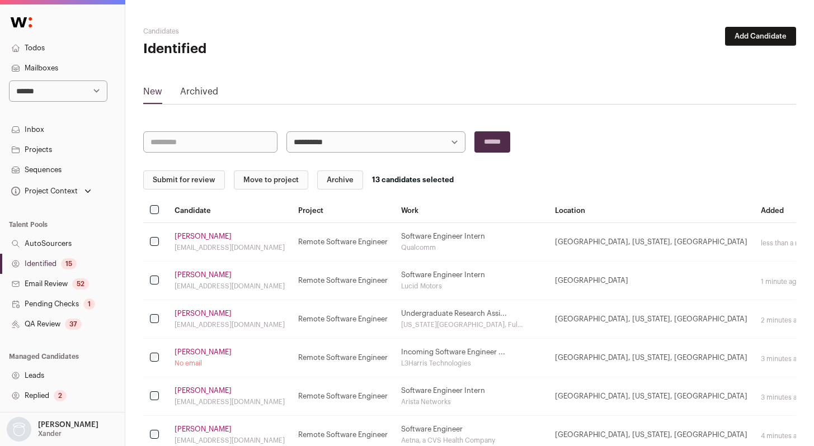
click at [182, 185] on button "Submit for review" at bounding box center [184, 180] width 82 height 19
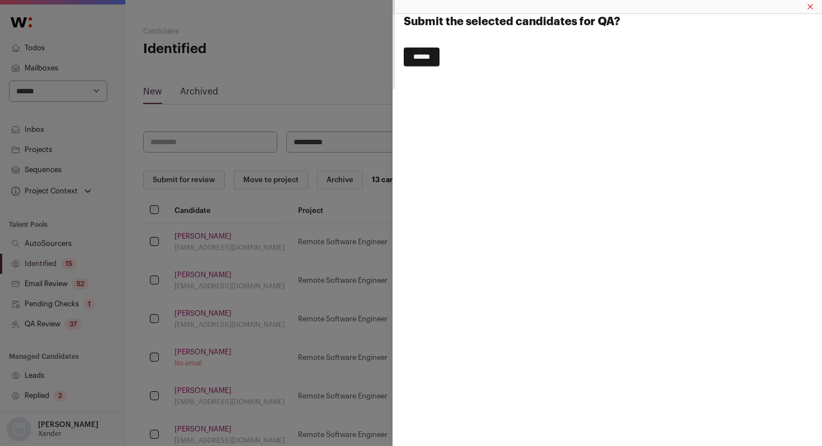
click at [422, 56] on input "******" at bounding box center [422, 57] width 36 height 19
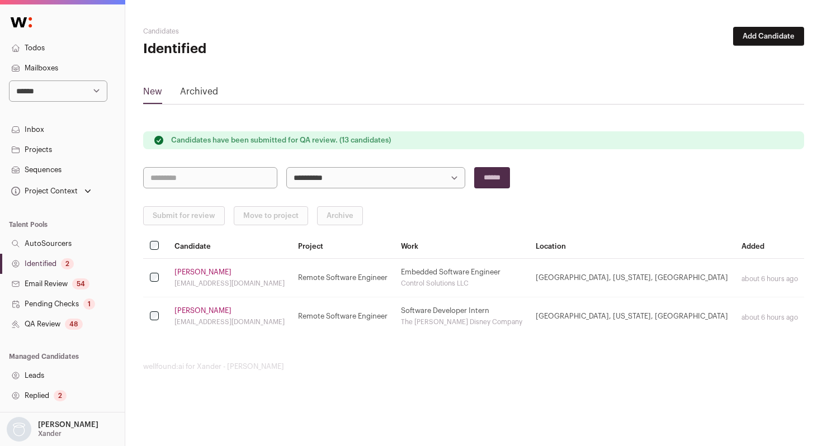
click at [62, 324] on link "QA Review 48" at bounding box center [62, 324] width 125 height 20
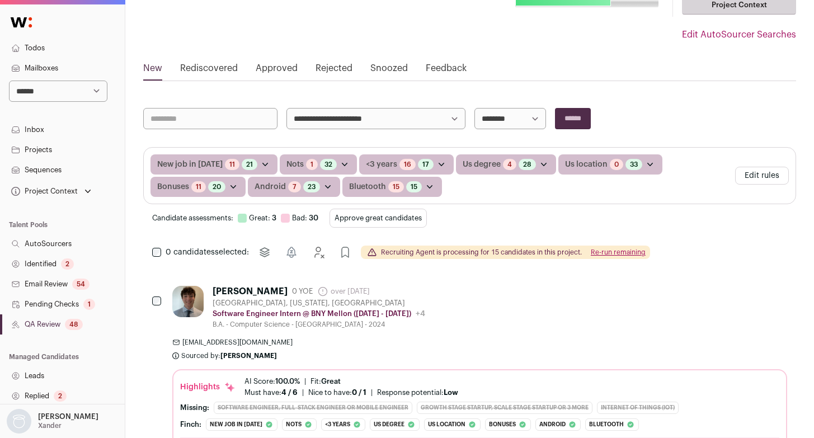
scroll to position [103, 0]
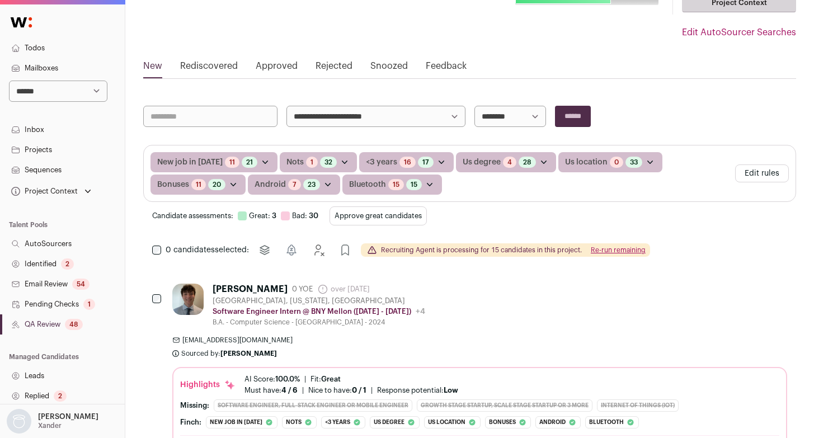
click at [604, 251] on button "Re-run remaining" at bounding box center [618, 250] width 55 height 9
click at [614, 251] on button "Re-run remaining" at bounding box center [614, 250] width 55 height 9
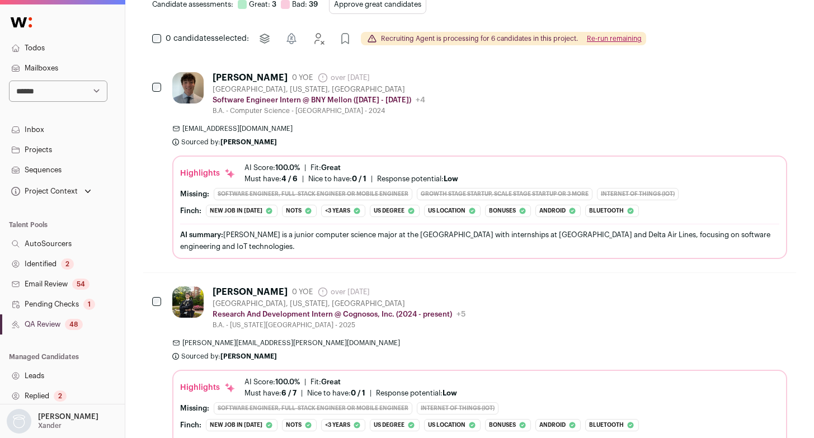
scroll to position [0, 0]
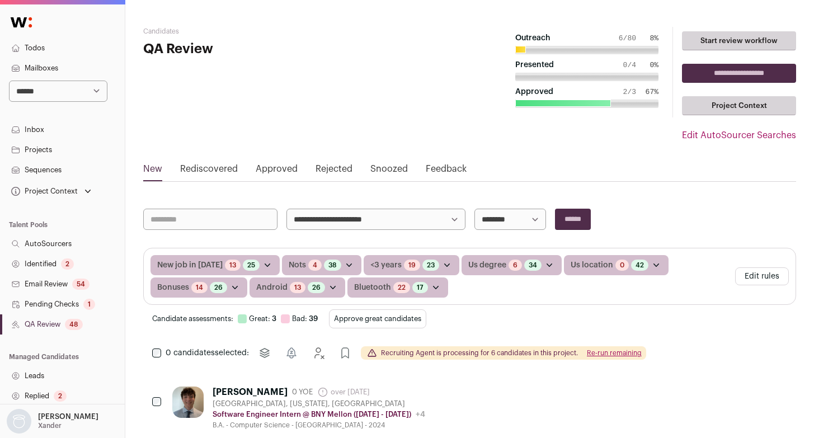
click at [537, 218] on select "**********" at bounding box center [510, 219] width 72 height 21
select select "**********"
click at [474, 209] on select "**********" at bounding box center [510, 219] width 72 height 21
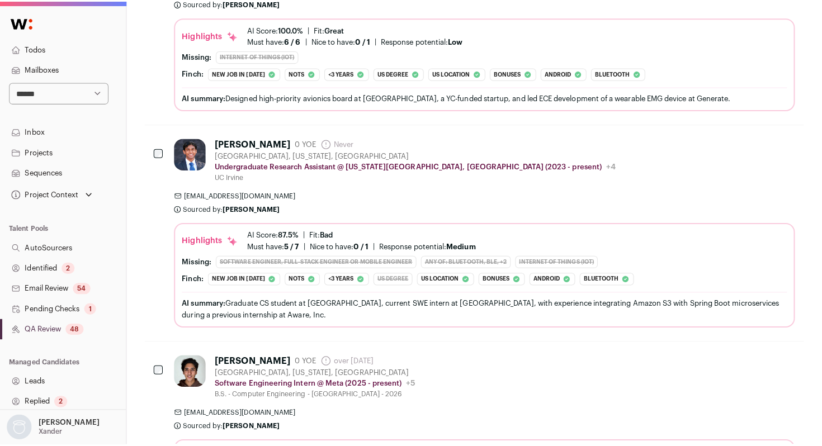
scroll to position [888, 0]
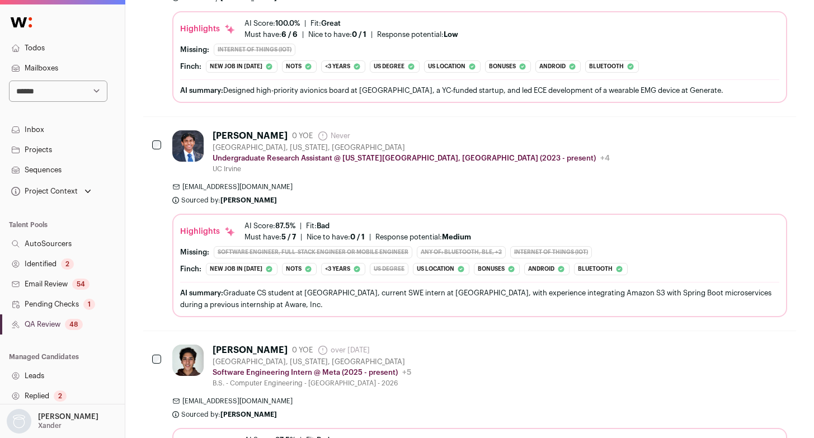
click at [538, 200] on div "aniljohnjoel@gmail.com Sourced by: Sarah Xue Sourced 5 minutes ago" at bounding box center [479, 193] width 615 height 22
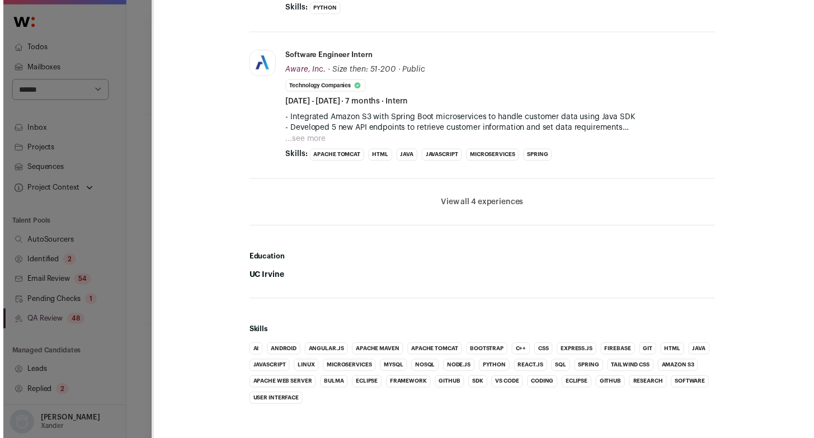
scroll to position [872, 0]
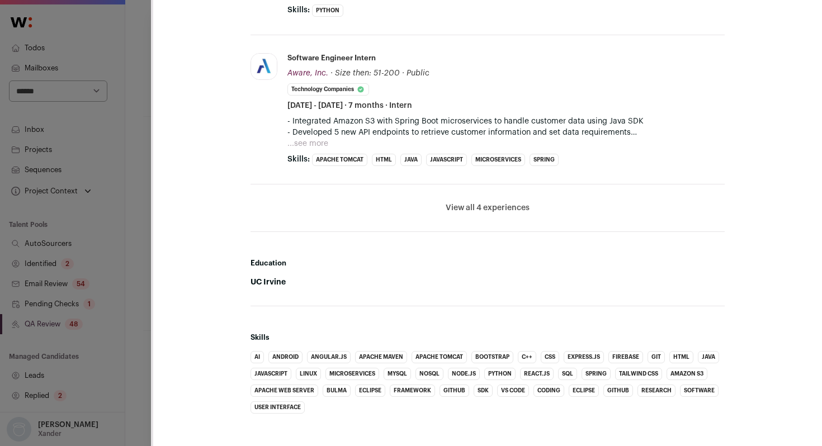
click at [142, 270] on div "**********" at bounding box center [411, 223] width 822 height 446
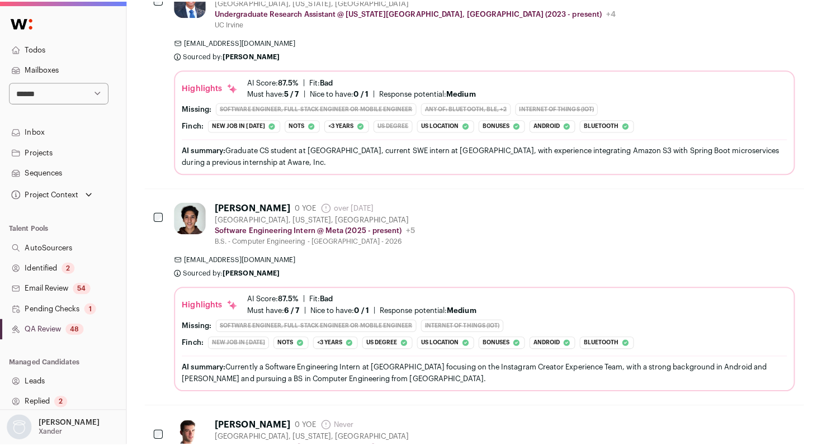
scroll to position [1037, 0]
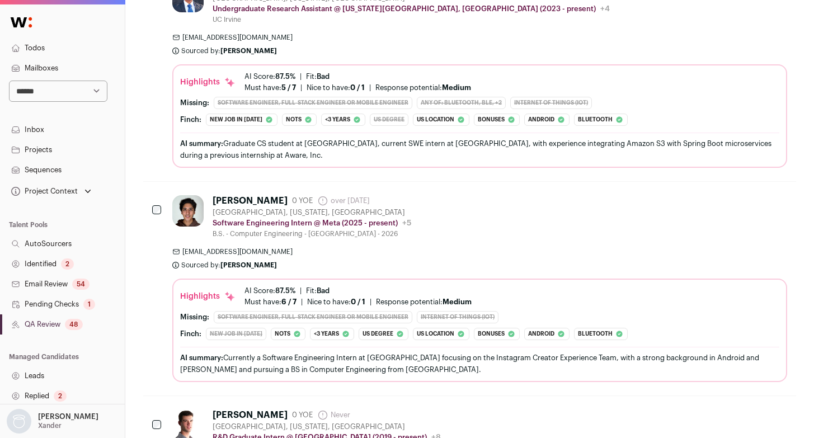
click at [463, 249] on span "[EMAIL_ADDRESS][DOMAIN_NAME]" at bounding box center [479, 251] width 615 height 9
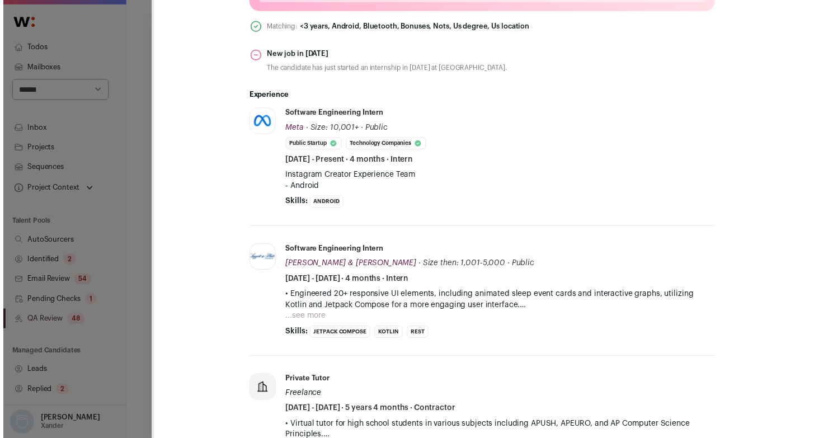
scroll to position [445, 0]
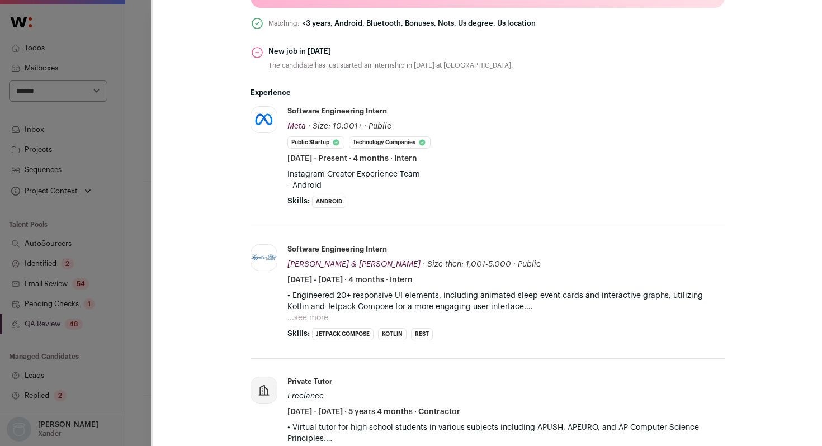
click at [132, 305] on div "Smyan Muranjan Last update: 2 months ago Overland Park, Kansas, United States 🔂…" at bounding box center [411, 223] width 822 height 446
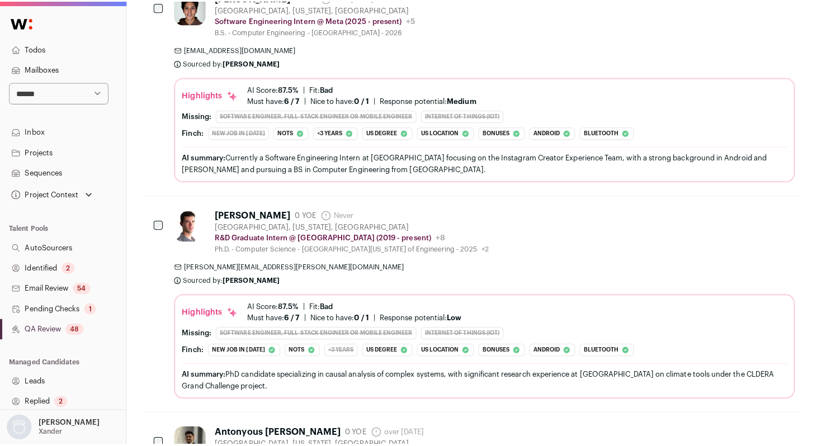
scroll to position [1241, 0]
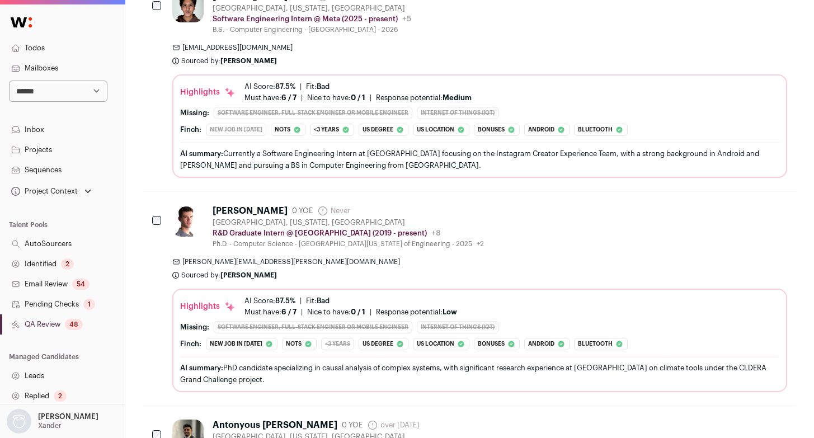
click at [553, 240] on div "J. Nichol 0 YOE Never Admin only. The last time the profile was scraped. Albuqu…" at bounding box center [479, 226] width 615 height 43
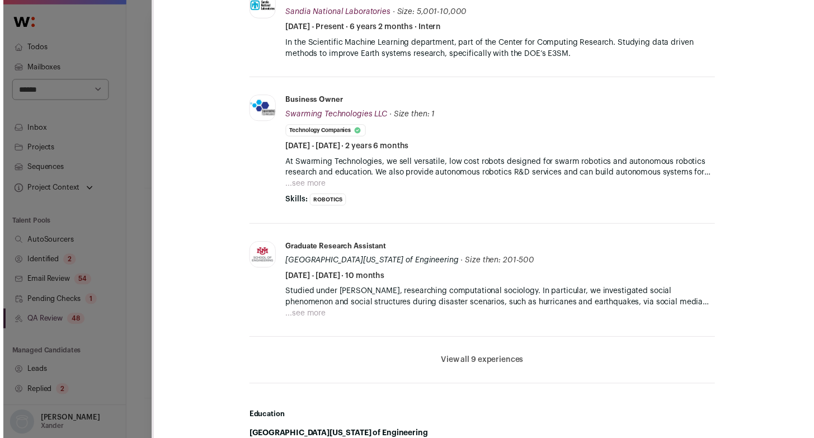
scroll to position [586, 0]
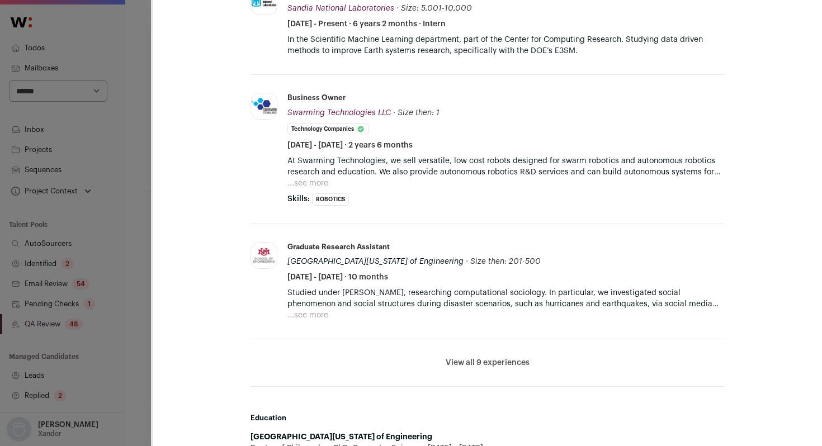
click at [129, 276] on div "J. Nichol Last update: 5 months ago Albuquerque, New Mexico, United States 🔂 Re…" at bounding box center [411, 223] width 822 height 446
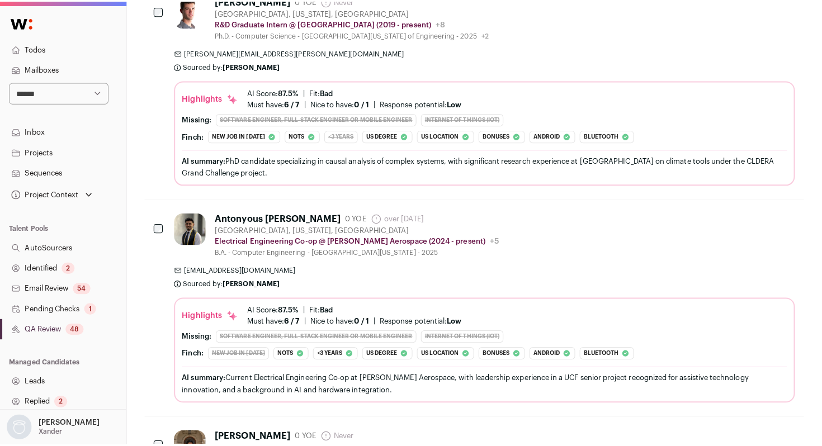
scroll to position [1454, 0]
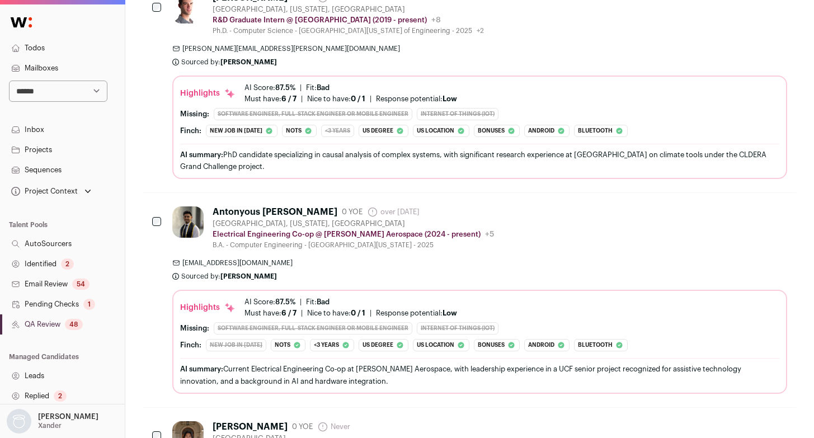
click at [569, 254] on div "Antonyous [PERSON_NAME] 0 YOE over [DATE] Admin only. The last time the profile…" at bounding box center [479, 299] width 615 height 187
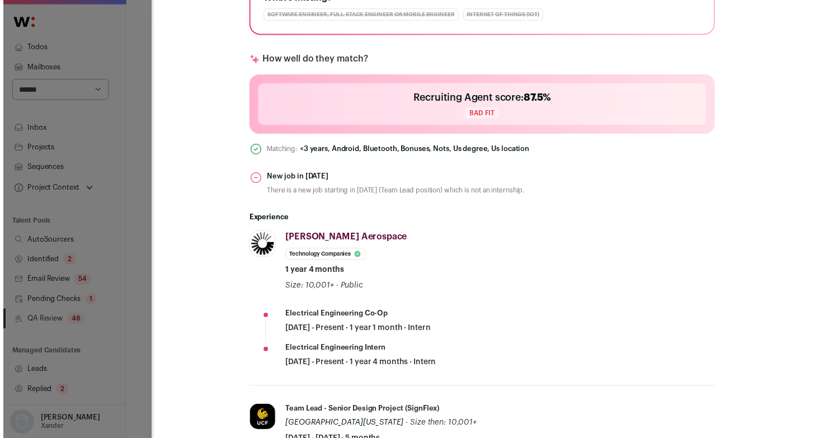
scroll to position [344, 0]
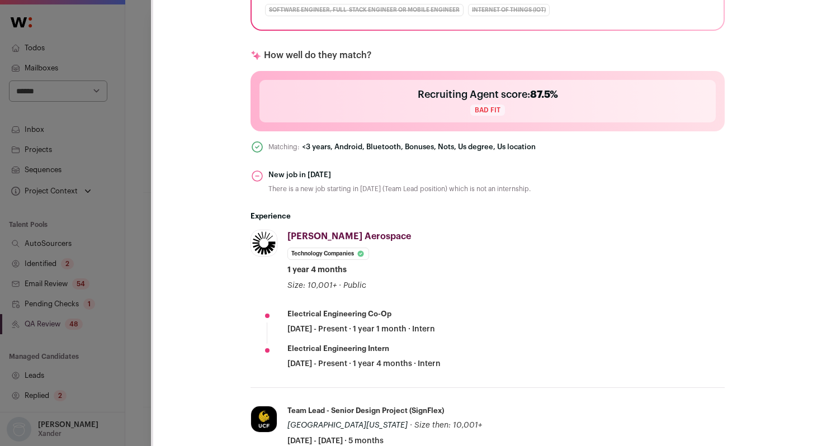
click at [135, 324] on div "Antonyous [PERSON_NAME] Last update: [DATE] [GEOGRAPHIC_DATA], [US_STATE], [GEO…" at bounding box center [411, 223] width 822 height 446
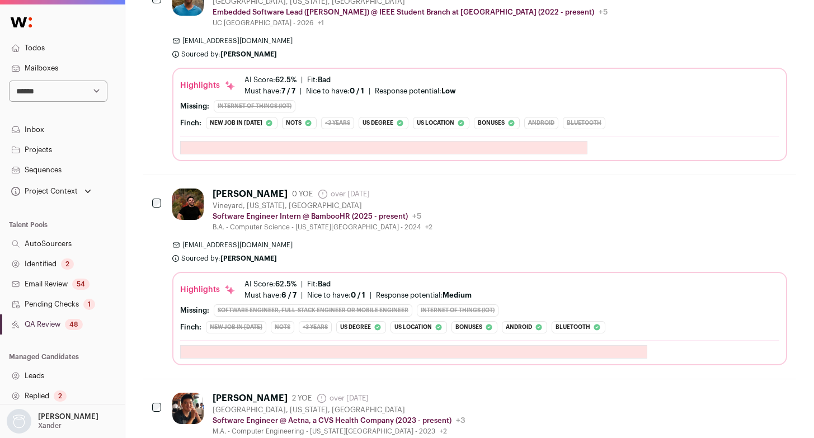
scroll to position [4255, 0]
